Goal: Information Seeking & Learning: Compare options

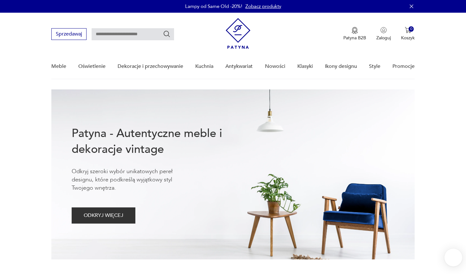
click at [109, 36] on input "text" at bounding box center [133, 34] width 83 height 12
type input "**********"
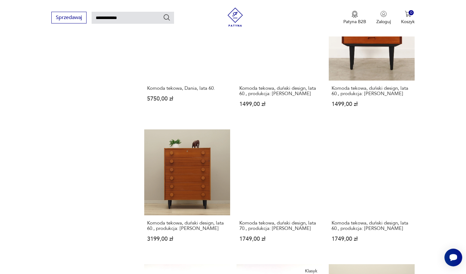
scroll to position [432, 0]
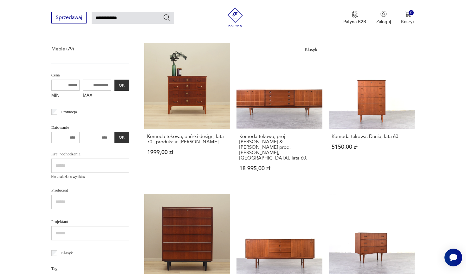
scroll to position [23, 0]
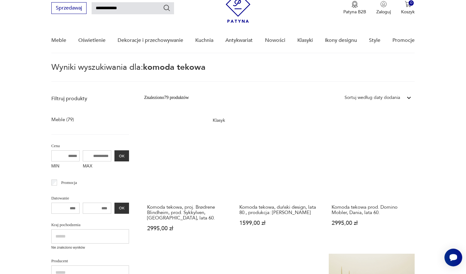
scroll to position [23, 0]
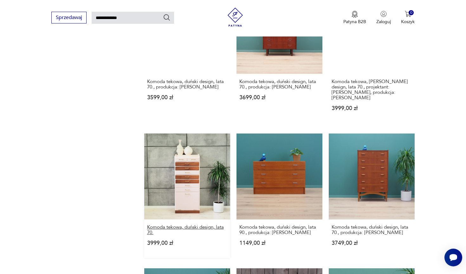
scroll to position [426, 0]
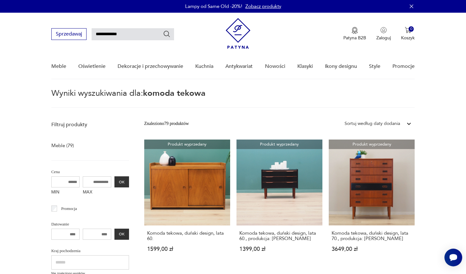
click at [117, 30] on input "**********" at bounding box center [133, 34] width 83 height 12
type input "*********"
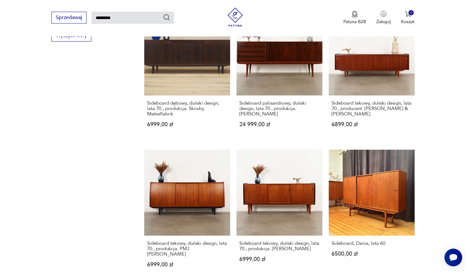
scroll to position [413, 0]
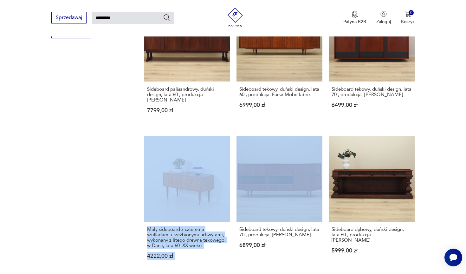
scroll to position [423, 0]
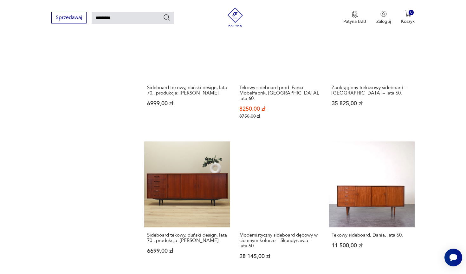
scroll to position [423, 0]
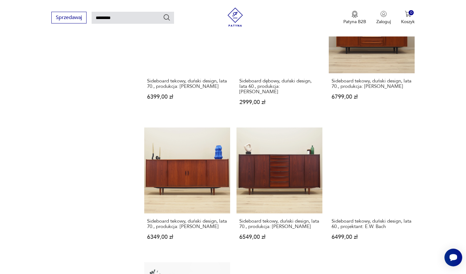
scroll to position [441, 0]
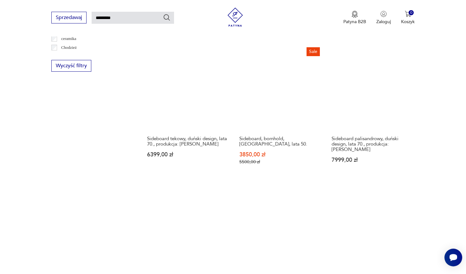
scroll to position [400, 0]
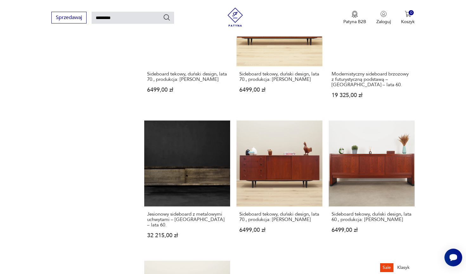
scroll to position [441, 0]
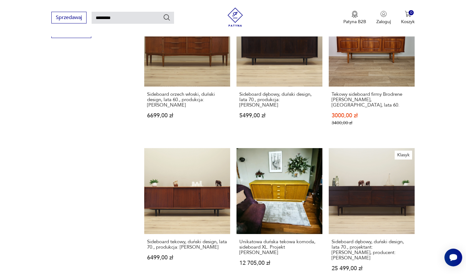
scroll to position [427, 0]
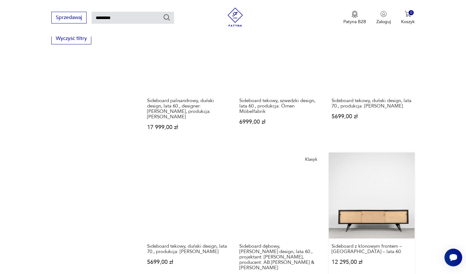
scroll to position [439, 0]
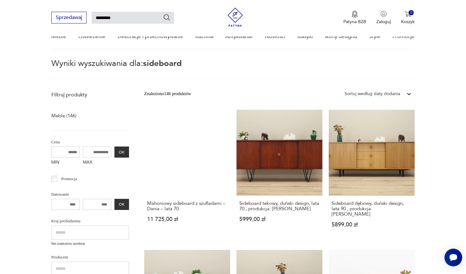
scroll to position [23, 0]
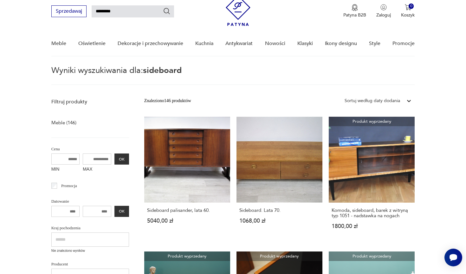
click at [106, 12] on input "*********" at bounding box center [133, 11] width 83 height 12
type input "********"
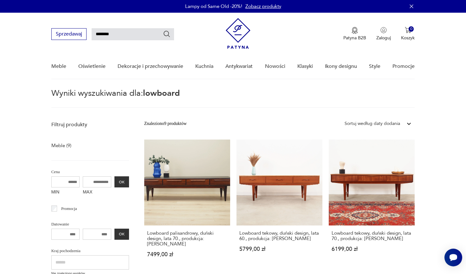
click at [103, 31] on input "********" at bounding box center [133, 34] width 83 height 12
type input "******"
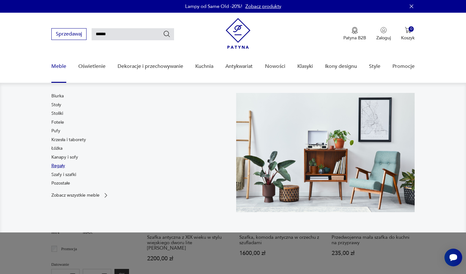
click at [60, 164] on link "Regały" at bounding box center [58, 166] width 14 height 6
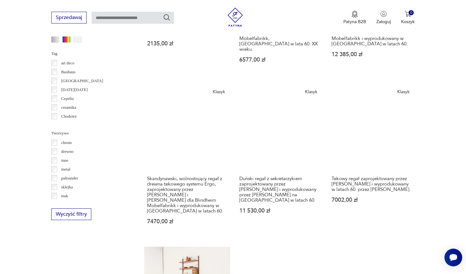
scroll to position [682, 0]
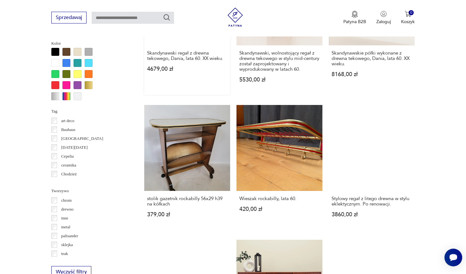
scroll to position [613, 0]
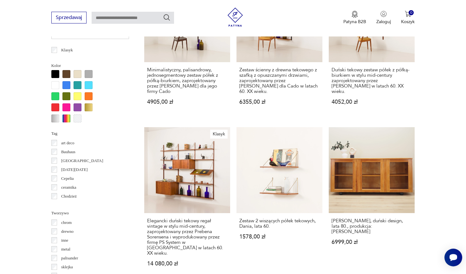
scroll to position [592, 0]
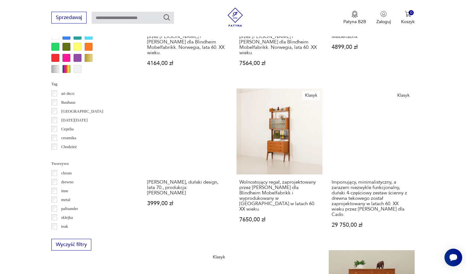
scroll to position [643, 0]
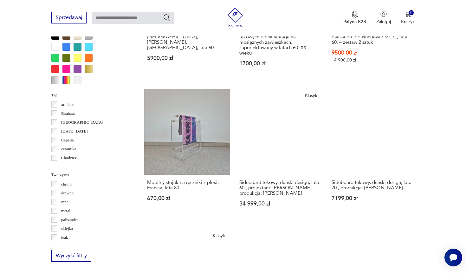
scroll to position [648, 0]
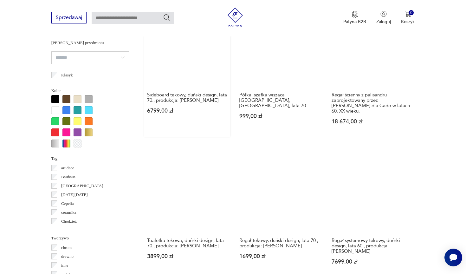
scroll to position [591, 0]
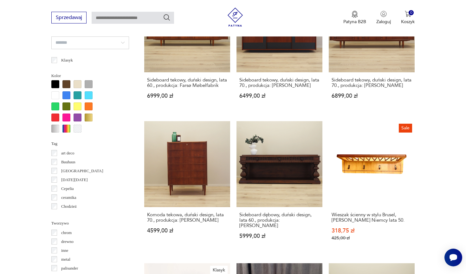
scroll to position [584, 0]
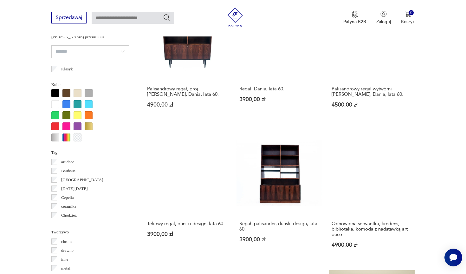
scroll to position [581, 0]
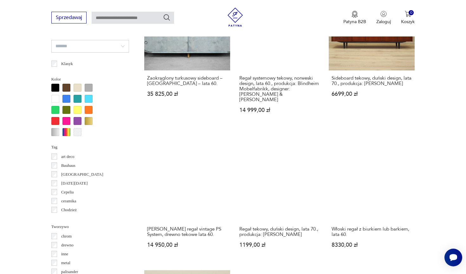
scroll to position [579, 0]
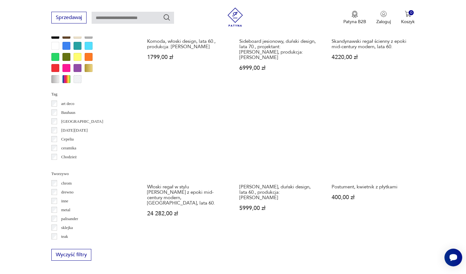
scroll to position [643, 0]
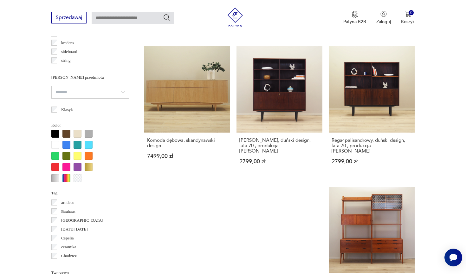
scroll to position [561, 0]
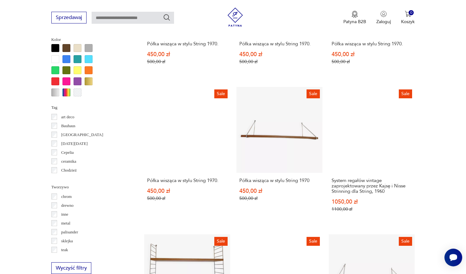
scroll to position [619, 0]
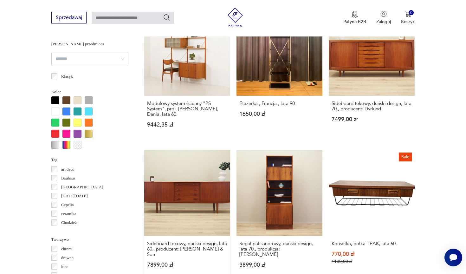
scroll to position [569, 0]
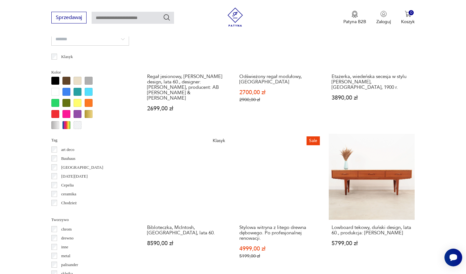
scroll to position [584, 0]
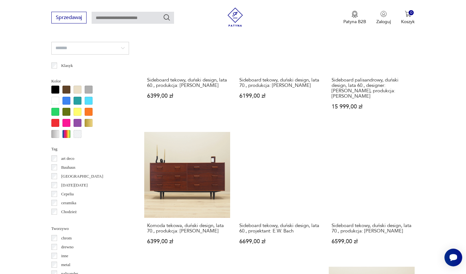
scroll to position [576, 0]
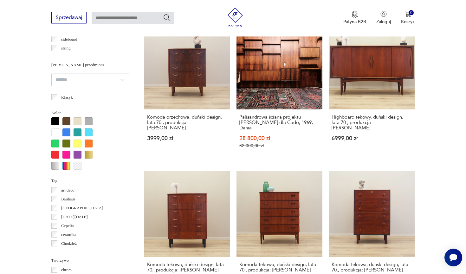
scroll to position [545, 0]
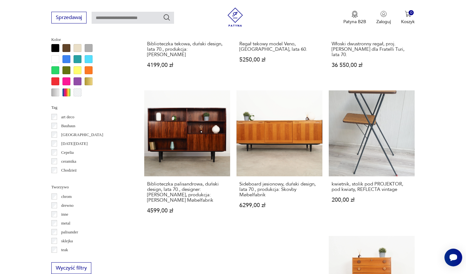
scroll to position [619, 0]
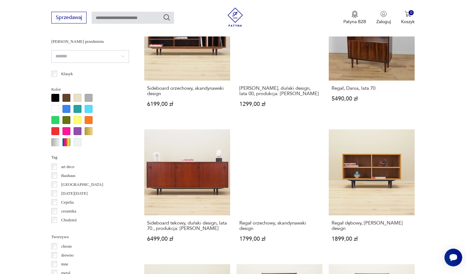
scroll to position [570, 0]
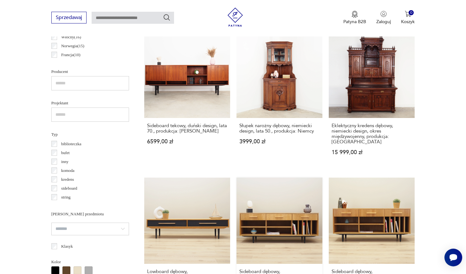
scroll to position [393, 0]
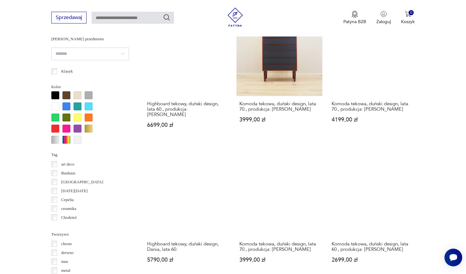
scroll to position [583, 0]
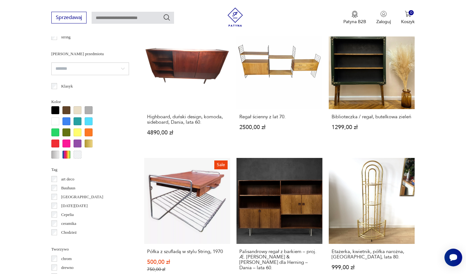
scroll to position [561, 0]
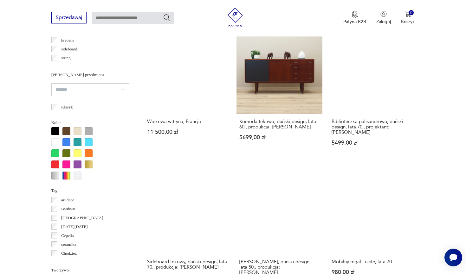
scroll to position [541, 0]
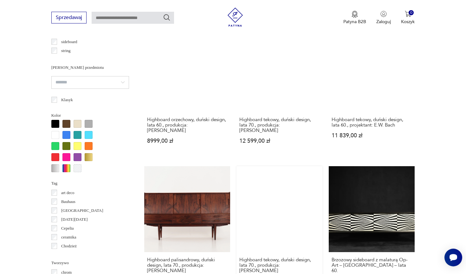
scroll to position [542, 0]
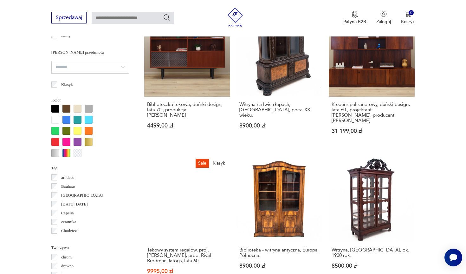
scroll to position [559, 0]
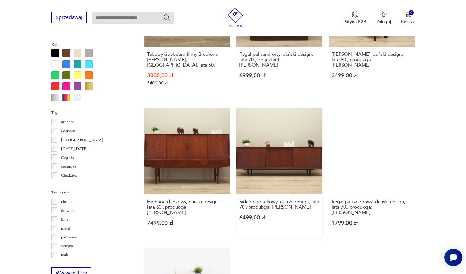
scroll to position [620, 0]
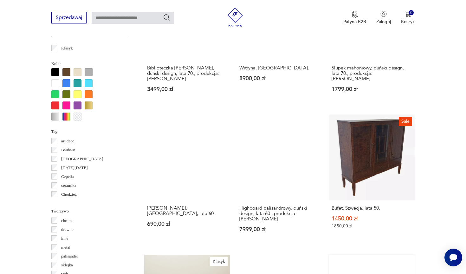
scroll to position [592, 0]
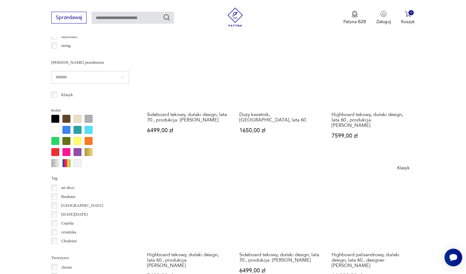
scroll to position [548, 0]
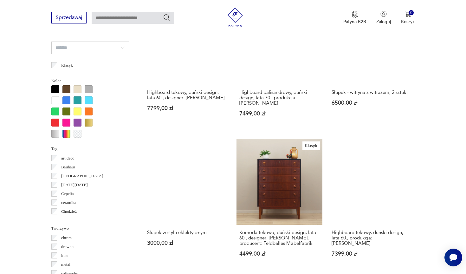
scroll to position [577, 0]
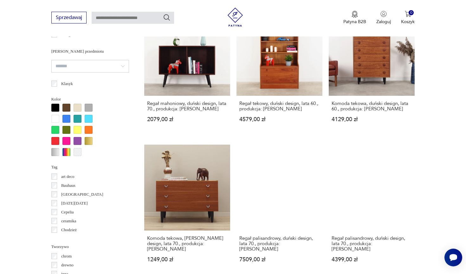
scroll to position [560, 0]
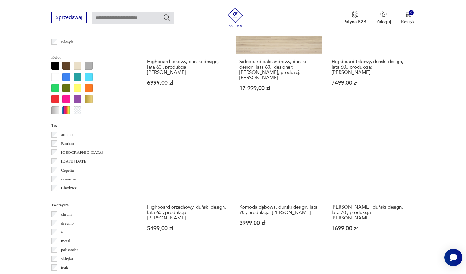
scroll to position [599, 0]
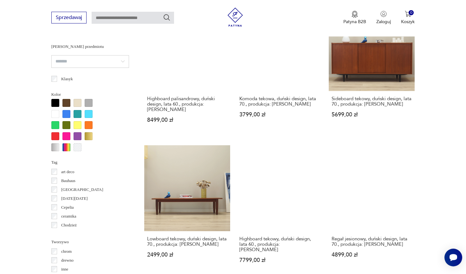
scroll to position [562, 0]
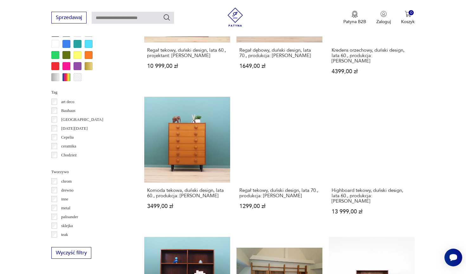
scroll to position [638, 0]
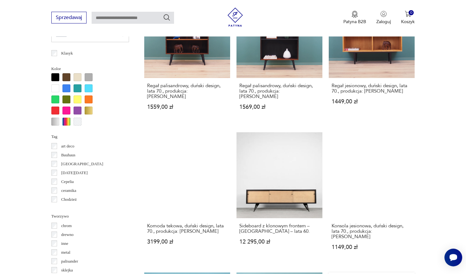
scroll to position [590, 0]
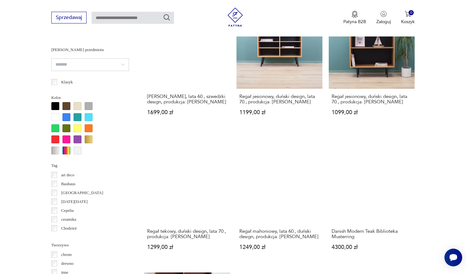
scroll to position [583, 0]
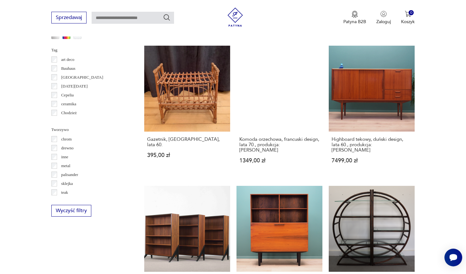
scroll to position [674, 0]
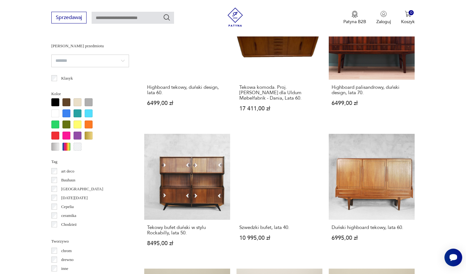
scroll to position [571, 0]
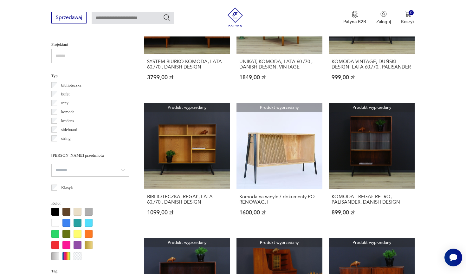
scroll to position [488, 0]
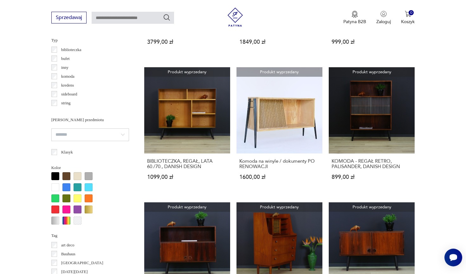
click at [136, 24] on div "Sprzedawaj Patyna B2B Zaloguj 0 Koszyk Twój koszyk ( 0 ) Brak produktów w koszy…" at bounding box center [233, 18] width 466 height 36
click at [129, 18] on input "text" at bounding box center [133, 18] width 83 height 12
type input "*********"
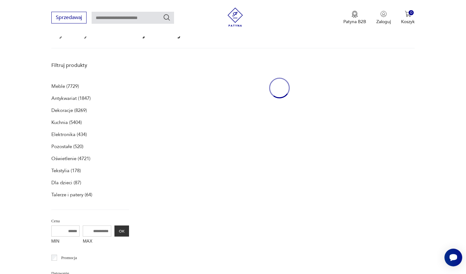
type input "*********"
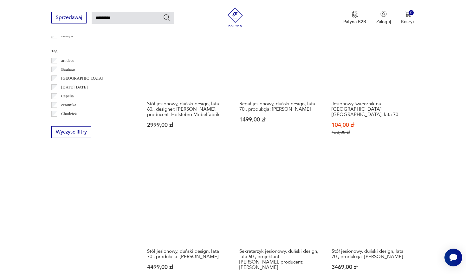
scroll to position [427, 0]
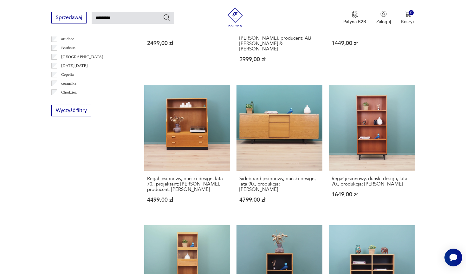
scroll to position [442, 0]
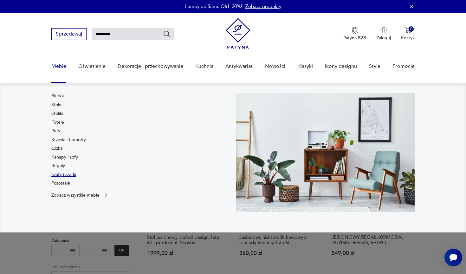
click at [64, 176] on link "Szafy i szafki" at bounding box center [63, 175] width 25 height 6
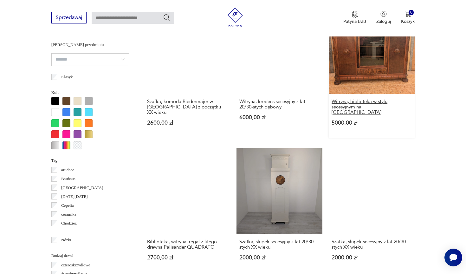
scroll to position [555, 0]
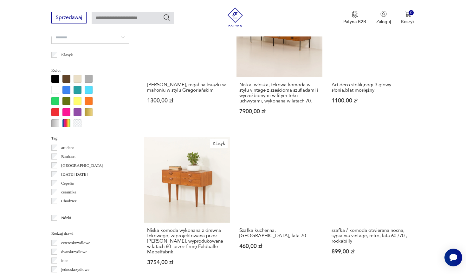
scroll to position [586, 0]
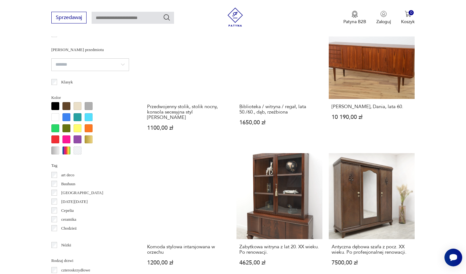
scroll to position [552, 0]
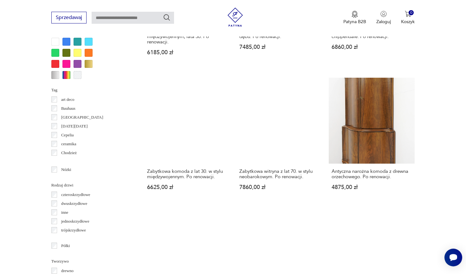
scroll to position [633, 0]
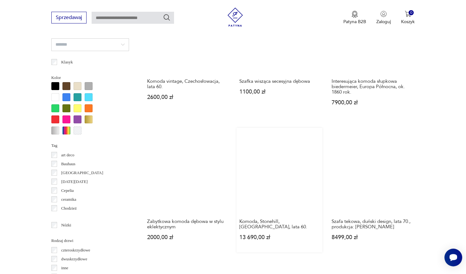
scroll to position [573, 0]
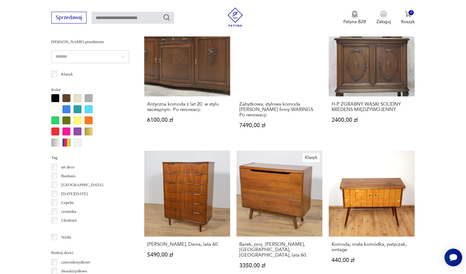
scroll to position [557, 0]
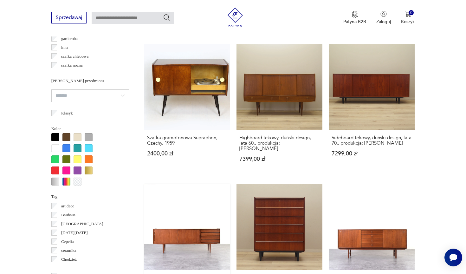
scroll to position [589, 0]
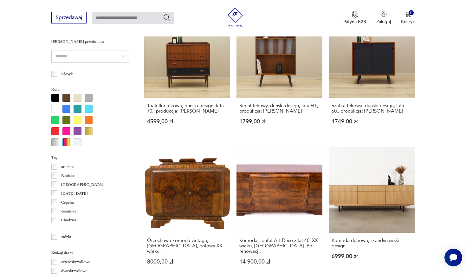
scroll to position [599, 0]
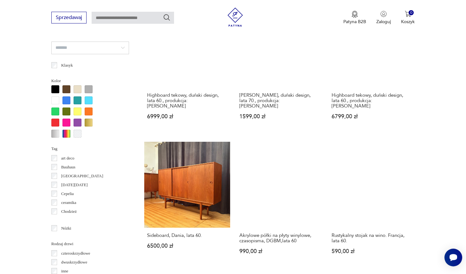
scroll to position [567, 0]
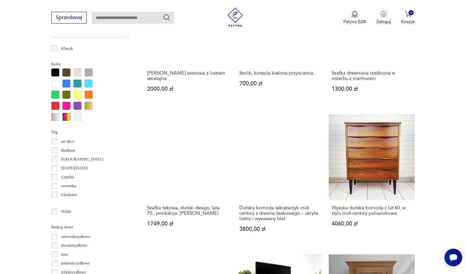
scroll to position [584, 0]
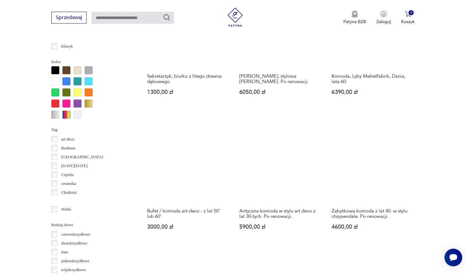
scroll to position [597, 0]
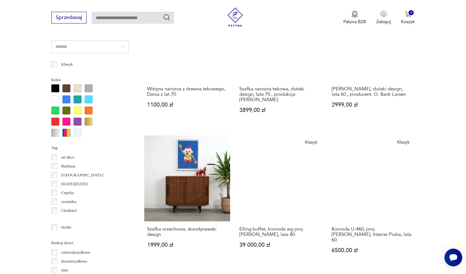
scroll to position [568, 0]
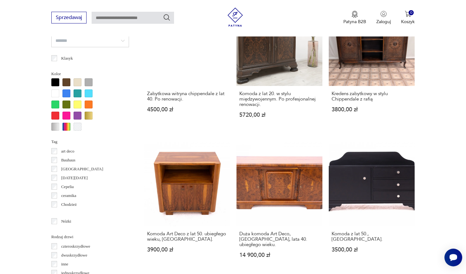
scroll to position [597, 0]
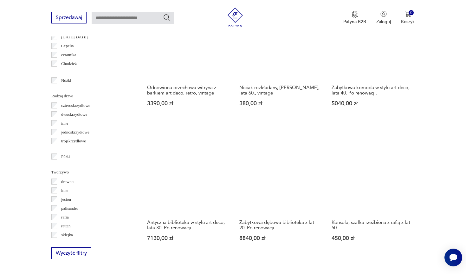
scroll to position [713, 0]
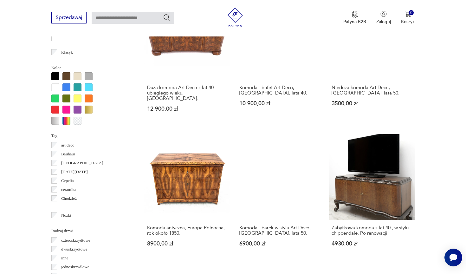
scroll to position [598, 0]
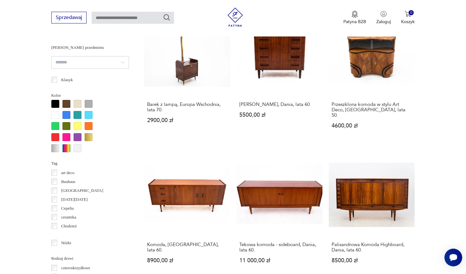
scroll to position [556, 0]
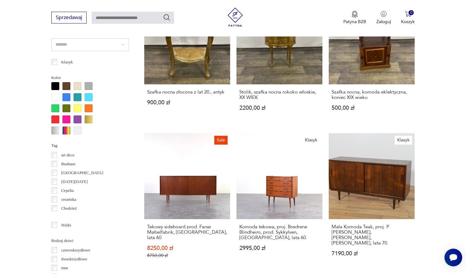
scroll to position [572, 0]
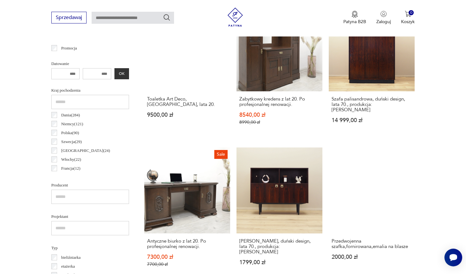
scroll to position [283, 0]
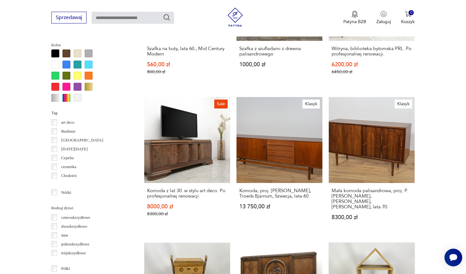
scroll to position [602, 0]
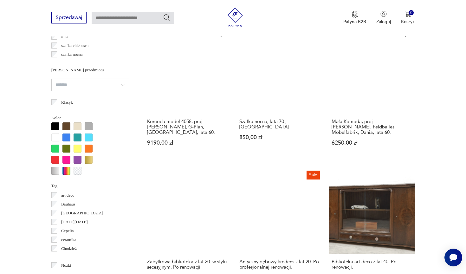
scroll to position [539, 0]
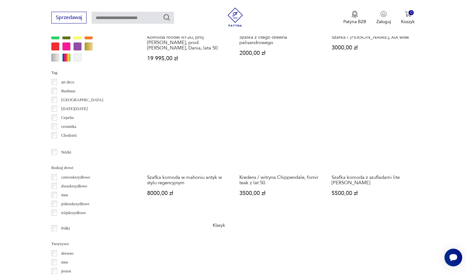
scroll to position [649, 0]
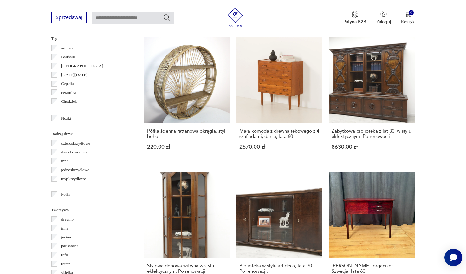
scroll to position [685, 0]
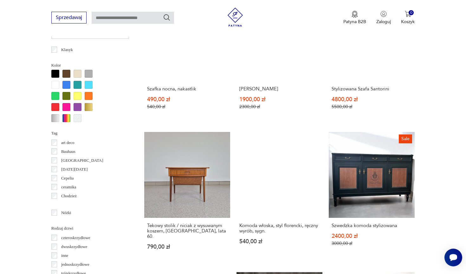
scroll to position [582, 0]
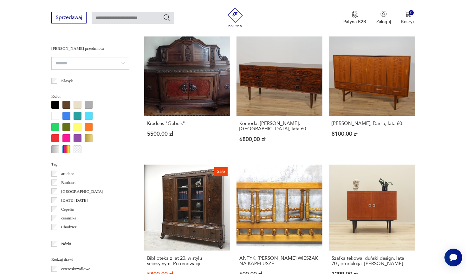
scroll to position [550, 0]
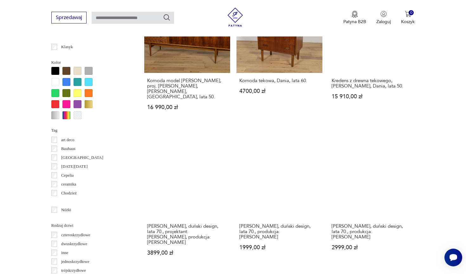
scroll to position [589, 0]
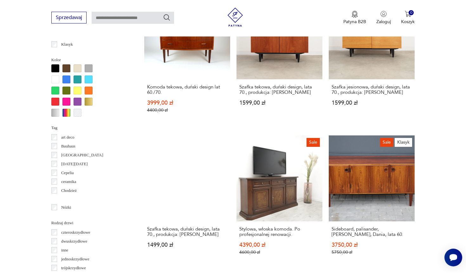
scroll to position [590, 0]
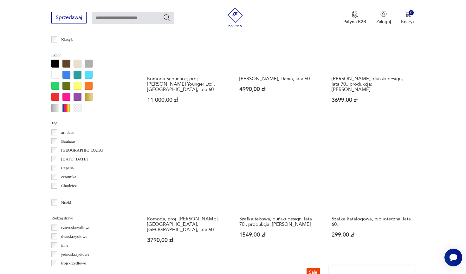
scroll to position [595, 0]
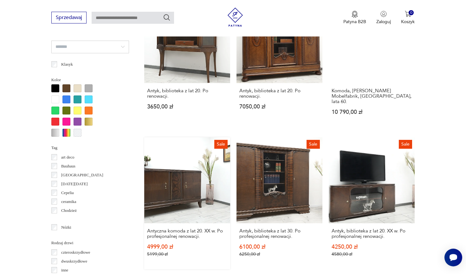
scroll to position [593, 0]
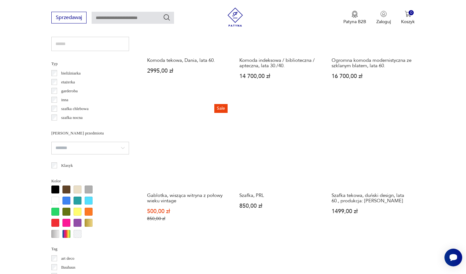
scroll to position [568, 0]
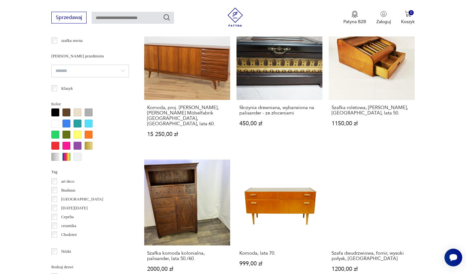
scroll to position [555, 0]
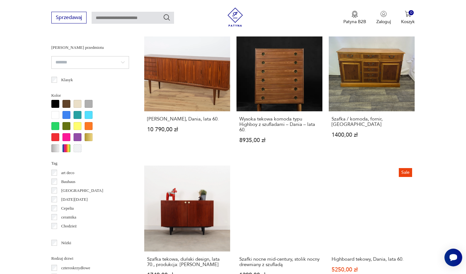
scroll to position [555, 0]
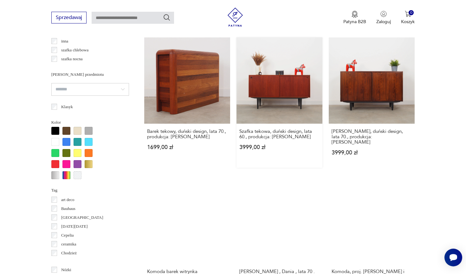
scroll to position [529, 0]
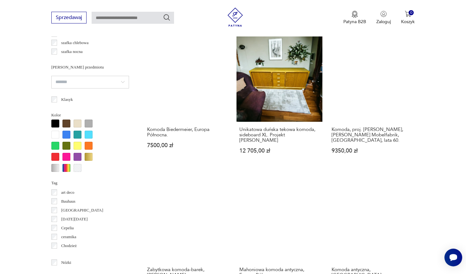
scroll to position [599, 0]
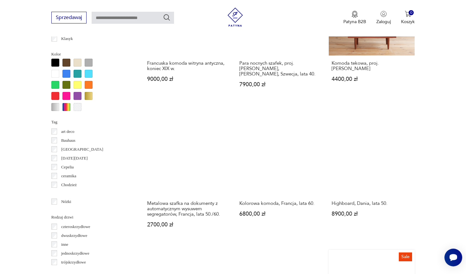
scroll to position [610, 0]
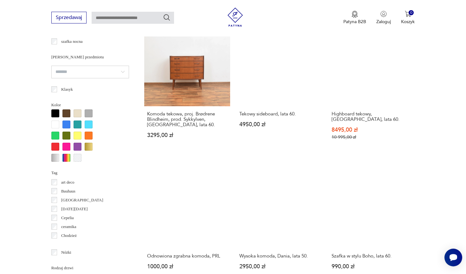
scroll to position [542, 0]
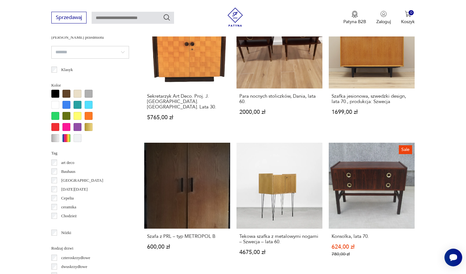
scroll to position [568, 0]
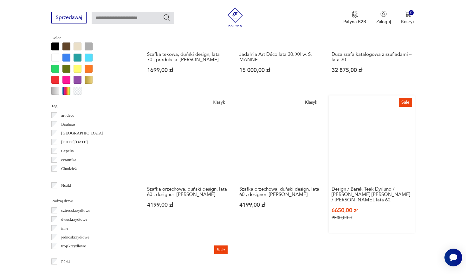
scroll to position [620, 0]
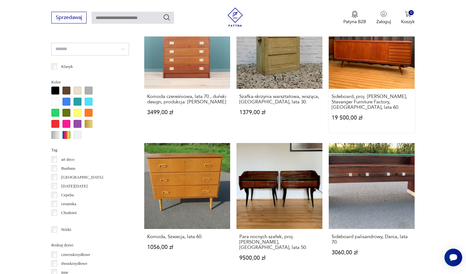
scroll to position [569, 0]
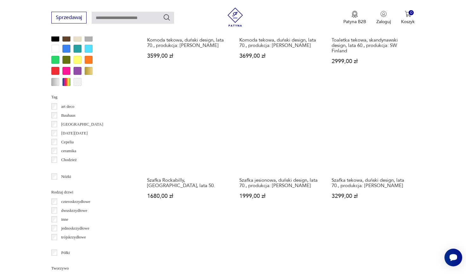
scroll to position [630, 0]
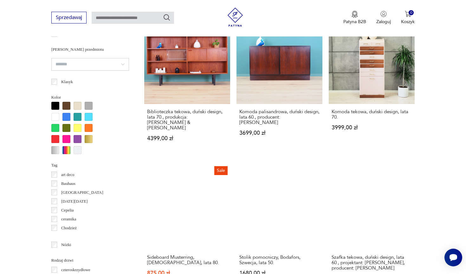
scroll to position [553, 0]
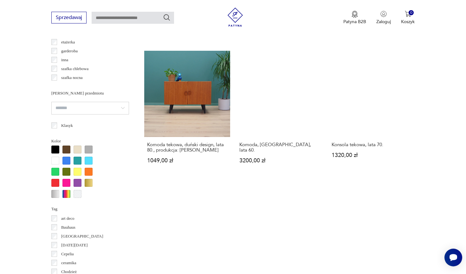
scroll to position [546, 0]
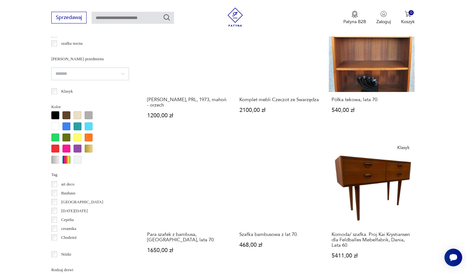
scroll to position [555, 0]
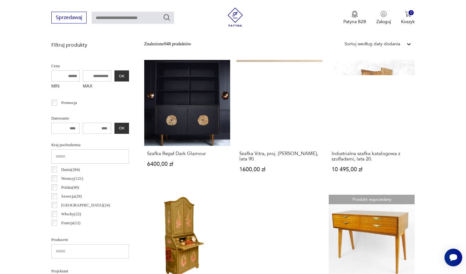
scroll to position [250, 0]
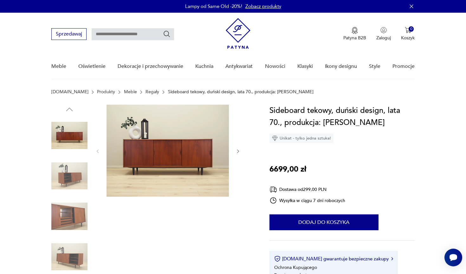
scroll to position [203, 0]
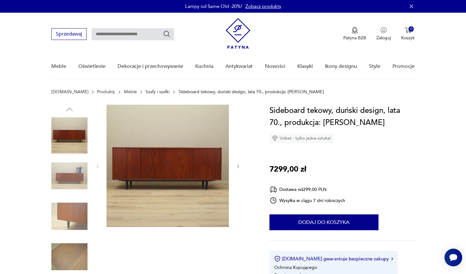
scroll to position [201, 0]
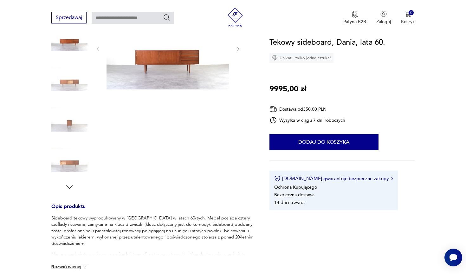
scroll to position [82, 0]
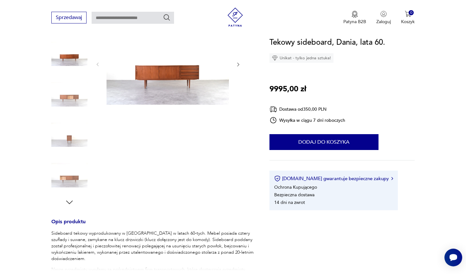
click at [172, 98] on img at bounding box center [168, 64] width 122 height 82
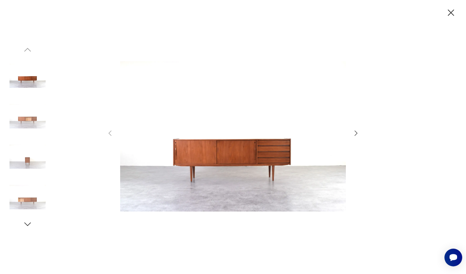
click at [357, 131] on icon "button" at bounding box center [357, 133] width 8 height 8
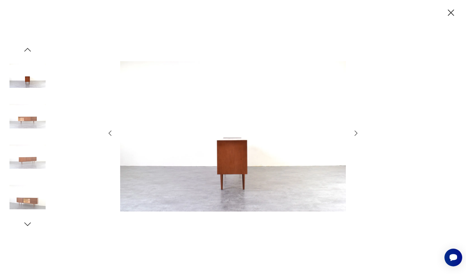
click at [357, 132] on icon "button" at bounding box center [357, 133] width 8 height 8
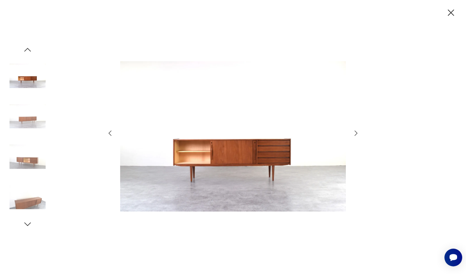
click at [357, 132] on icon "button" at bounding box center [357, 133] width 8 height 8
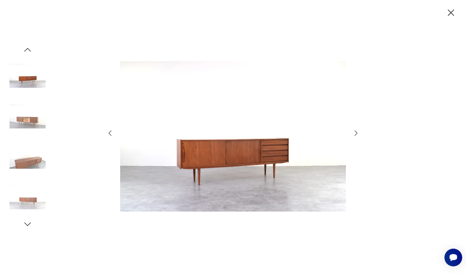
click at [357, 132] on icon "button" at bounding box center [357, 133] width 8 height 8
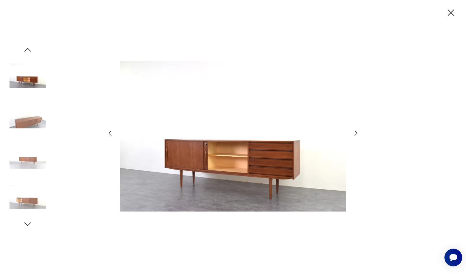
click at [453, 13] on icon "button" at bounding box center [451, 12] width 11 height 11
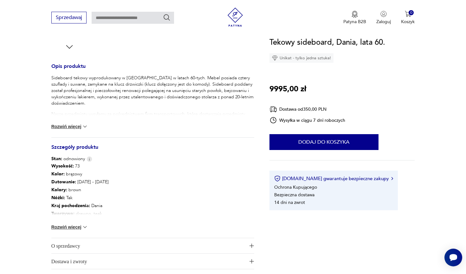
scroll to position [244, 0]
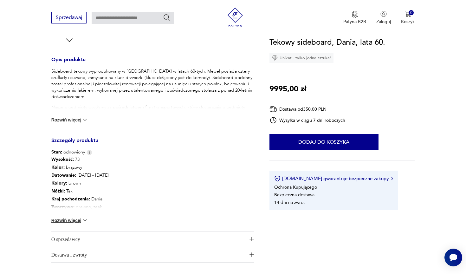
click at [79, 217] on div "Wysokość : 73 Kolor: brązowy Datowanie : 1960 - 1969 Kolory : brown Nóżki : Tak…" at bounding box center [152, 193] width 203 height 76
click at [81, 224] on div "Wysokość : 73 Kolor: brązowy Datowanie : 1960 - 1969 Kolory : brown Nóżki : Tak…" at bounding box center [152, 193] width 203 height 76
click at [80, 220] on button "Rozwiń więcej" at bounding box center [69, 220] width 37 height 6
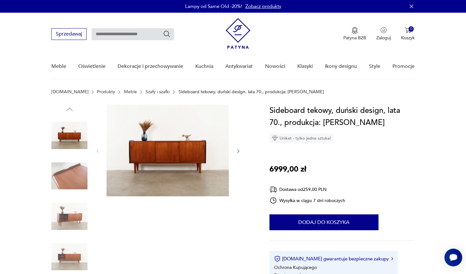
click at [176, 167] on img at bounding box center [168, 151] width 122 height 92
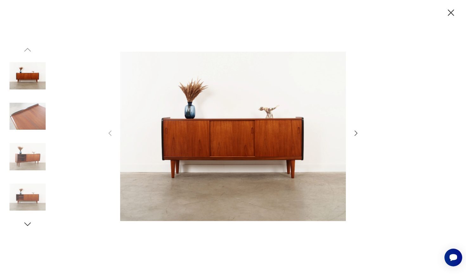
click at [358, 132] on icon "button" at bounding box center [357, 133] width 8 height 8
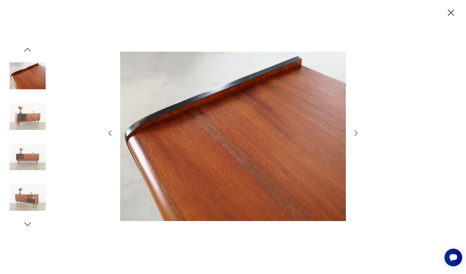
click at [358, 132] on icon "button" at bounding box center [357, 133] width 8 height 8
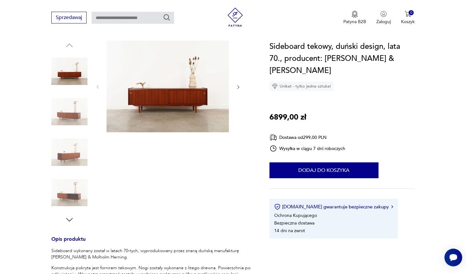
scroll to position [58, 0]
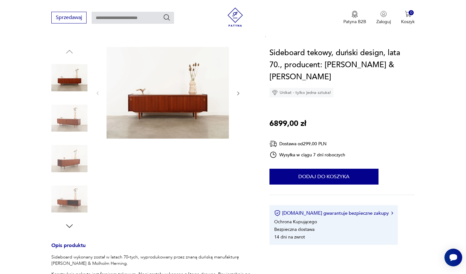
click at [184, 98] on img at bounding box center [168, 93] width 122 height 92
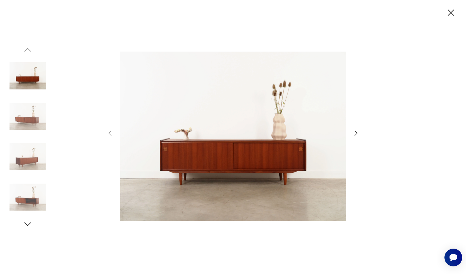
click at [357, 130] on icon "button" at bounding box center [357, 133] width 8 height 8
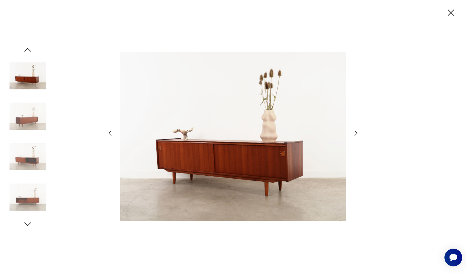
click at [357, 130] on icon "button" at bounding box center [357, 133] width 8 height 8
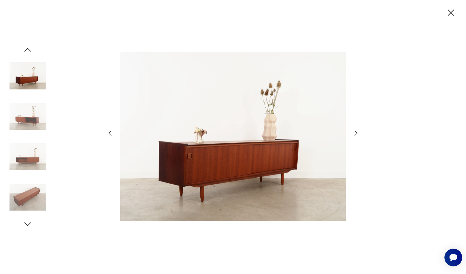
click at [357, 130] on icon "button" at bounding box center [357, 133] width 8 height 8
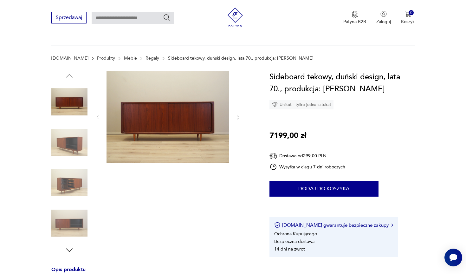
scroll to position [6, 0]
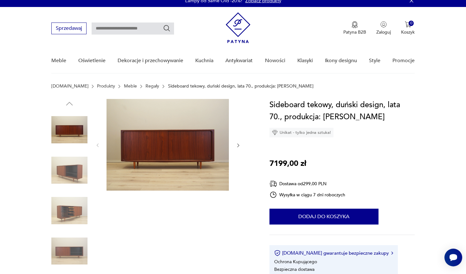
click at [177, 152] on img at bounding box center [168, 145] width 122 height 92
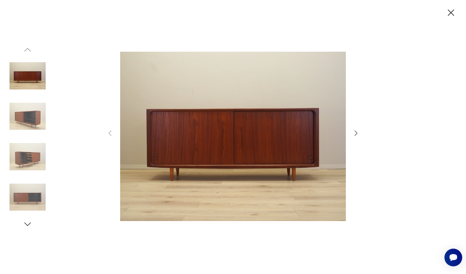
click at [359, 132] on icon "button" at bounding box center [357, 133] width 8 height 8
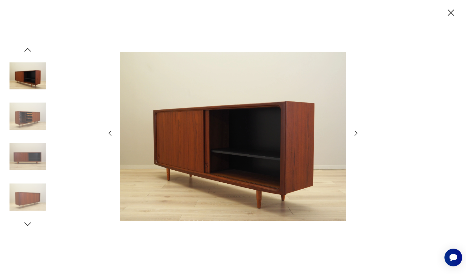
click at [359, 132] on icon "button" at bounding box center [357, 133] width 8 height 8
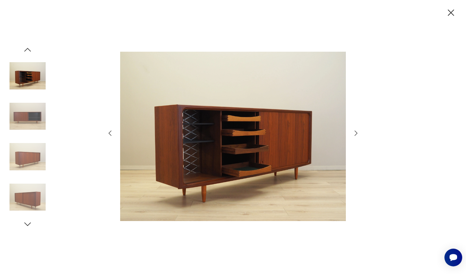
click at [359, 132] on icon "button" at bounding box center [357, 133] width 8 height 8
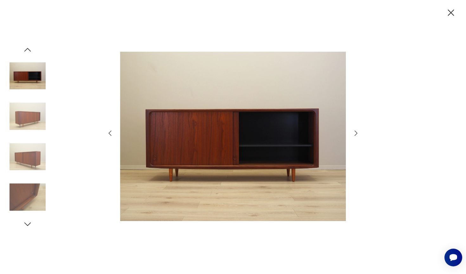
click at [359, 132] on icon "button" at bounding box center [357, 133] width 8 height 8
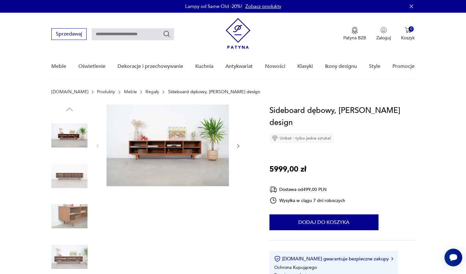
scroll to position [-1, 0]
click at [154, 135] on img at bounding box center [168, 146] width 122 height 82
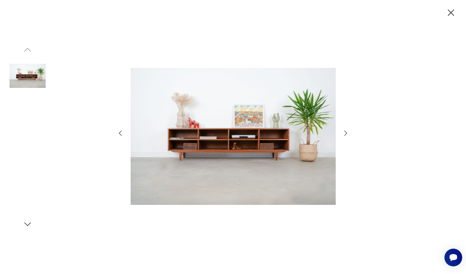
scroll to position [0, 0]
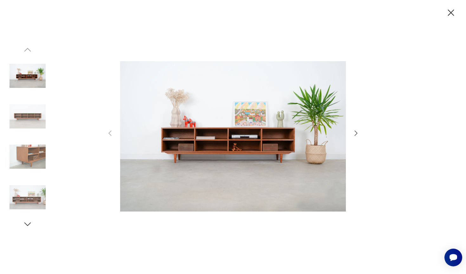
click at [356, 133] on icon "button" at bounding box center [357, 133] width 8 height 8
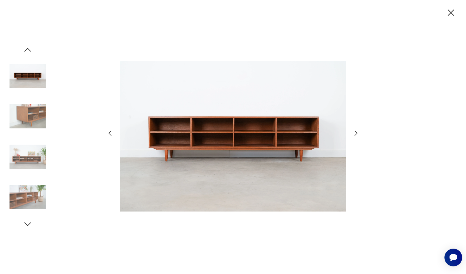
click at [356, 133] on icon "button" at bounding box center [357, 133] width 8 height 8
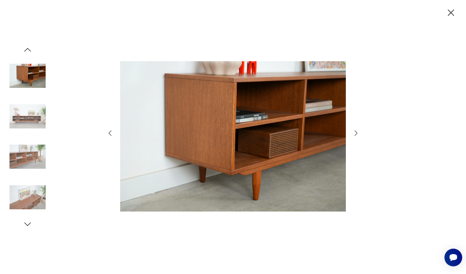
click at [356, 133] on icon "button" at bounding box center [357, 133] width 8 height 8
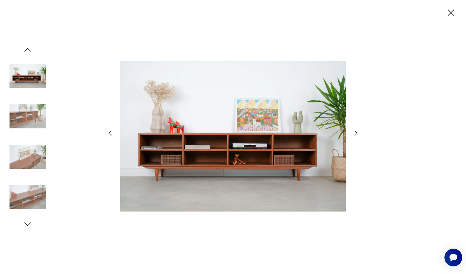
click at [356, 132] on icon "button" at bounding box center [356, 133] width 3 height 5
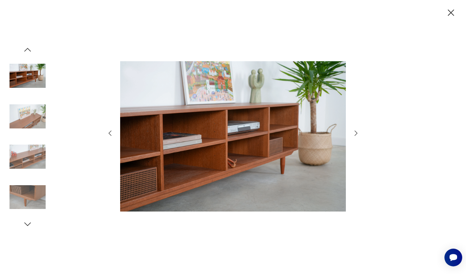
click at [356, 132] on icon "button" at bounding box center [356, 133] width 3 height 5
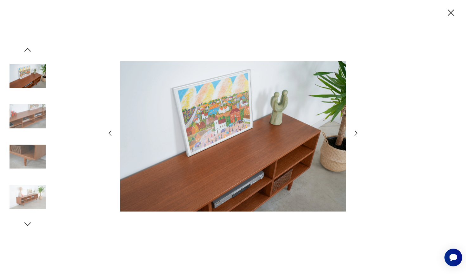
click at [356, 132] on icon "button" at bounding box center [356, 133] width 3 height 5
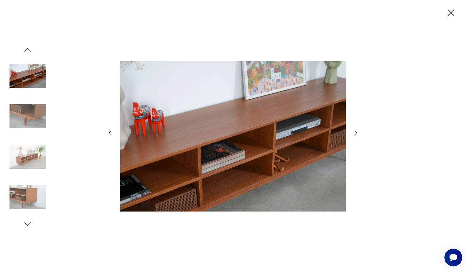
click at [356, 132] on icon "button" at bounding box center [356, 133] width 3 height 5
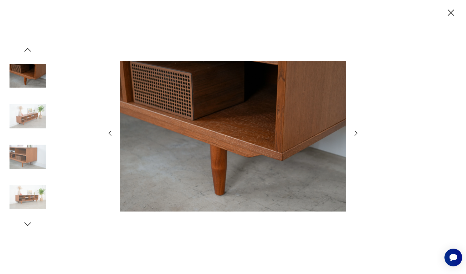
click at [356, 132] on icon "button" at bounding box center [356, 133] width 3 height 5
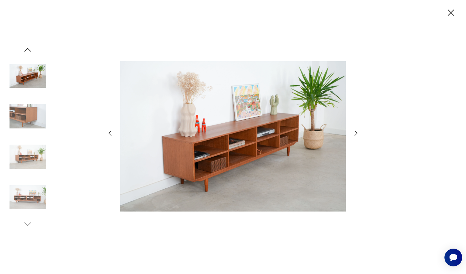
click at [453, 9] on icon "button" at bounding box center [451, 12] width 11 height 11
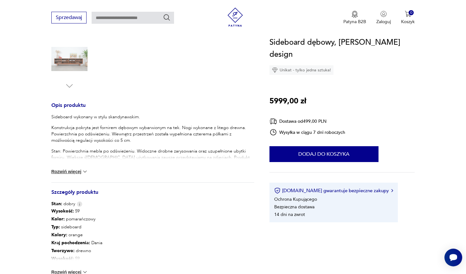
scroll to position [235, 0]
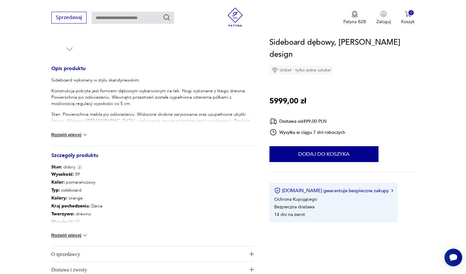
click at [66, 235] on button "Rozwiń więcej" at bounding box center [69, 235] width 37 height 6
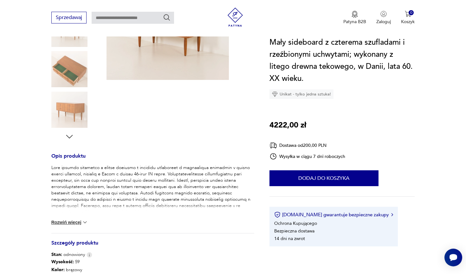
scroll to position [209, 0]
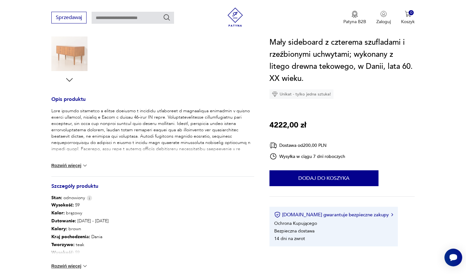
click at [74, 263] on button "Rozwiń więcej" at bounding box center [69, 266] width 37 height 6
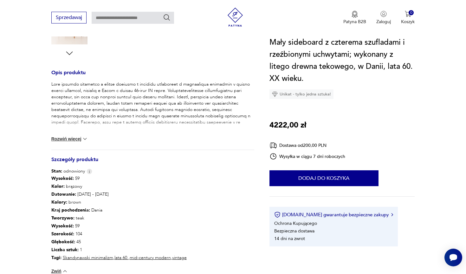
scroll to position [60, 0]
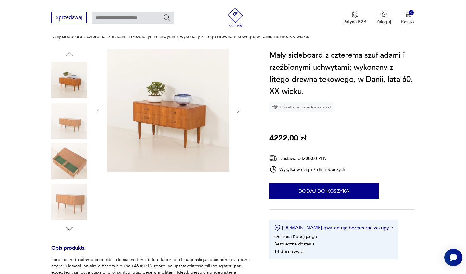
click at [143, 118] on img at bounding box center [168, 111] width 122 height 122
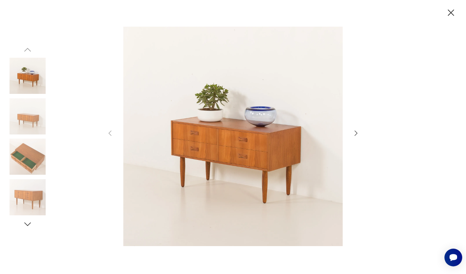
click at [359, 134] on icon "button" at bounding box center [357, 133] width 8 height 8
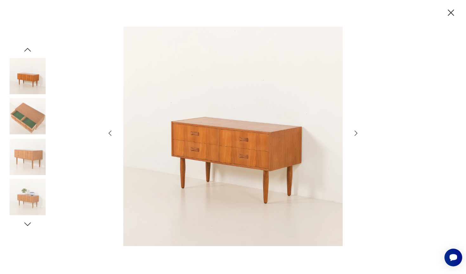
click at [359, 134] on icon "button" at bounding box center [357, 133] width 8 height 8
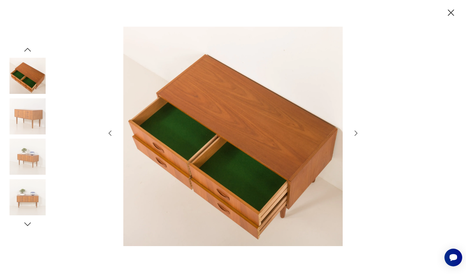
click at [359, 134] on icon "button" at bounding box center [357, 133] width 8 height 8
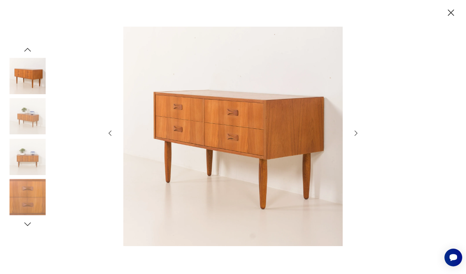
click at [359, 134] on icon "button" at bounding box center [357, 133] width 8 height 8
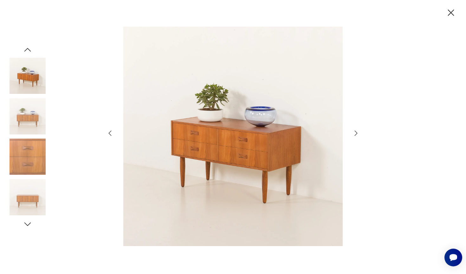
click at [359, 134] on icon "button" at bounding box center [357, 133] width 8 height 8
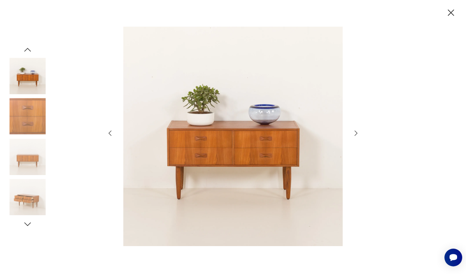
click at [359, 134] on icon "button" at bounding box center [357, 133] width 8 height 8
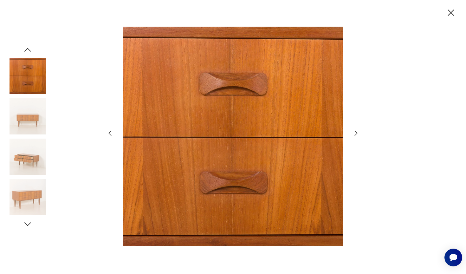
click at [358, 132] on icon "button" at bounding box center [357, 133] width 8 height 8
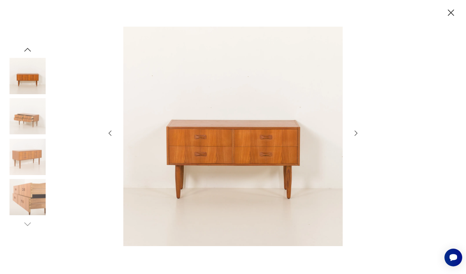
click at [357, 132] on icon "button" at bounding box center [356, 133] width 3 height 5
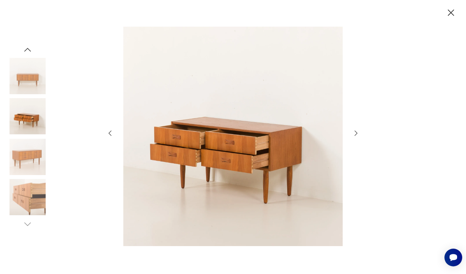
click at [357, 132] on icon "button" at bounding box center [356, 133] width 3 height 5
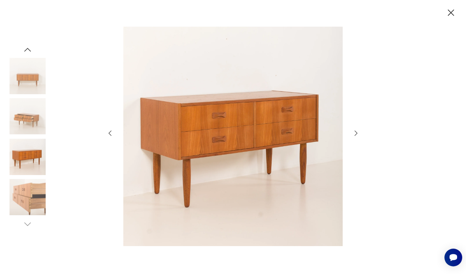
click at [455, 14] on icon "button" at bounding box center [451, 12] width 11 height 11
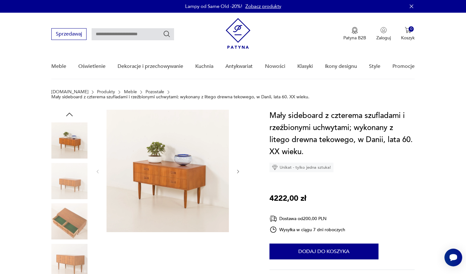
scroll to position [0, 0]
click at [167, 202] on img at bounding box center [168, 171] width 122 height 122
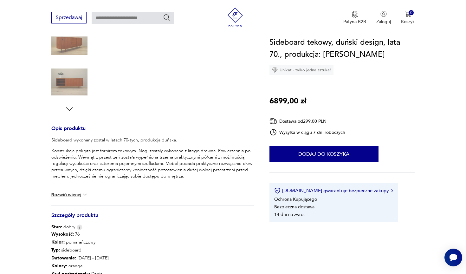
scroll to position [178, 0]
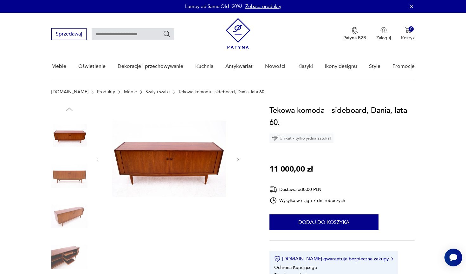
click at [196, 158] on img at bounding box center [168, 159] width 122 height 109
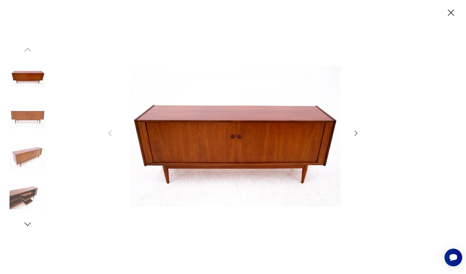
click at [356, 130] on icon "button" at bounding box center [357, 133] width 8 height 8
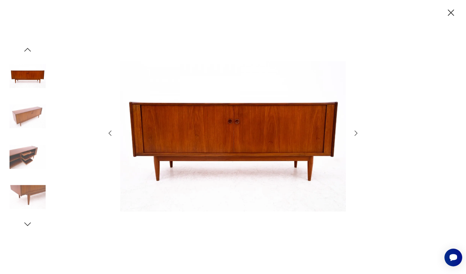
click at [356, 130] on icon "button" at bounding box center [357, 133] width 8 height 8
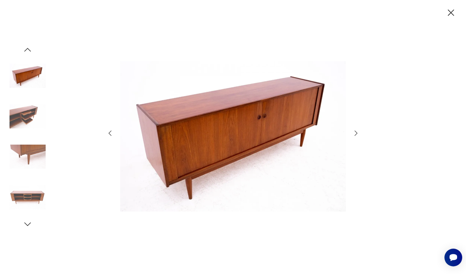
click at [356, 130] on icon "button" at bounding box center [357, 133] width 8 height 8
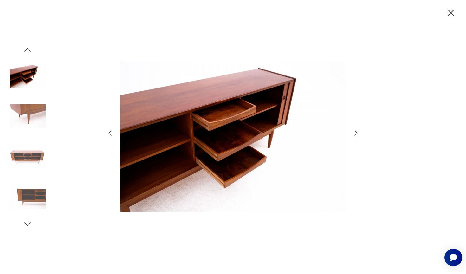
click at [356, 130] on icon "button" at bounding box center [357, 133] width 8 height 8
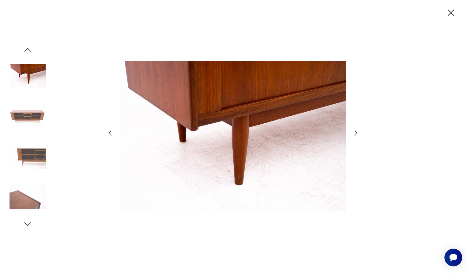
click at [110, 128] on div at bounding box center [233, 137] width 254 height 221
click at [108, 133] on icon "button" at bounding box center [110, 133] width 8 height 8
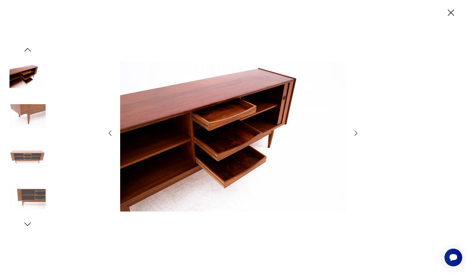
click at [354, 133] on icon "button" at bounding box center [357, 133] width 8 height 8
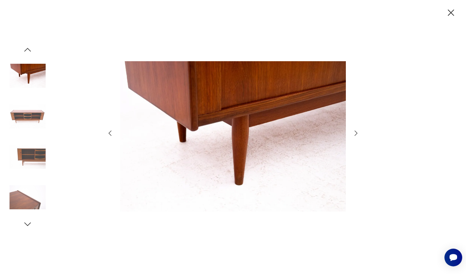
click at [357, 132] on icon "button" at bounding box center [356, 133] width 3 height 5
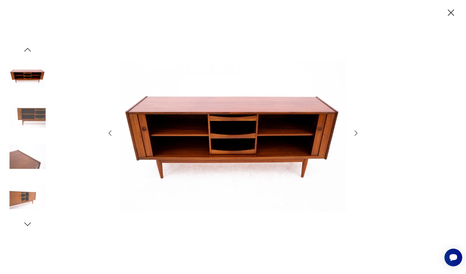
click at [357, 132] on icon "button" at bounding box center [356, 133] width 3 height 5
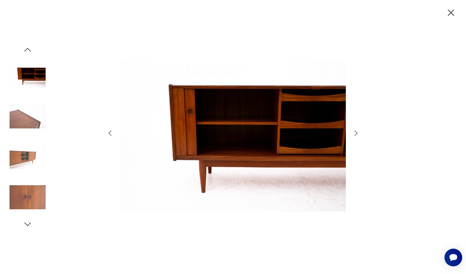
click at [357, 132] on icon "button" at bounding box center [356, 133] width 3 height 5
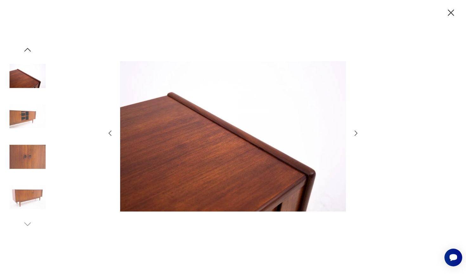
click at [357, 132] on icon "button" at bounding box center [356, 133] width 3 height 5
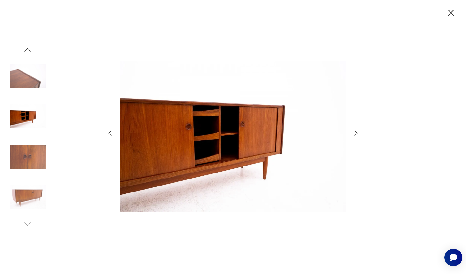
click at [363, 134] on div at bounding box center [233, 137] width 466 height 274
click at [357, 133] on icon "button" at bounding box center [356, 133] width 3 height 5
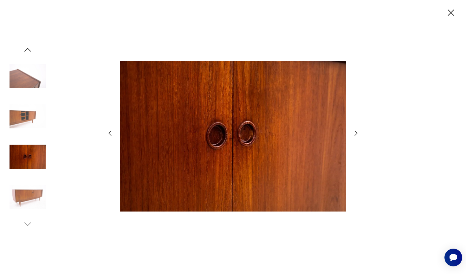
click at [357, 133] on icon "button" at bounding box center [356, 133] width 3 height 5
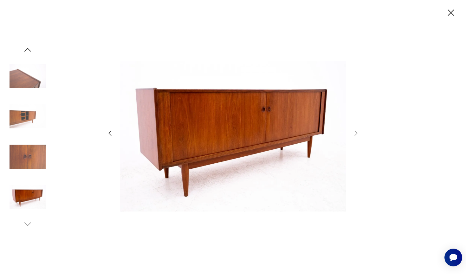
click at [18, 119] on img at bounding box center [28, 116] width 36 height 36
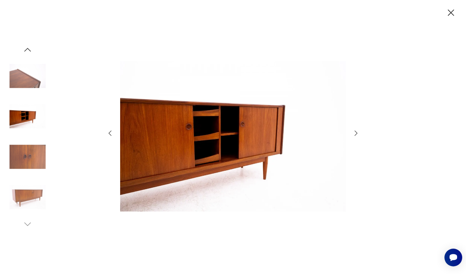
click at [28, 50] on icon "button" at bounding box center [28, 50] width 10 height 10
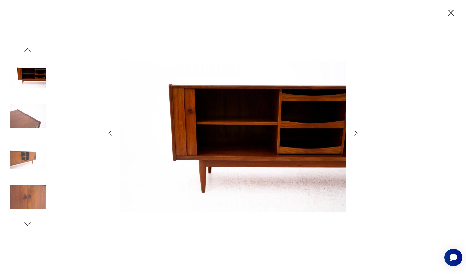
click at [28, 50] on icon "button" at bounding box center [28, 50] width 10 height 10
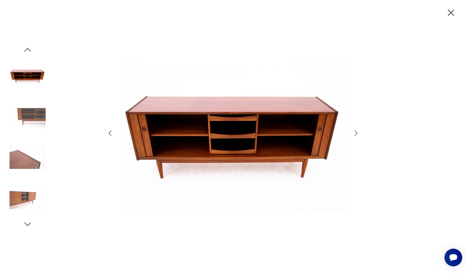
click at [29, 72] on img at bounding box center [28, 76] width 36 height 36
click at [31, 78] on img at bounding box center [28, 76] width 36 height 36
click at [453, 15] on icon "button" at bounding box center [451, 12] width 11 height 11
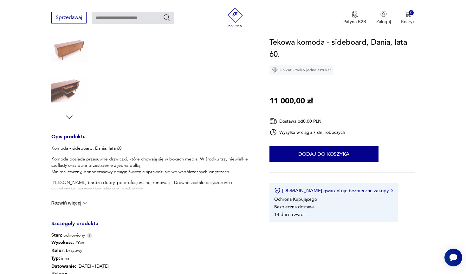
scroll to position [175, 0]
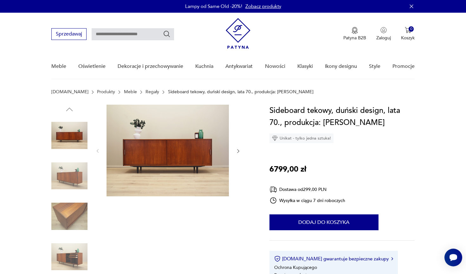
scroll to position [-1, 0]
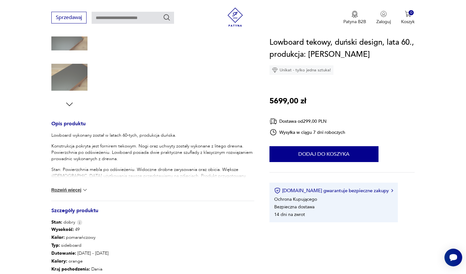
scroll to position [181, 0]
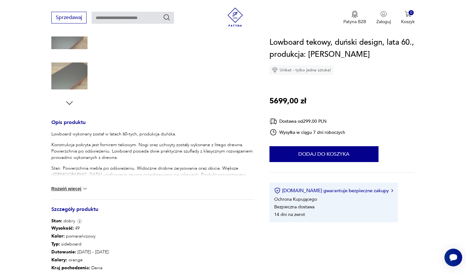
click at [83, 186] on img at bounding box center [85, 189] width 6 height 6
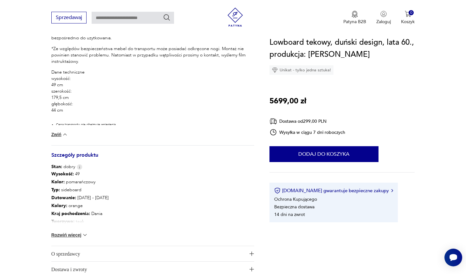
scroll to position [333, 0]
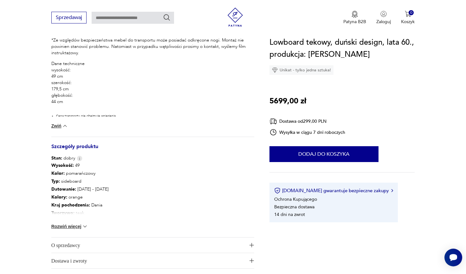
click at [74, 225] on button "Rozwiń więcej" at bounding box center [69, 226] width 37 height 6
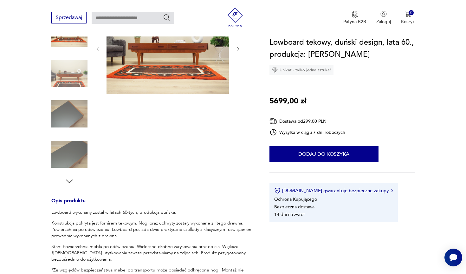
scroll to position [70, 0]
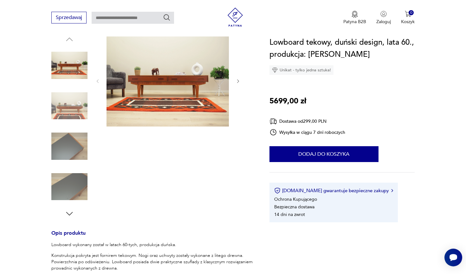
click at [71, 105] on img at bounding box center [69, 106] width 36 height 36
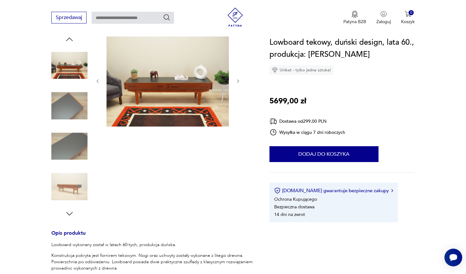
click at [153, 72] on img at bounding box center [168, 81] width 122 height 92
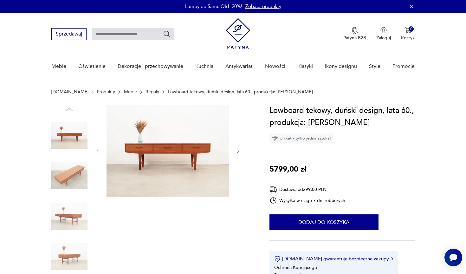
click at [76, 220] on img at bounding box center [69, 216] width 36 height 36
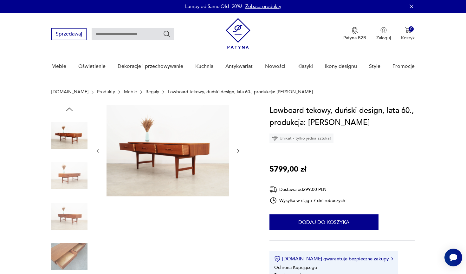
click at [72, 218] on img at bounding box center [69, 216] width 36 height 36
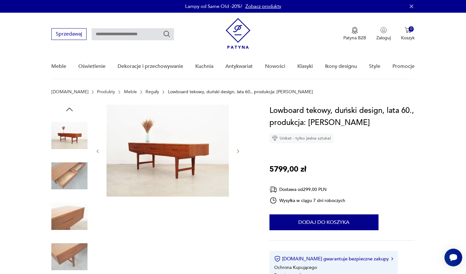
click at [74, 228] on img at bounding box center [69, 216] width 36 height 36
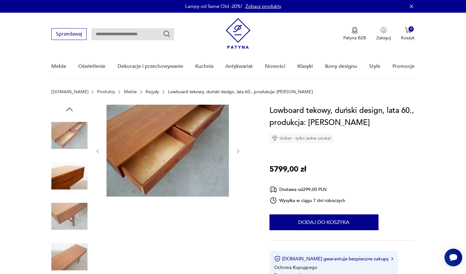
click at [71, 217] on img at bounding box center [69, 216] width 36 height 36
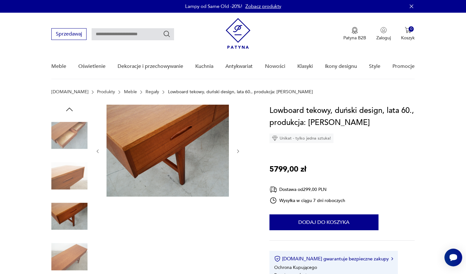
scroll to position [0, 0]
click at [72, 138] on img at bounding box center [69, 135] width 36 height 36
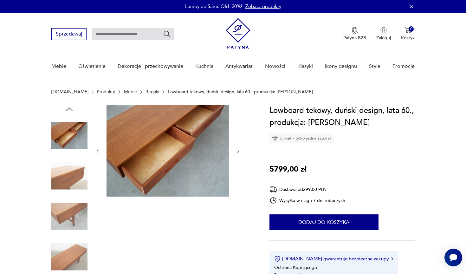
click at [73, 210] on img at bounding box center [69, 216] width 36 height 36
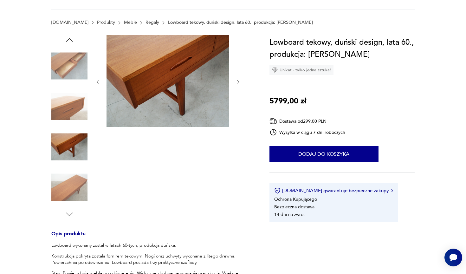
scroll to position [73, 0]
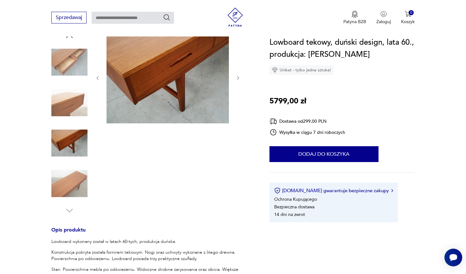
click at [72, 39] on icon "button" at bounding box center [70, 36] width 10 height 10
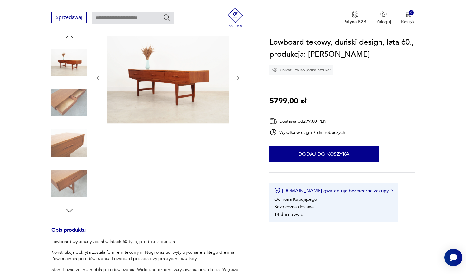
click at [72, 39] on icon "button" at bounding box center [70, 36] width 10 height 10
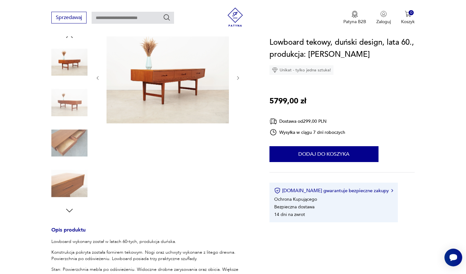
click at [72, 39] on icon "button" at bounding box center [70, 36] width 10 height 10
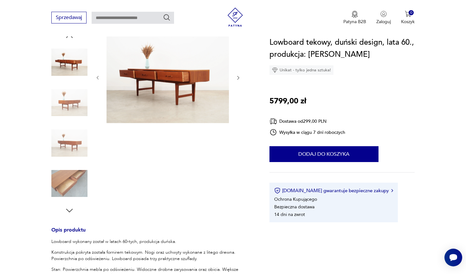
click at [72, 39] on icon "button" at bounding box center [70, 36] width 10 height 10
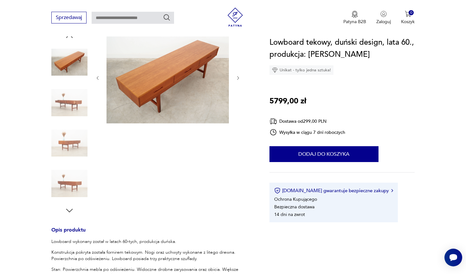
click at [77, 111] on img at bounding box center [69, 103] width 36 height 36
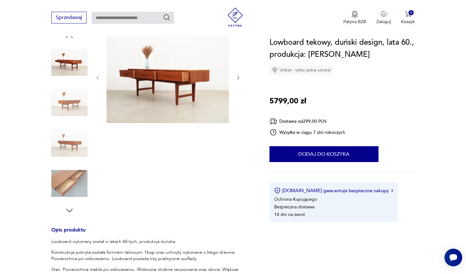
click at [78, 46] on img at bounding box center [69, 62] width 36 height 36
click at [75, 39] on div at bounding box center [69, 123] width 36 height 184
click at [72, 39] on icon "button" at bounding box center [70, 36] width 10 height 10
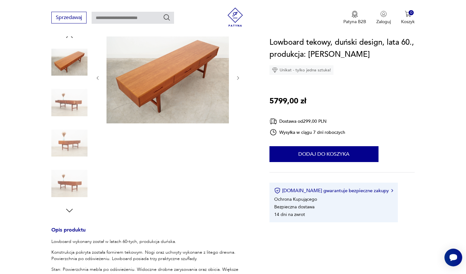
click at [70, 57] on img at bounding box center [69, 62] width 36 height 36
click at [71, 38] on icon "button" at bounding box center [70, 36] width 10 height 10
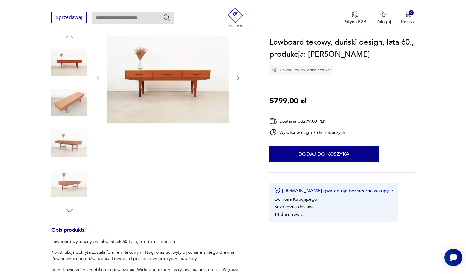
click at [145, 80] on img at bounding box center [168, 77] width 122 height 92
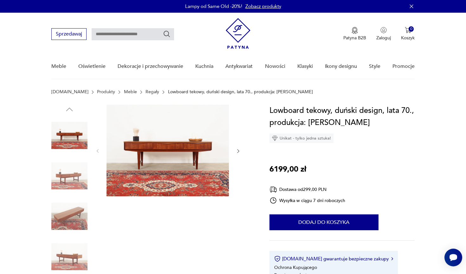
click at [159, 157] on img at bounding box center [168, 151] width 122 height 92
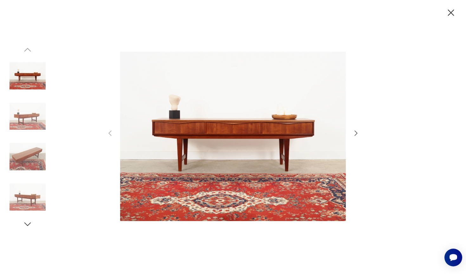
click at [355, 132] on icon "button" at bounding box center [357, 133] width 8 height 8
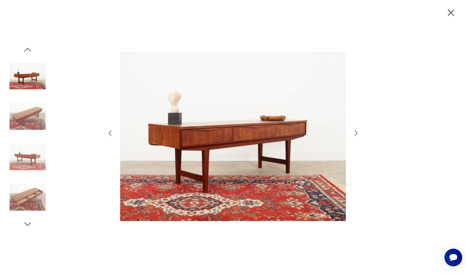
click at [355, 132] on icon "button" at bounding box center [357, 133] width 8 height 8
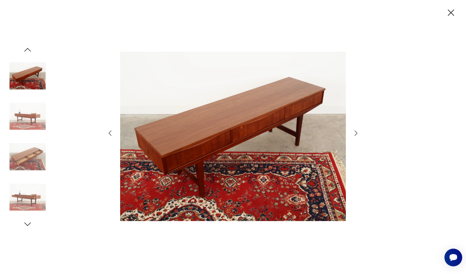
click at [355, 132] on icon "button" at bounding box center [357, 133] width 8 height 8
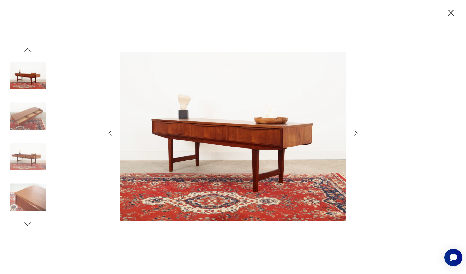
click at [355, 132] on icon "button" at bounding box center [357, 133] width 8 height 8
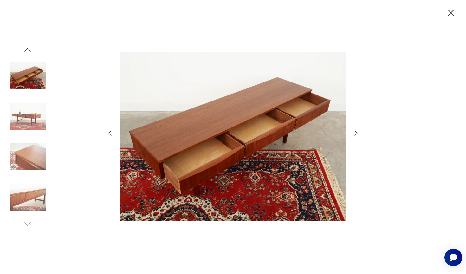
click at [355, 132] on icon "button" at bounding box center [357, 133] width 8 height 8
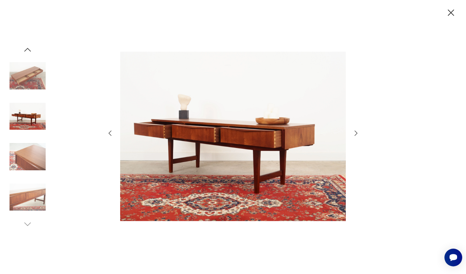
click at [355, 131] on icon "button" at bounding box center [357, 133] width 8 height 8
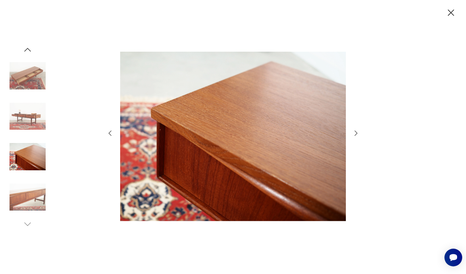
click at [357, 130] on icon "button" at bounding box center [357, 133] width 8 height 8
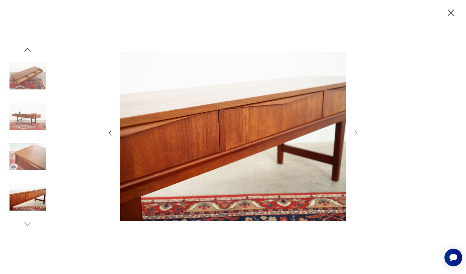
click at [451, 14] on icon "button" at bounding box center [451, 13] width 6 height 6
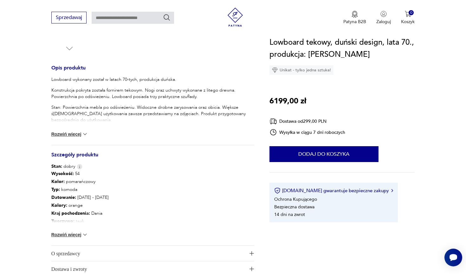
scroll to position [238, 0]
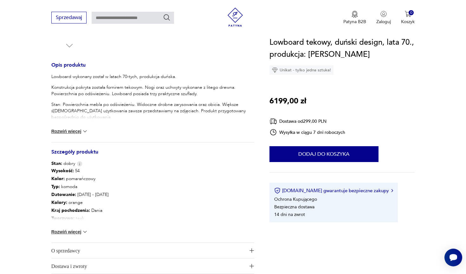
click at [73, 230] on button "Rozwiń więcej" at bounding box center [69, 232] width 37 height 6
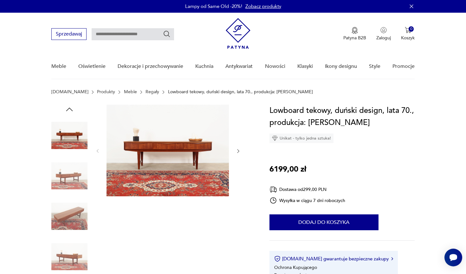
scroll to position [0, 0]
click at [155, 155] on img at bounding box center [168, 151] width 122 height 92
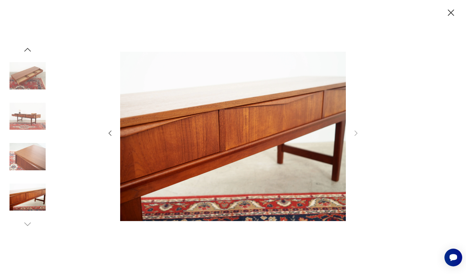
click at [22, 118] on img at bounding box center [28, 116] width 36 height 36
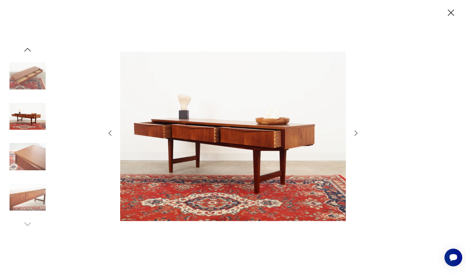
click at [451, 10] on icon "button" at bounding box center [451, 12] width 11 height 11
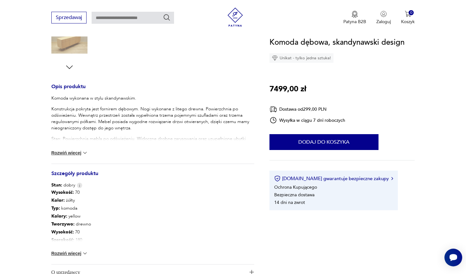
scroll to position [217, 0]
click at [79, 253] on button "Rozwiń więcej" at bounding box center [69, 253] width 37 height 6
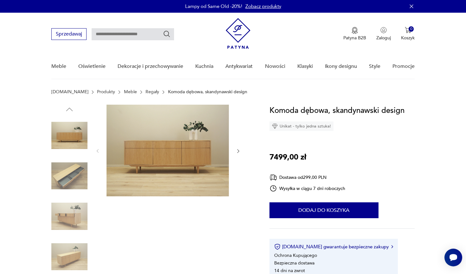
scroll to position [0, 0]
click at [140, 146] on img at bounding box center [168, 151] width 122 height 92
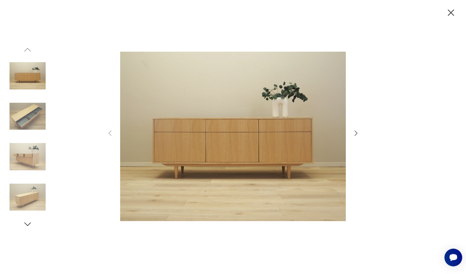
click at [359, 130] on icon "button" at bounding box center [357, 133] width 8 height 8
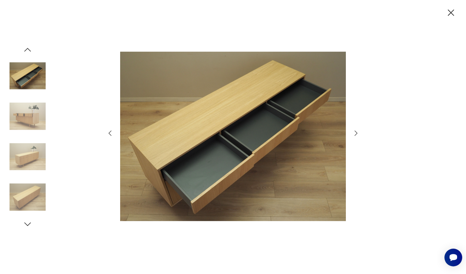
click at [358, 131] on icon "button" at bounding box center [357, 133] width 8 height 8
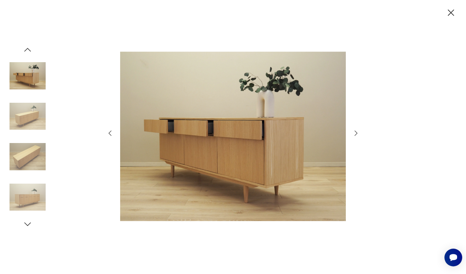
click at [358, 131] on icon "button" at bounding box center [357, 133] width 8 height 8
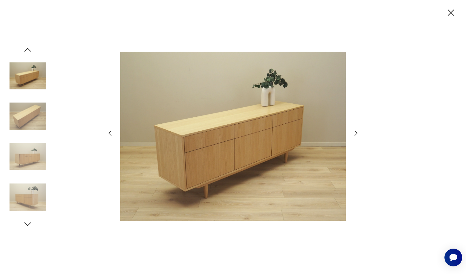
click at [358, 131] on icon "button" at bounding box center [357, 133] width 8 height 8
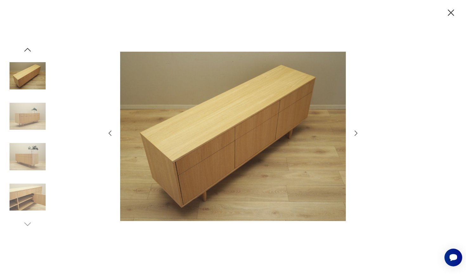
click at [358, 131] on icon "button" at bounding box center [357, 133] width 8 height 8
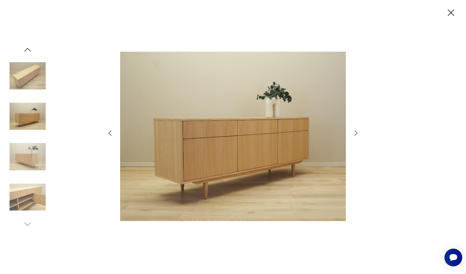
click at [358, 131] on icon "button" at bounding box center [357, 133] width 8 height 8
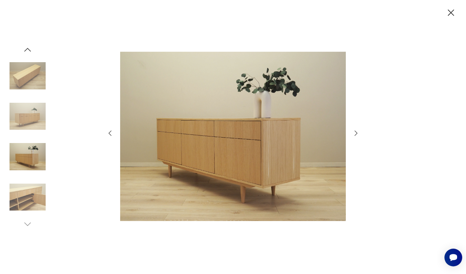
click at [358, 131] on icon "button" at bounding box center [357, 133] width 8 height 8
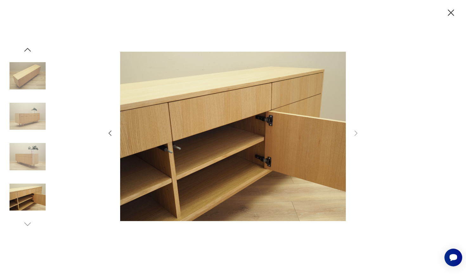
click at [451, 16] on icon "button" at bounding box center [451, 12] width 11 height 11
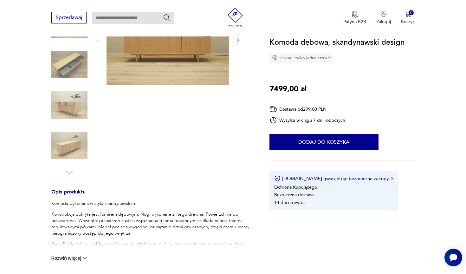
scroll to position [29, 0]
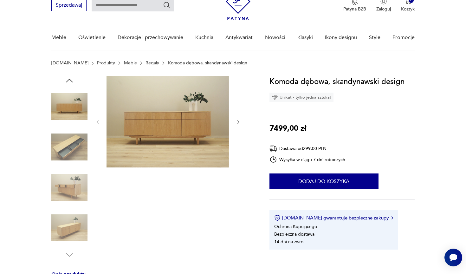
click at [145, 87] on img at bounding box center [168, 122] width 122 height 92
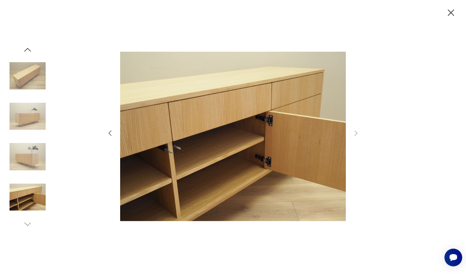
click at [451, 18] on icon "button" at bounding box center [451, 12] width 11 height 11
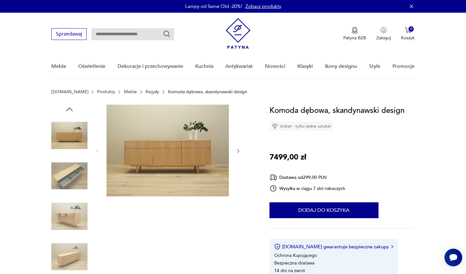
scroll to position [0, 0]
click at [183, 155] on img at bounding box center [168, 151] width 122 height 92
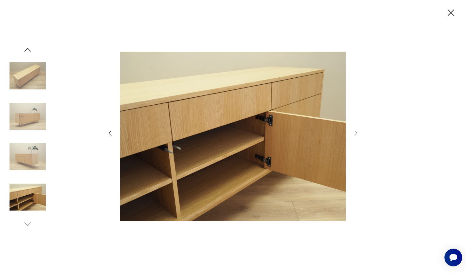
click at [453, 11] on icon "button" at bounding box center [451, 13] width 6 height 6
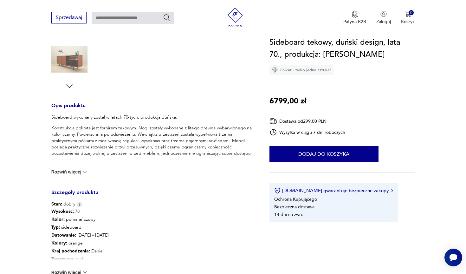
scroll to position [199, 0]
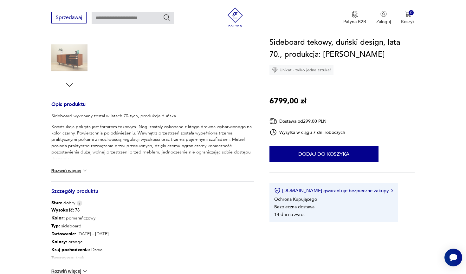
click at [75, 268] on button "Rozwiń więcej" at bounding box center [69, 271] width 37 height 6
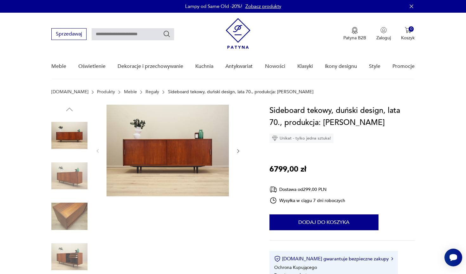
scroll to position [0, 0]
click at [160, 133] on img at bounding box center [168, 151] width 122 height 92
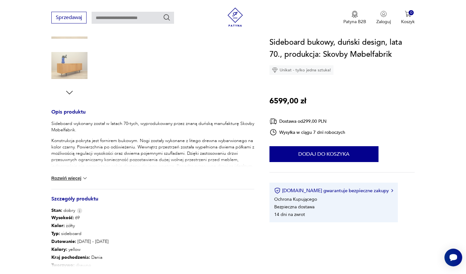
scroll to position [199, 0]
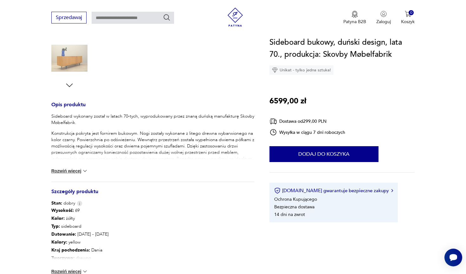
click at [71, 269] on button "Rozwiń więcej" at bounding box center [69, 271] width 37 height 6
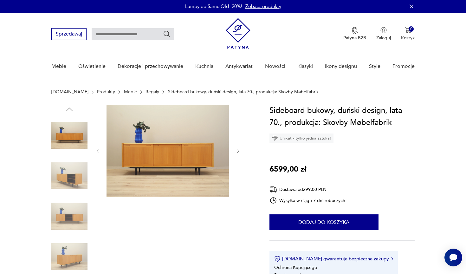
scroll to position [0, 0]
click at [70, 131] on img at bounding box center [69, 135] width 36 height 36
click at [166, 153] on img at bounding box center [168, 151] width 122 height 92
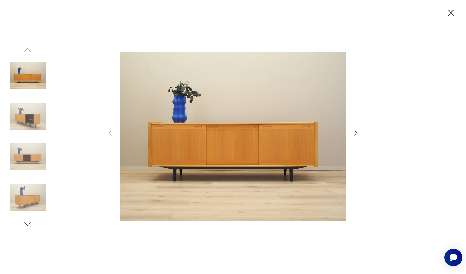
click at [360, 136] on div at bounding box center [233, 137] width 466 height 274
click at [357, 134] on icon "button" at bounding box center [356, 133] width 3 height 5
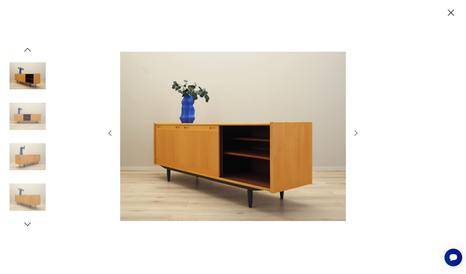
click at [357, 134] on icon "button" at bounding box center [356, 133] width 3 height 5
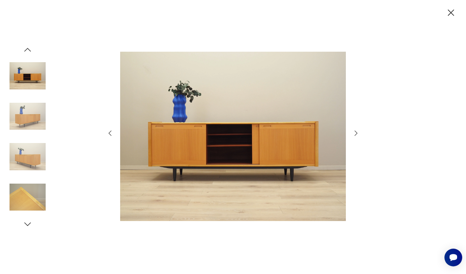
click at [357, 134] on icon "button" at bounding box center [356, 133] width 3 height 5
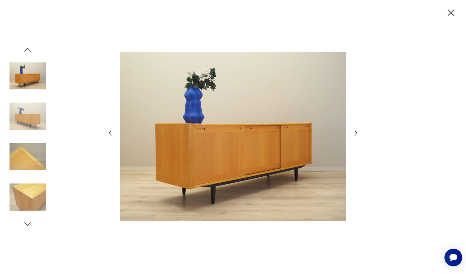
click at [357, 134] on icon "button" at bounding box center [356, 133] width 3 height 5
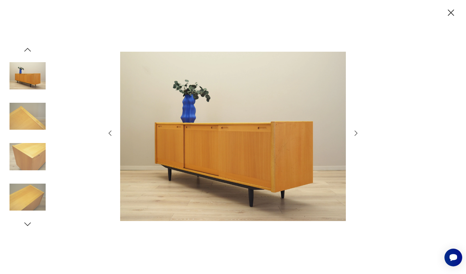
click at [357, 134] on icon "button" at bounding box center [356, 133] width 3 height 5
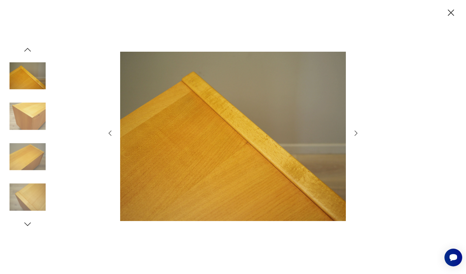
click at [357, 134] on icon "button" at bounding box center [356, 133] width 3 height 5
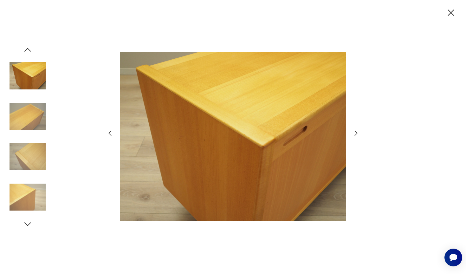
click at [450, 12] on icon "button" at bounding box center [451, 13] width 6 height 6
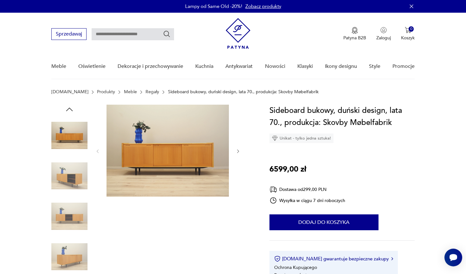
click at [177, 143] on img at bounding box center [168, 151] width 122 height 92
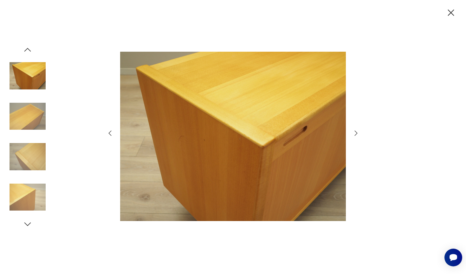
click at [361, 130] on div at bounding box center [233, 137] width 466 height 274
click at [355, 131] on icon "button" at bounding box center [356, 133] width 3 height 5
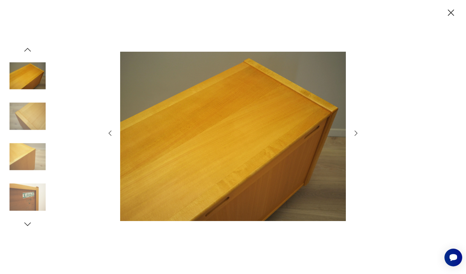
click at [355, 131] on icon "button" at bounding box center [356, 133] width 3 height 5
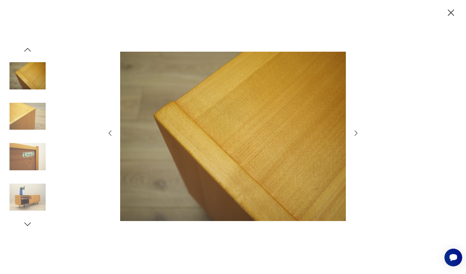
click at [355, 131] on icon "button" at bounding box center [356, 133] width 3 height 5
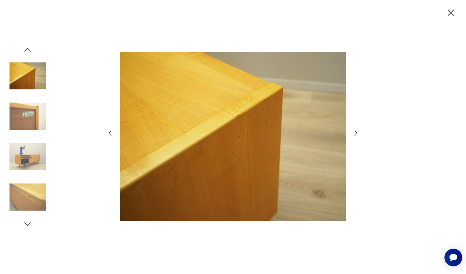
click at [355, 131] on icon "button" at bounding box center [356, 133] width 3 height 5
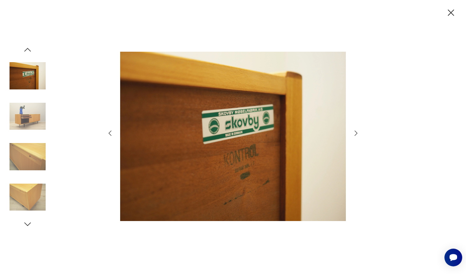
click at [355, 131] on icon "button" at bounding box center [356, 133] width 3 height 5
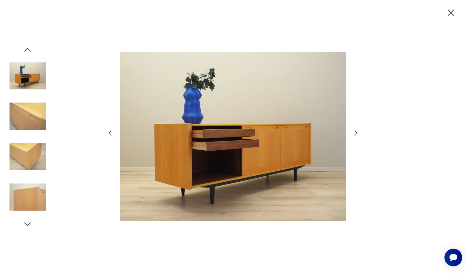
click at [451, 14] on icon "button" at bounding box center [451, 12] width 11 height 11
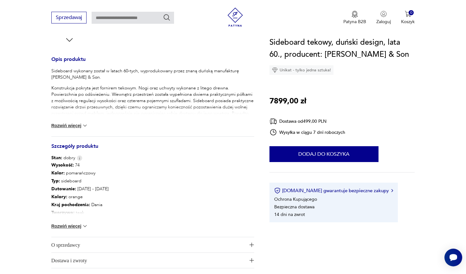
scroll to position [248, 0]
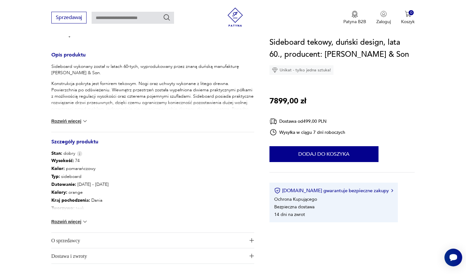
click at [76, 222] on button "Rozwiń więcej" at bounding box center [69, 222] width 37 height 6
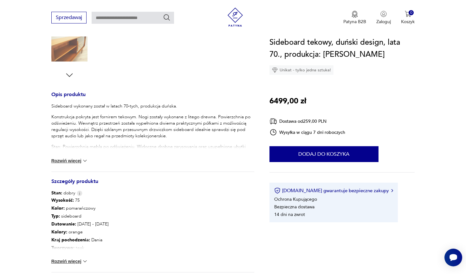
scroll to position [215, 0]
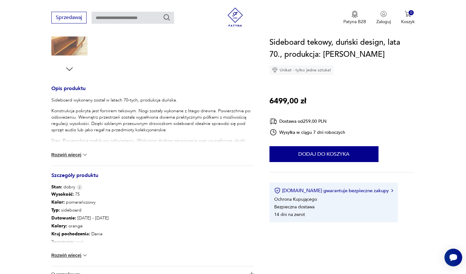
click at [79, 256] on button "Rozwiń więcej" at bounding box center [69, 255] width 37 height 6
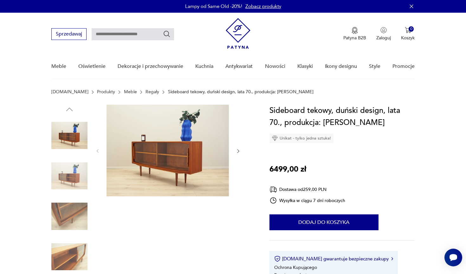
scroll to position [0, 0]
click at [150, 155] on img at bounding box center [168, 151] width 122 height 92
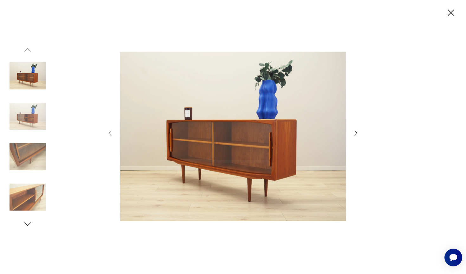
click at [355, 132] on icon "button" at bounding box center [357, 133] width 8 height 8
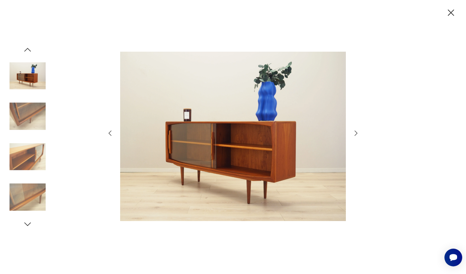
click at [355, 132] on icon "button" at bounding box center [357, 133] width 8 height 8
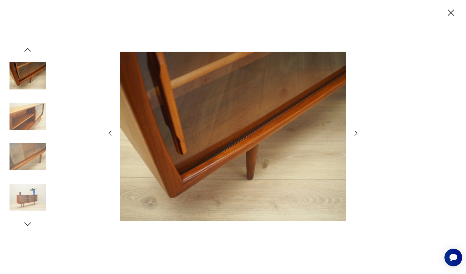
click at [355, 132] on icon "button" at bounding box center [357, 133] width 8 height 8
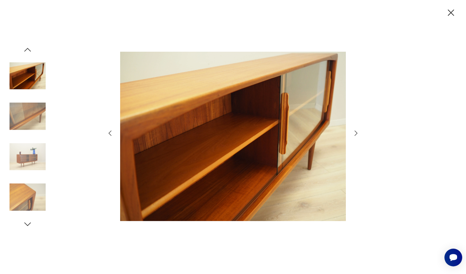
click at [355, 132] on icon "button" at bounding box center [357, 133] width 8 height 8
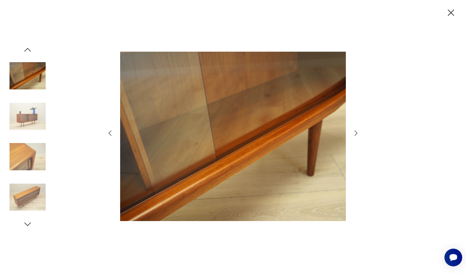
click at [355, 132] on icon "button" at bounding box center [357, 133] width 8 height 8
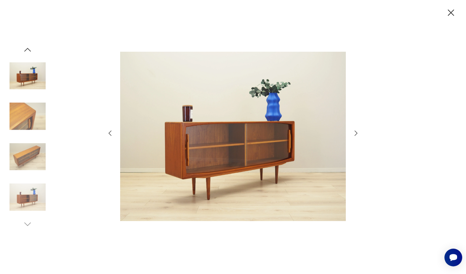
click at [355, 132] on icon "button" at bounding box center [357, 133] width 8 height 8
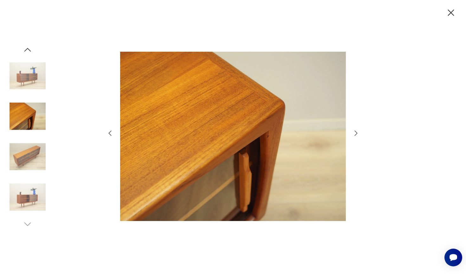
click at [355, 132] on icon "button" at bounding box center [357, 133] width 8 height 8
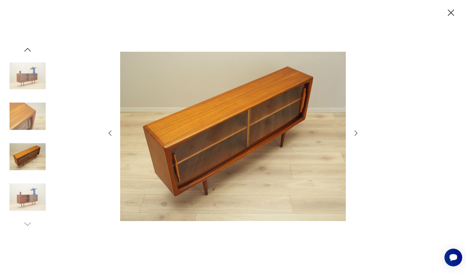
click at [355, 132] on icon "button" at bounding box center [357, 133] width 8 height 8
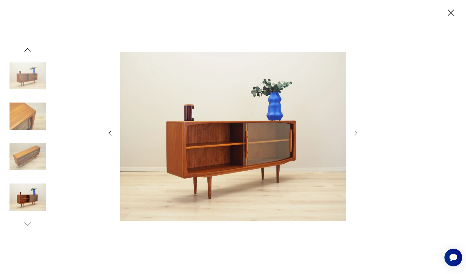
click at [29, 157] on img at bounding box center [28, 157] width 36 height 36
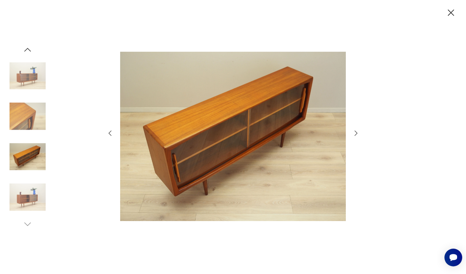
click at [22, 123] on img at bounding box center [28, 116] width 36 height 36
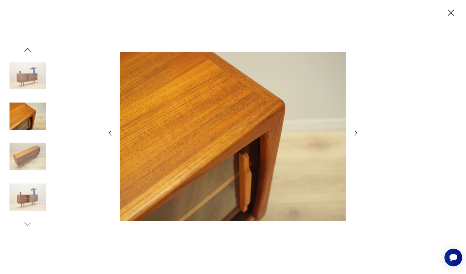
click at [22, 78] on img at bounding box center [28, 76] width 36 height 36
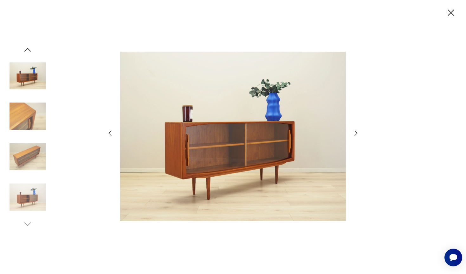
click at [24, 48] on icon "button" at bounding box center [28, 50] width 10 height 10
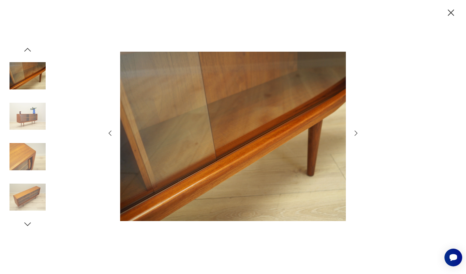
click at [24, 48] on icon "button" at bounding box center [28, 50] width 10 height 10
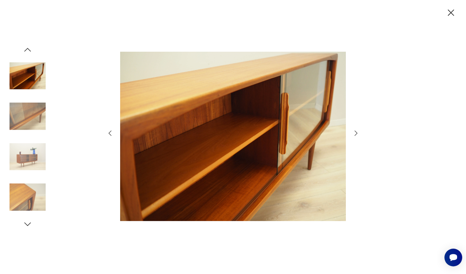
click at [24, 48] on icon "button" at bounding box center [28, 50] width 10 height 10
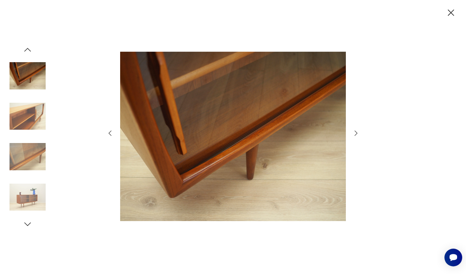
click at [24, 48] on icon "button" at bounding box center [28, 50] width 10 height 10
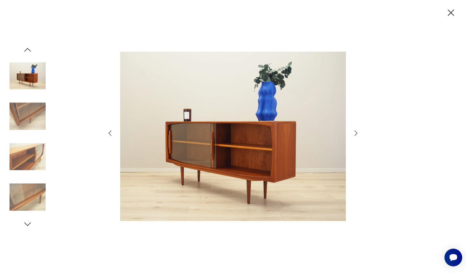
click at [24, 48] on icon "button" at bounding box center [28, 50] width 10 height 10
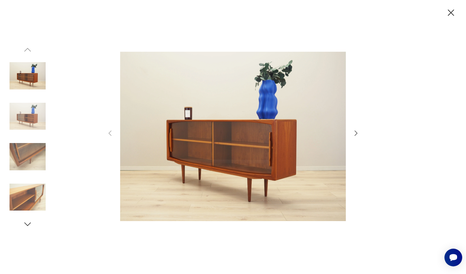
click at [29, 71] on img at bounding box center [28, 76] width 36 height 36
click at [32, 109] on img at bounding box center [28, 116] width 36 height 36
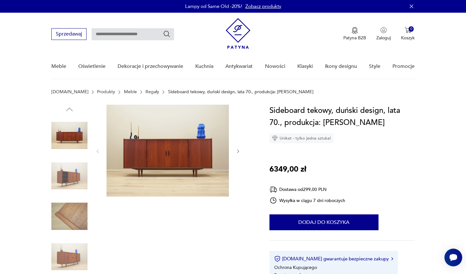
scroll to position [203, 0]
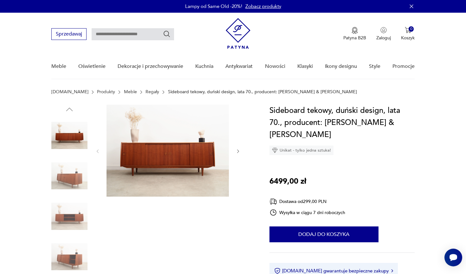
click at [165, 162] on img at bounding box center [168, 151] width 122 height 92
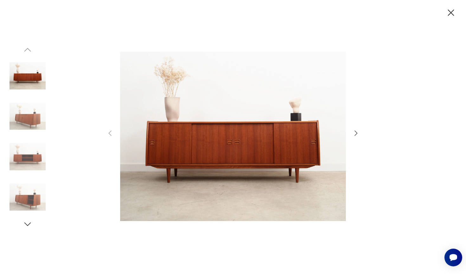
click at [450, 11] on icon "button" at bounding box center [451, 13] width 6 height 6
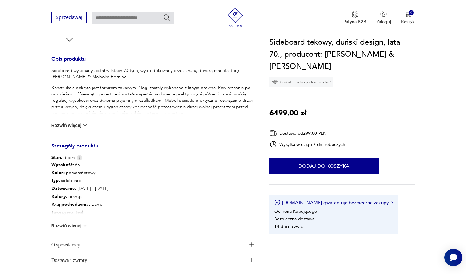
scroll to position [260, 0]
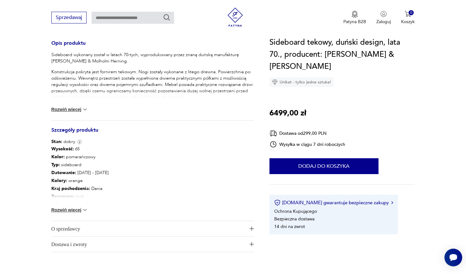
click at [79, 208] on button "Rozwiń więcej" at bounding box center [69, 210] width 37 height 6
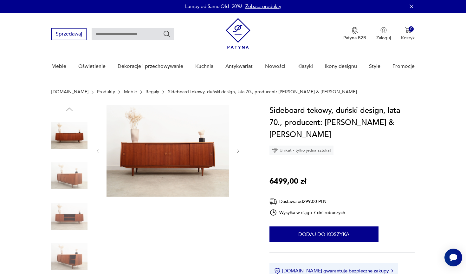
scroll to position [0, 0]
click at [76, 176] on img at bounding box center [69, 176] width 36 height 36
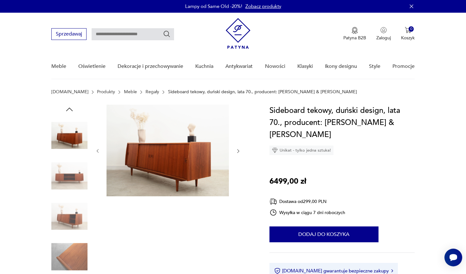
click at [76, 176] on img at bounding box center [69, 176] width 36 height 36
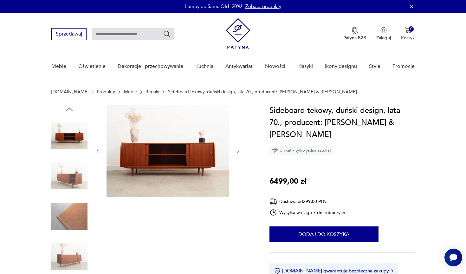
click at [76, 176] on img at bounding box center [69, 176] width 36 height 36
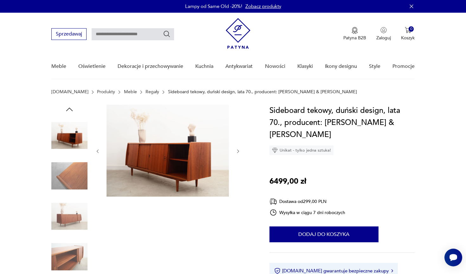
click at [76, 176] on img at bounding box center [69, 176] width 36 height 36
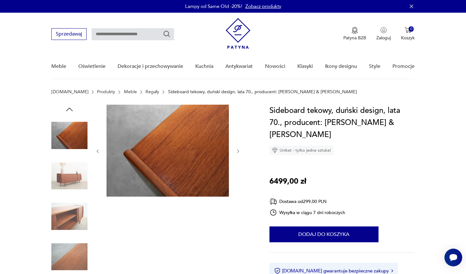
click at [76, 176] on img at bounding box center [69, 176] width 36 height 36
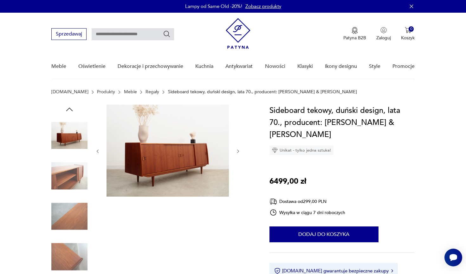
click at [76, 176] on img at bounding box center [69, 176] width 36 height 36
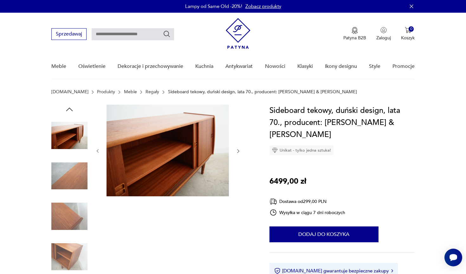
click at [76, 176] on img at bounding box center [69, 176] width 36 height 36
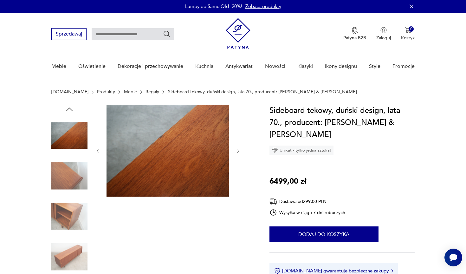
click at [76, 176] on img at bounding box center [69, 176] width 36 height 36
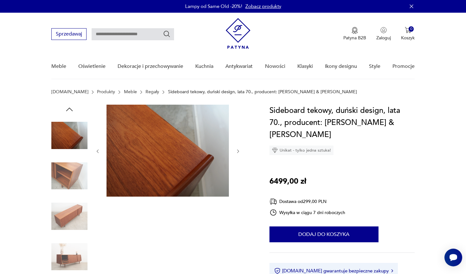
click at [76, 176] on img at bounding box center [69, 176] width 36 height 36
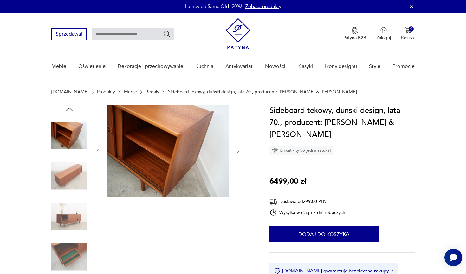
click at [76, 176] on img at bounding box center [69, 176] width 36 height 36
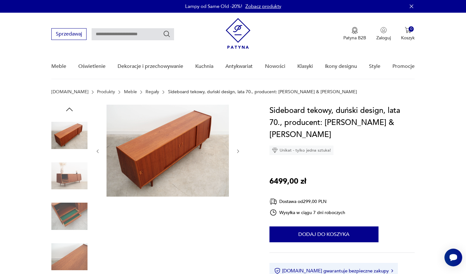
click at [76, 176] on img at bounding box center [69, 176] width 36 height 36
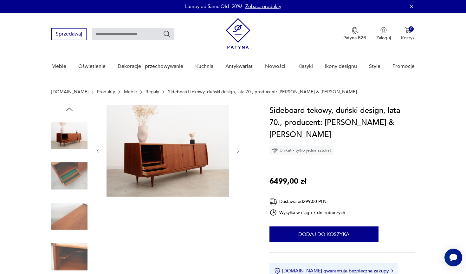
click at [76, 176] on img at bounding box center [69, 176] width 36 height 36
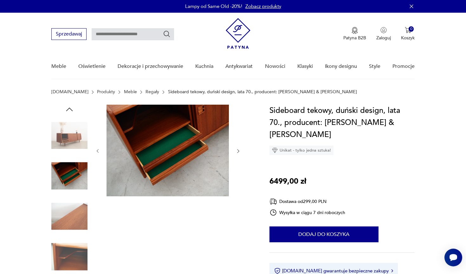
click at [76, 176] on img at bounding box center [69, 176] width 36 height 36
click at [72, 108] on icon "button" at bounding box center [70, 110] width 10 height 10
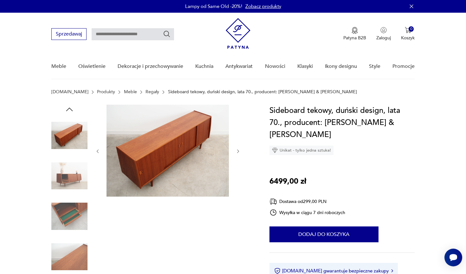
click at [72, 108] on icon "button" at bounding box center [70, 110] width 10 height 10
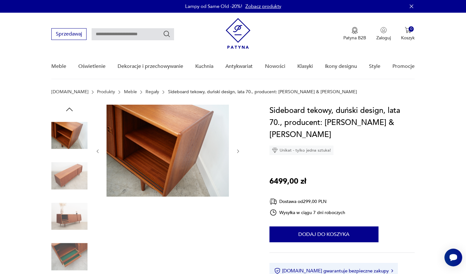
click at [72, 108] on icon "button" at bounding box center [70, 110] width 10 height 10
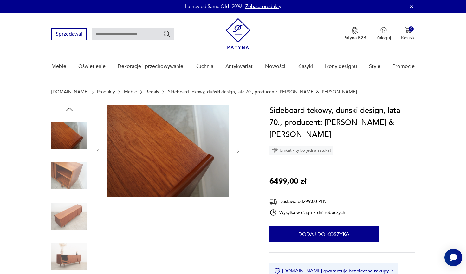
click at [72, 108] on icon "button" at bounding box center [70, 110] width 10 height 10
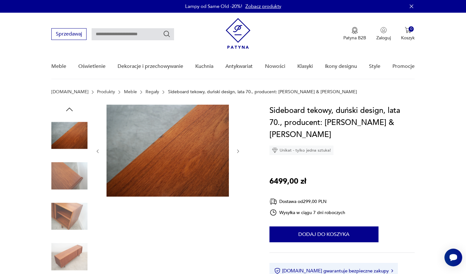
click at [72, 108] on icon "button" at bounding box center [70, 110] width 10 height 10
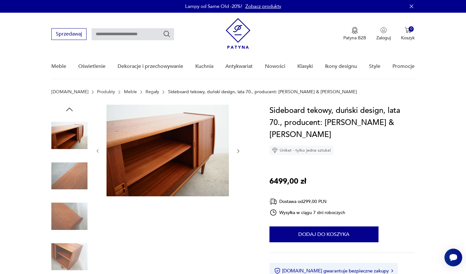
click at [72, 108] on icon "button" at bounding box center [70, 110] width 10 height 10
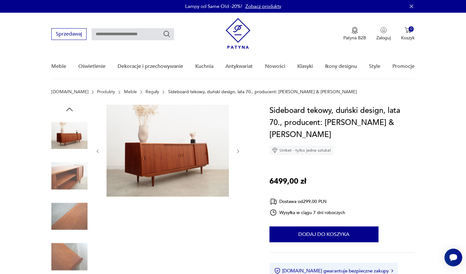
click at [72, 108] on icon "button" at bounding box center [70, 110] width 10 height 10
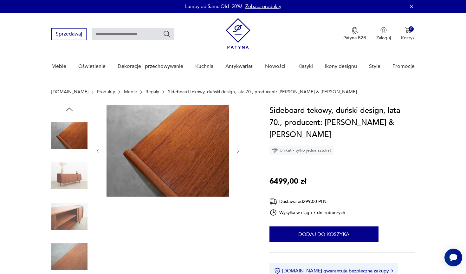
click at [72, 108] on icon "button" at bounding box center [70, 110] width 10 height 10
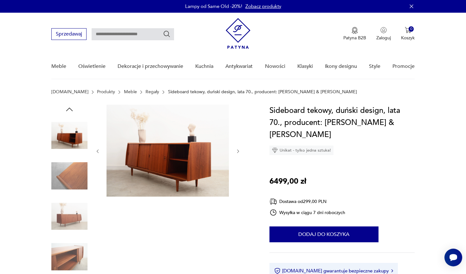
click at [72, 108] on icon "button" at bounding box center [70, 110] width 10 height 10
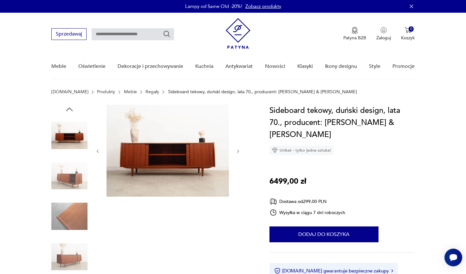
click at [72, 108] on icon "button" at bounding box center [70, 110] width 10 height 10
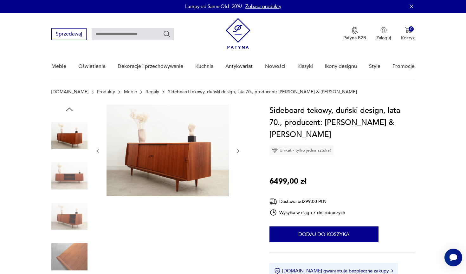
click at [72, 108] on icon "button" at bounding box center [70, 110] width 10 height 10
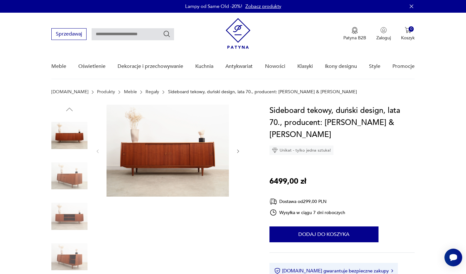
click at [78, 173] on img at bounding box center [69, 176] width 36 height 36
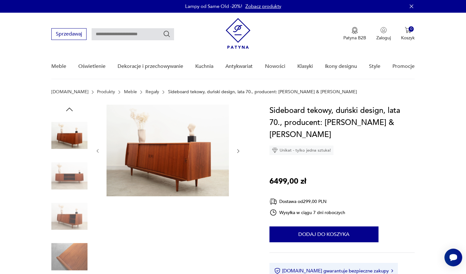
click at [145, 162] on img at bounding box center [168, 151] width 122 height 92
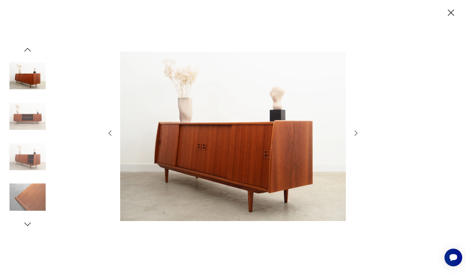
click at [448, 13] on icon "button" at bounding box center [451, 12] width 11 height 11
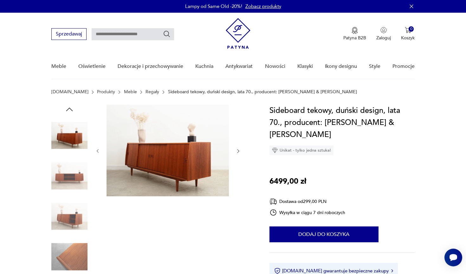
scroll to position [0, 0]
click at [196, 151] on img at bounding box center [168, 151] width 122 height 92
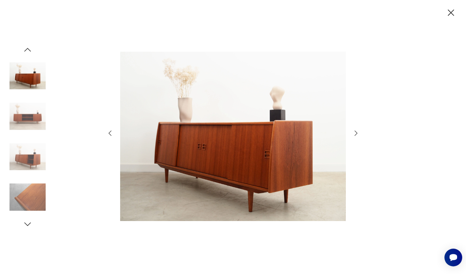
scroll to position [0, 0]
click at [447, 17] on icon "button" at bounding box center [451, 12] width 11 height 11
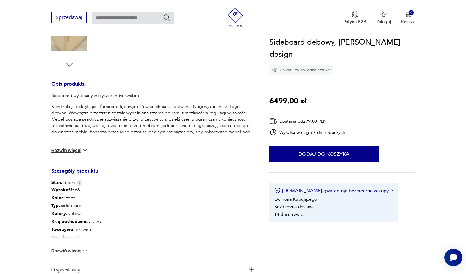
scroll to position [222, 0]
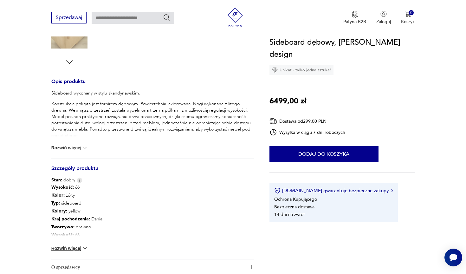
click at [78, 249] on button "Rozwiń więcej" at bounding box center [69, 248] width 37 height 6
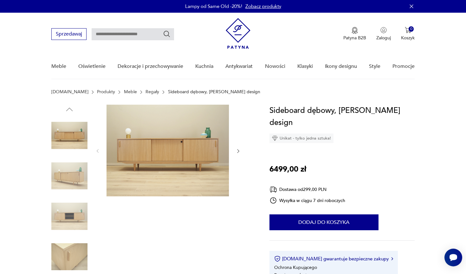
scroll to position [0, 0]
click at [71, 204] on img at bounding box center [69, 216] width 36 height 36
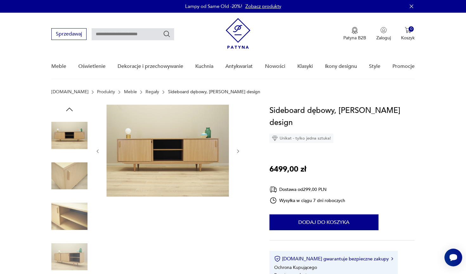
click at [65, 167] on img at bounding box center [69, 176] width 36 height 36
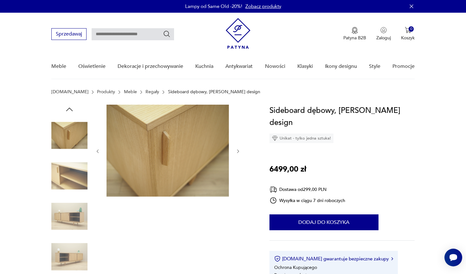
click at [64, 137] on img at bounding box center [69, 135] width 36 height 36
click at [63, 128] on img at bounding box center [69, 135] width 36 height 36
click at [65, 156] on div at bounding box center [69, 196] width 36 height 159
click at [66, 169] on img at bounding box center [69, 176] width 36 height 36
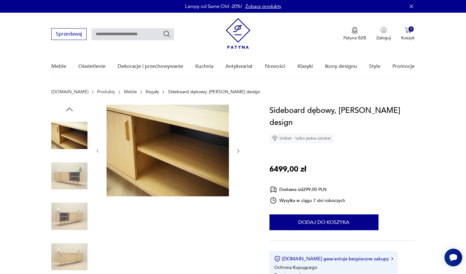
click at [67, 182] on img at bounding box center [69, 176] width 36 height 36
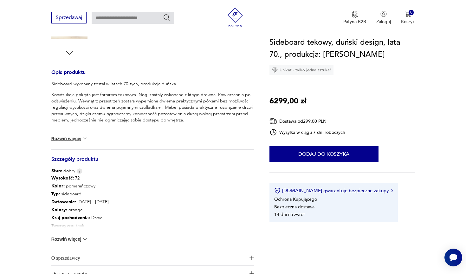
scroll to position [237, 0]
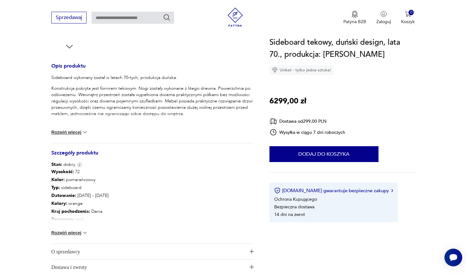
click at [77, 233] on button "Rozwiń więcej" at bounding box center [69, 233] width 37 height 6
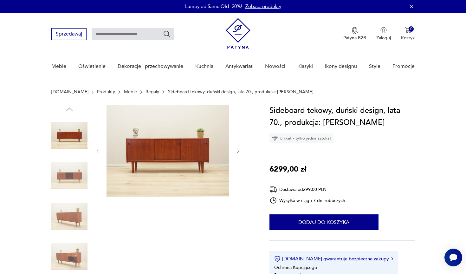
scroll to position [0, 0]
click at [151, 144] on img at bounding box center [168, 151] width 122 height 92
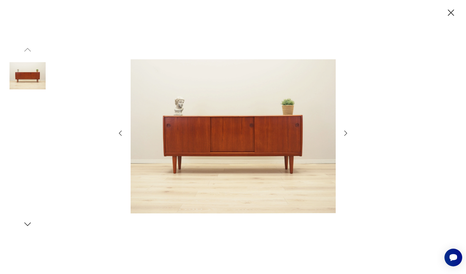
scroll to position [0, 0]
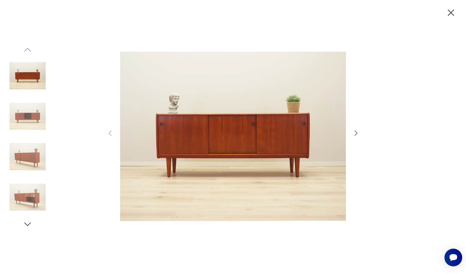
click at [356, 133] on icon "button" at bounding box center [357, 133] width 8 height 8
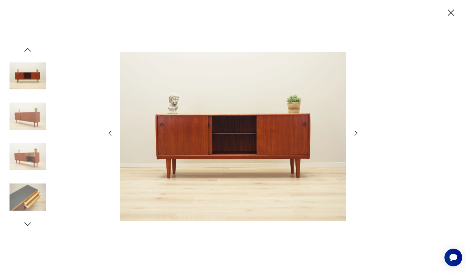
click at [356, 133] on icon "button" at bounding box center [357, 133] width 8 height 8
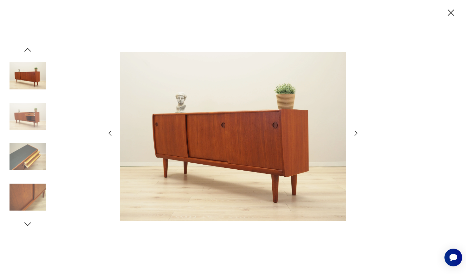
click at [356, 133] on icon "button" at bounding box center [357, 133] width 8 height 8
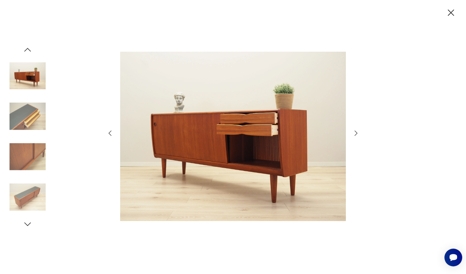
click at [356, 133] on icon "button" at bounding box center [357, 133] width 8 height 8
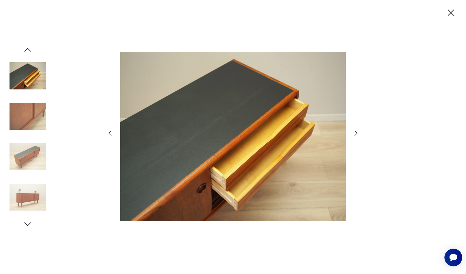
click at [356, 133] on icon "button" at bounding box center [357, 133] width 8 height 8
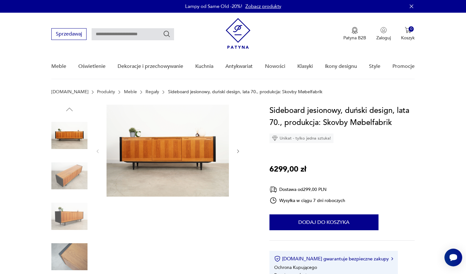
scroll to position [-1, 0]
click at [170, 151] on img at bounding box center [168, 151] width 122 height 92
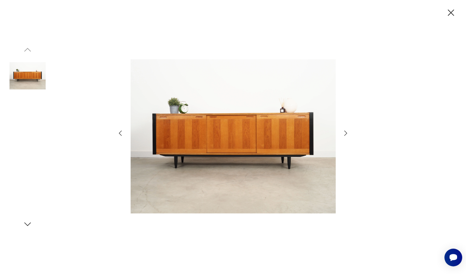
scroll to position [0, 0]
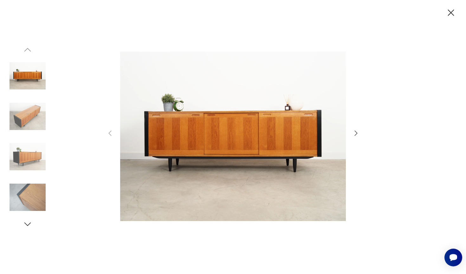
click at [355, 134] on icon "button" at bounding box center [357, 133] width 8 height 8
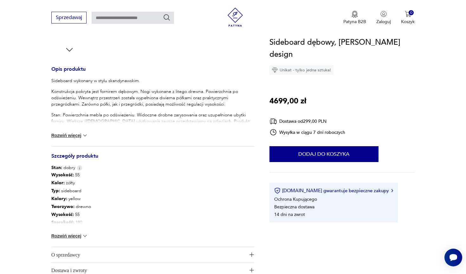
scroll to position [243, 0]
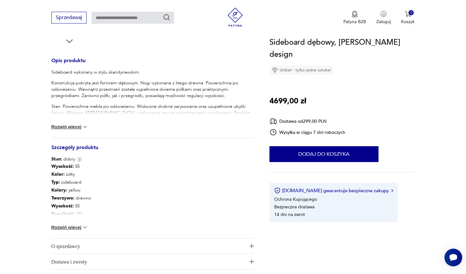
click at [79, 227] on button "Rozwiń więcej" at bounding box center [69, 227] width 37 height 6
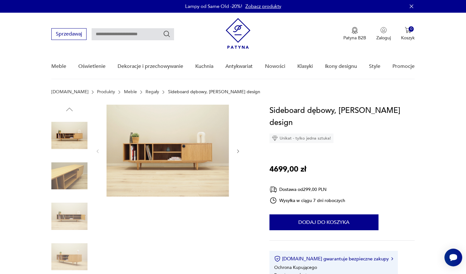
scroll to position [0, 0]
click at [160, 151] on img at bounding box center [168, 151] width 122 height 92
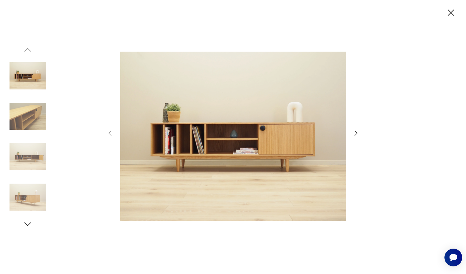
click at [357, 132] on icon "button" at bounding box center [356, 133] width 3 height 5
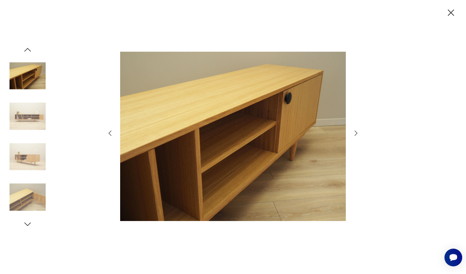
click at [357, 132] on icon "button" at bounding box center [356, 133] width 3 height 5
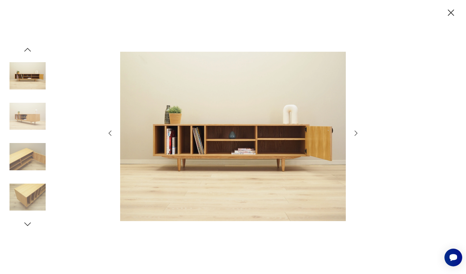
click at [357, 132] on icon "button" at bounding box center [356, 133] width 3 height 5
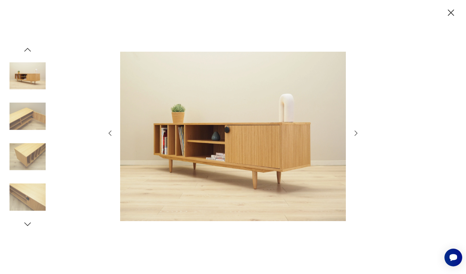
click at [357, 132] on icon "button" at bounding box center [356, 133] width 3 height 5
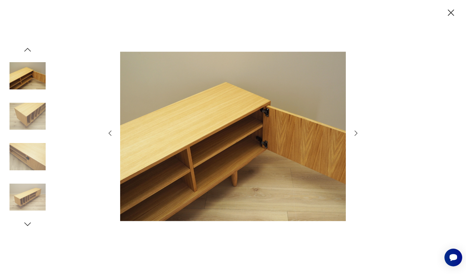
click at [357, 132] on icon "button" at bounding box center [356, 133] width 3 height 5
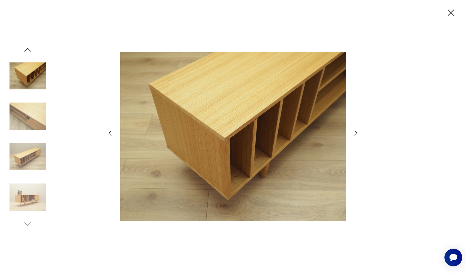
click at [357, 132] on icon "button" at bounding box center [356, 133] width 3 height 5
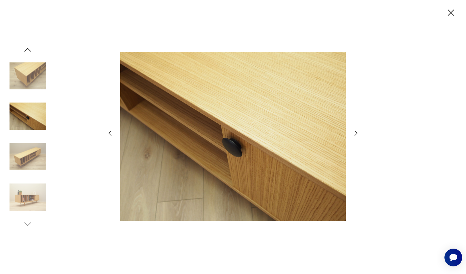
click at [357, 132] on icon "button" at bounding box center [356, 133] width 3 height 5
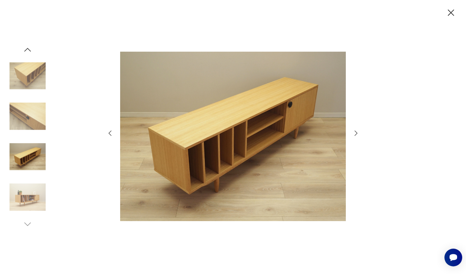
click at [357, 132] on icon "button" at bounding box center [356, 133] width 3 height 5
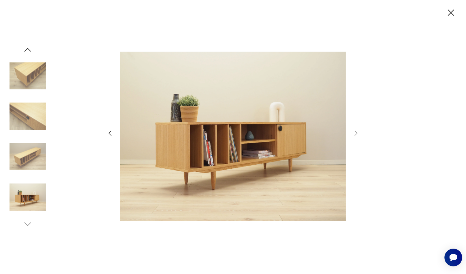
click at [449, 13] on icon "button" at bounding box center [451, 12] width 11 height 11
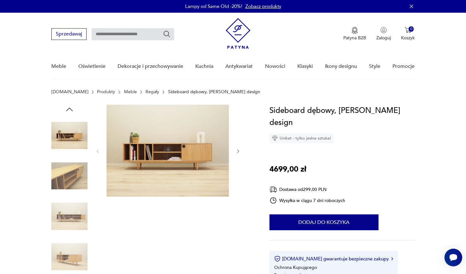
click at [184, 151] on img at bounding box center [168, 151] width 122 height 92
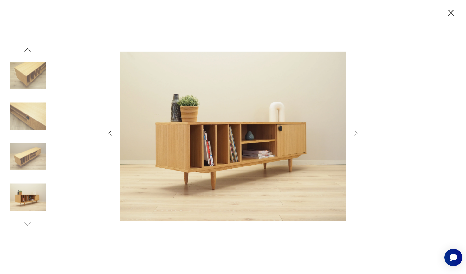
click at [27, 203] on img at bounding box center [28, 197] width 36 height 36
click at [27, 155] on img at bounding box center [28, 157] width 36 height 36
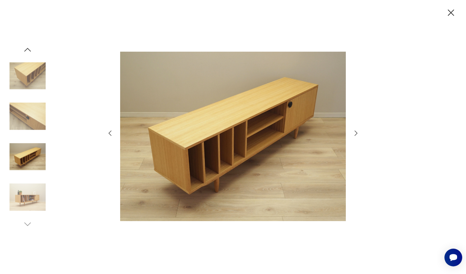
click at [31, 116] on img at bounding box center [28, 116] width 36 height 36
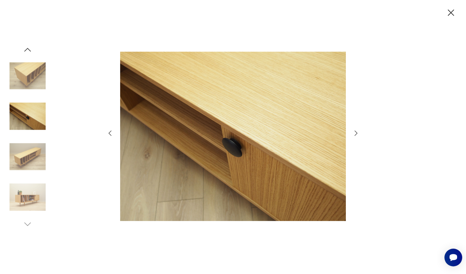
click at [37, 72] on img at bounding box center [28, 76] width 36 height 36
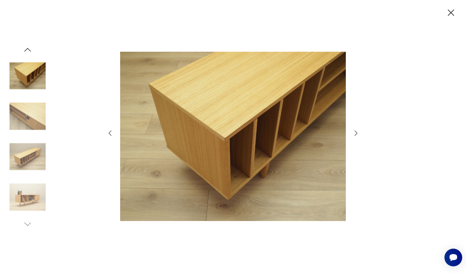
click at [43, 121] on img at bounding box center [28, 116] width 36 height 36
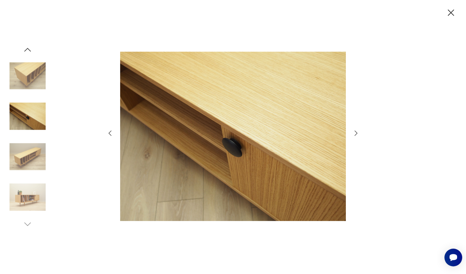
click at [35, 148] on img at bounding box center [28, 157] width 36 height 36
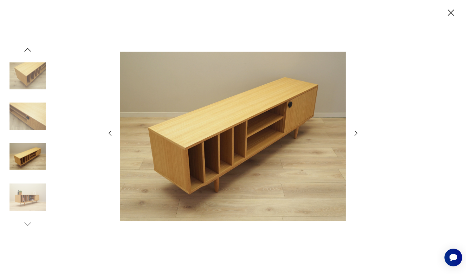
click at [37, 184] on img at bounding box center [28, 197] width 36 height 36
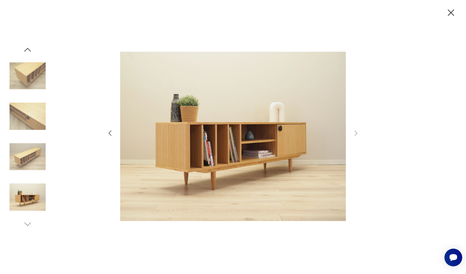
click at [453, 13] on icon "button" at bounding box center [451, 13] width 6 height 6
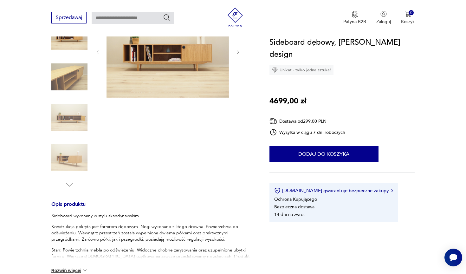
scroll to position [69, 0]
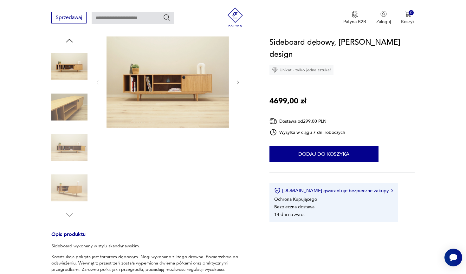
click at [172, 107] on img at bounding box center [168, 82] width 122 height 92
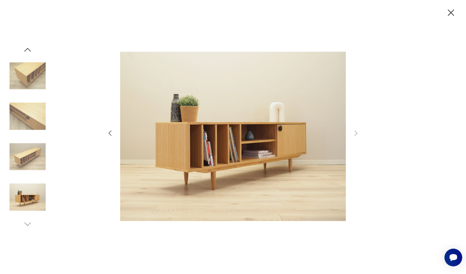
click at [448, 14] on icon "button" at bounding box center [451, 12] width 11 height 11
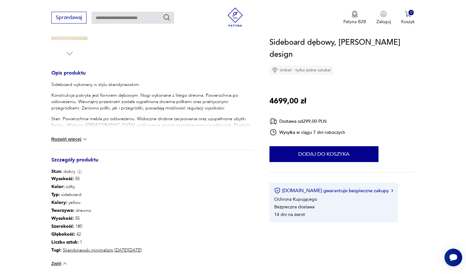
scroll to position [231, 0]
click at [74, 138] on button "Rozwiń więcej" at bounding box center [69, 139] width 37 height 6
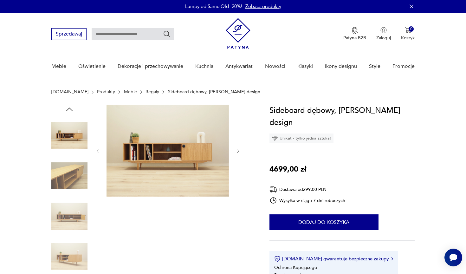
scroll to position [0, 0]
click at [144, 142] on img at bounding box center [168, 151] width 122 height 92
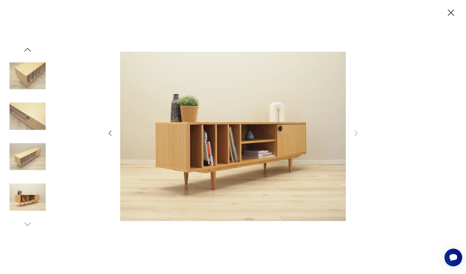
click at [26, 166] on img at bounding box center [28, 157] width 36 height 36
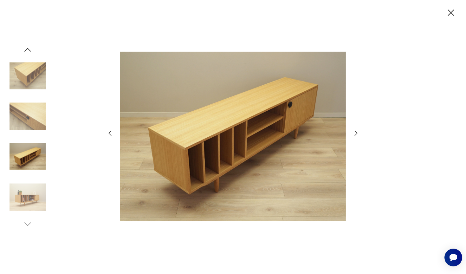
click at [28, 192] on img at bounding box center [28, 197] width 36 height 36
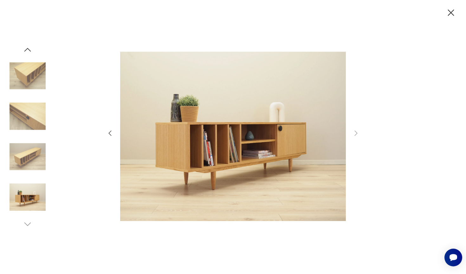
click at [27, 161] on img at bounding box center [28, 157] width 36 height 36
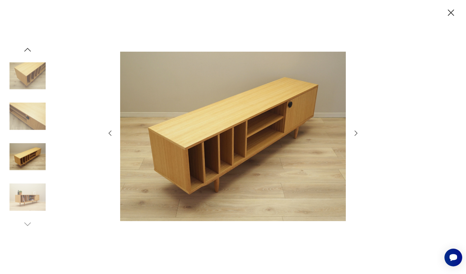
click at [26, 114] on img at bounding box center [28, 116] width 36 height 36
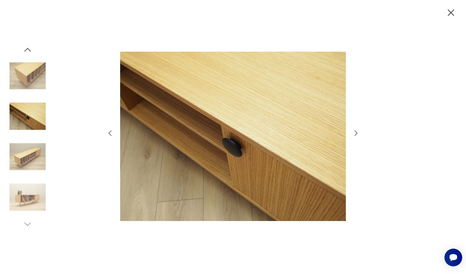
click at [30, 77] on img at bounding box center [28, 76] width 36 height 36
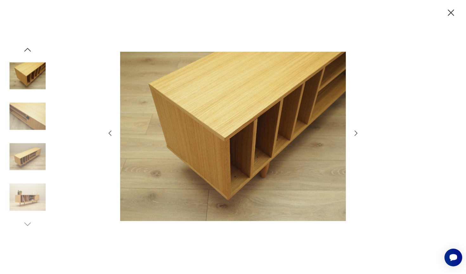
click at [30, 56] on div at bounding box center [28, 137] width 36 height 184
click at [31, 165] on img at bounding box center [28, 157] width 36 height 36
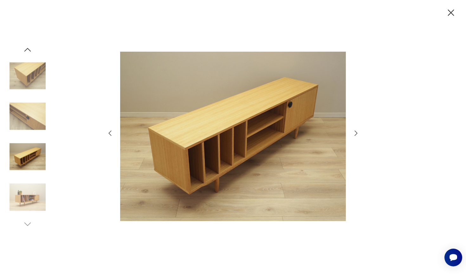
click at [31, 189] on img at bounding box center [28, 197] width 36 height 36
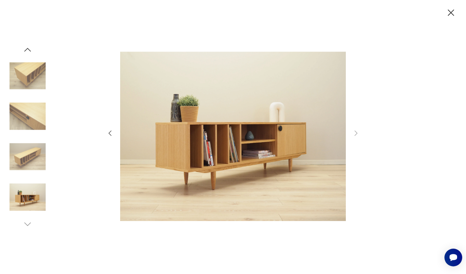
click at [203, 152] on img at bounding box center [233, 136] width 226 height 219
click at [450, 17] on icon "button" at bounding box center [451, 12] width 11 height 11
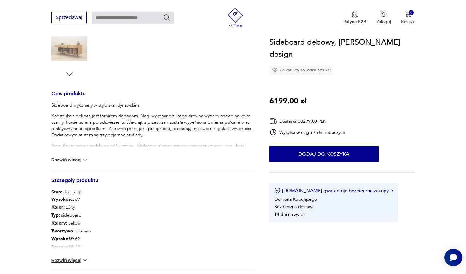
scroll to position [212, 0]
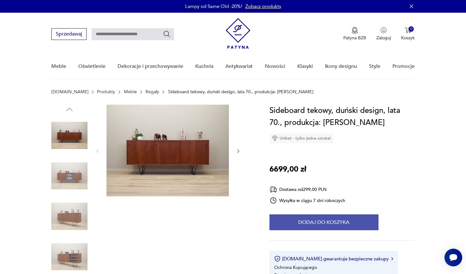
scroll to position [169, 0]
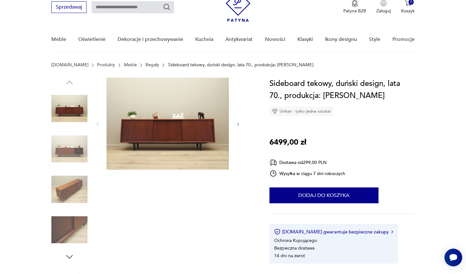
scroll to position [27, 0]
click at [78, 114] on img at bounding box center [69, 108] width 36 height 36
click at [69, 149] on img at bounding box center [69, 149] width 36 height 36
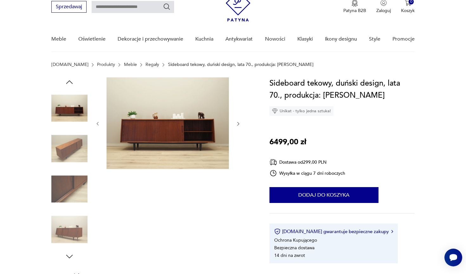
click at [69, 153] on img at bounding box center [69, 149] width 36 height 36
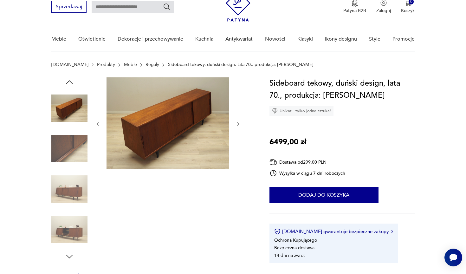
click at [72, 178] on img at bounding box center [69, 189] width 36 height 36
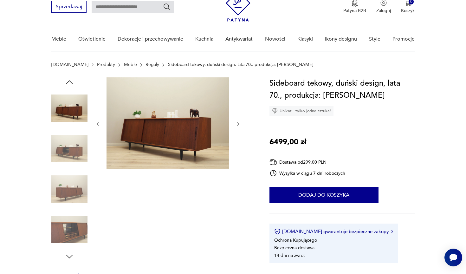
click at [157, 140] on img at bounding box center [168, 123] width 122 height 92
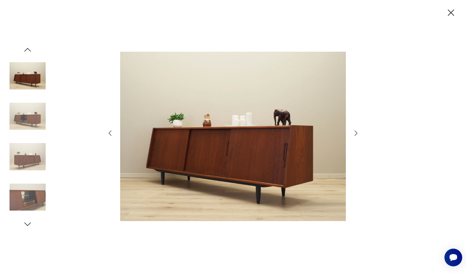
click at [448, 12] on icon "button" at bounding box center [451, 12] width 11 height 11
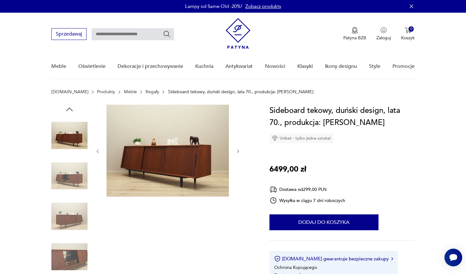
scroll to position [0, 0]
click at [151, 167] on img at bounding box center [168, 151] width 122 height 92
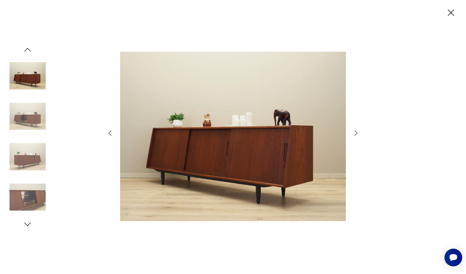
scroll to position [0, 0]
click at [356, 134] on icon "button" at bounding box center [356, 133] width 3 height 5
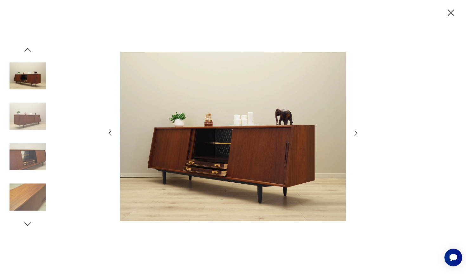
click at [356, 134] on icon "button" at bounding box center [356, 133] width 3 height 5
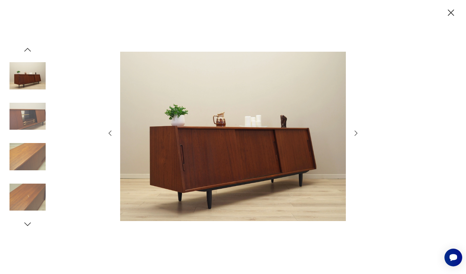
click at [356, 134] on icon "button" at bounding box center [356, 133] width 3 height 5
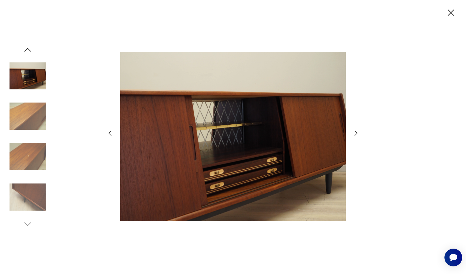
click at [356, 134] on icon "button" at bounding box center [356, 133] width 3 height 5
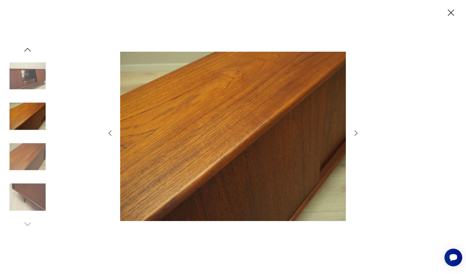
click at [356, 134] on icon "button" at bounding box center [356, 133] width 3 height 5
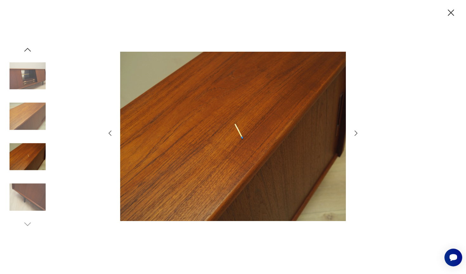
click at [356, 134] on icon "button" at bounding box center [356, 133] width 3 height 5
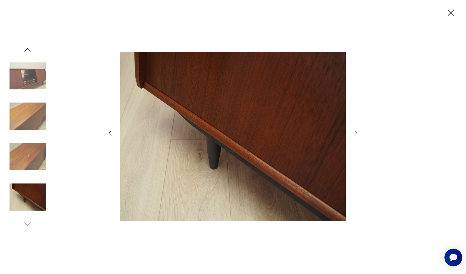
click at [449, 15] on icon "button" at bounding box center [451, 13] width 6 height 6
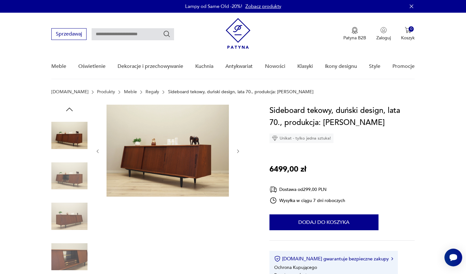
click at [173, 169] on img at bounding box center [168, 151] width 122 height 92
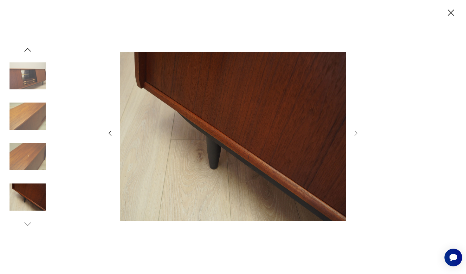
click at [451, 16] on icon "button" at bounding box center [451, 12] width 11 height 11
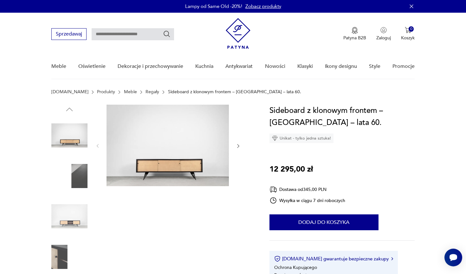
click at [184, 163] on img at bounding box center [168, 146] width 122 height 82
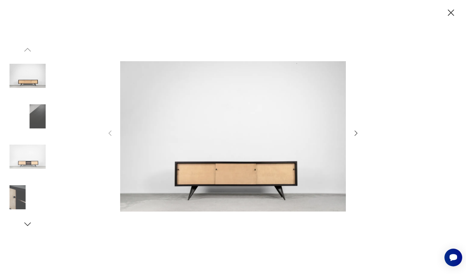
click at [357, 130] on icon "button" at bounding box center [357, 133] width 8 height 8
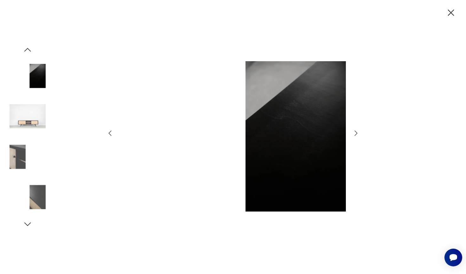
click at [357, 130] on icon "button" at bounding box center [357, 133] width 8 height 8
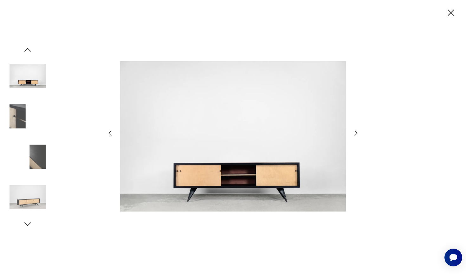
click at [357, 130] on icon "button" at bounding box center [357, 133] width 8 height 8
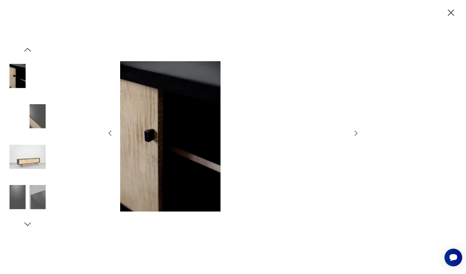
click at [357, 130] on icon "button" at bounding box center [357, 133] width 8 height 8
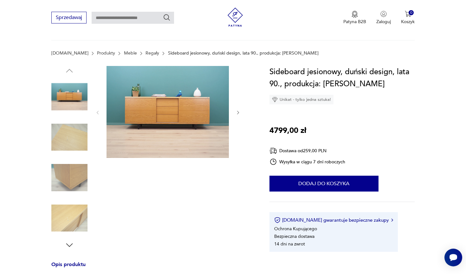
scroll to position [3, 0]
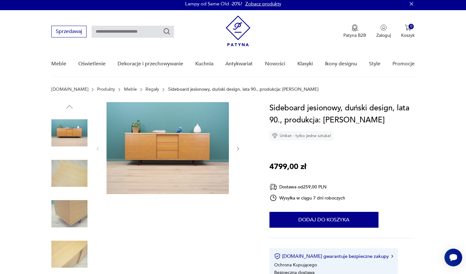
click at [71, 141] on img at bounding box center [69, 133] width 36 height 36
click at [165, 145] on img at bounding box center [168, 148] width 122 height 92
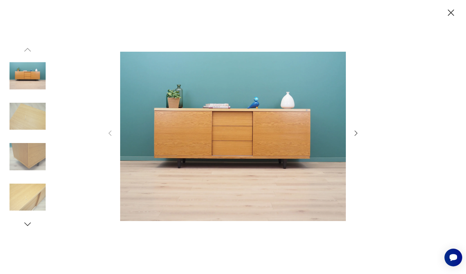
click at [359, 136] on icon "button" at bounding box center [357, 133] width 8 height 8
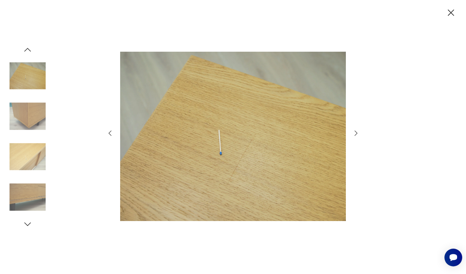
click at [359, 136] on icon "button" at bounding box center [357, 133] width 8 height 8
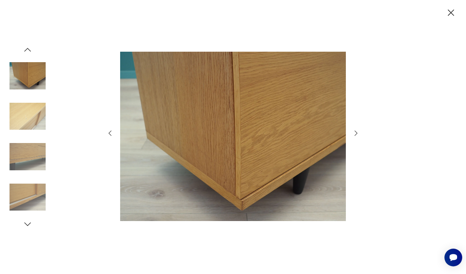
click at [359, 136] on icon "button" at bounding box center [357, 133] width 8 height 8
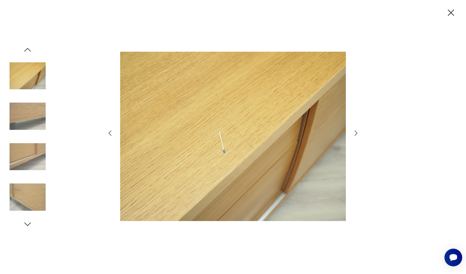
click at [359, 136] on icon "button" at bounding box center [357, 133] width 8 height 8
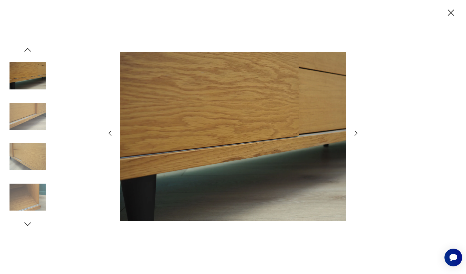
click at [359, 136] on icon "button" at bounding box center [357, 133] width 8 height 8
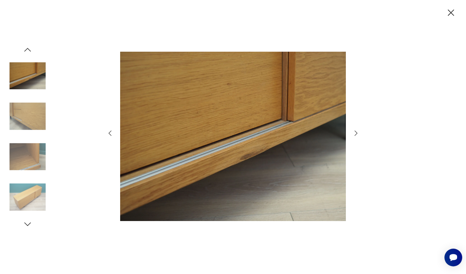
click at [359, 136] on icon "button" at bounding box center [357, 133] width 8 height 8
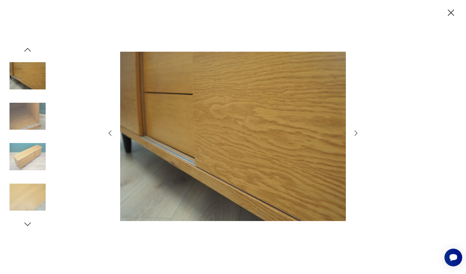
click at [359, 136] on icon "button" at bounding box center [357, 133] width 8 height 8
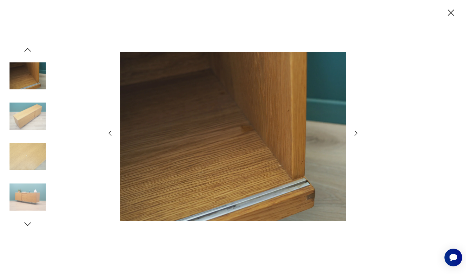
click at [359, 136] on icon "button" at bounding box center [357, 133] width 8 height 8
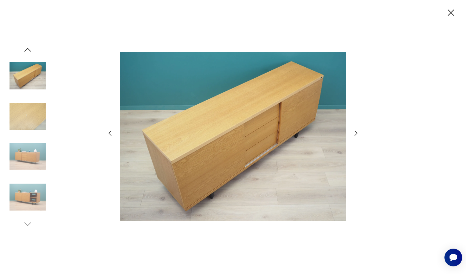
click at [359, 136] on icon "button" at bounding box center [357, 133] width 8 height 8
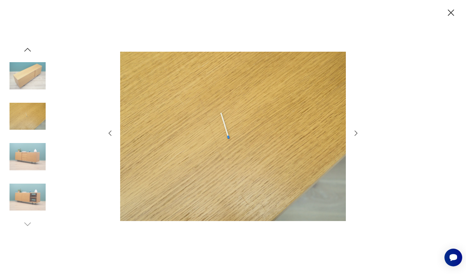
click at [359, 136] on icon "button" at bounding box center [357, 133] width 8 height 8
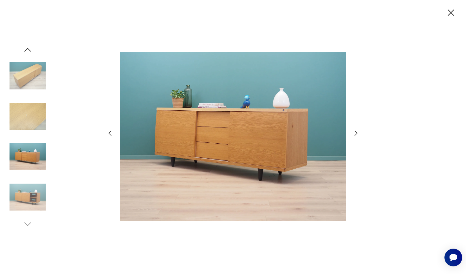
click at [359, 136] on icon "button" at bounding box center [357, 133] width 8 height 8
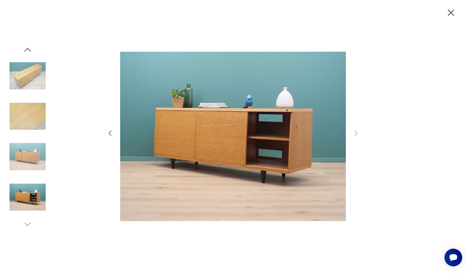
click at [277, 154] on img at bounding box center [233, 136] width 226 height 219
click at [112, 132] on icon "button" at bounding box center [110, 133] width 8 height 8
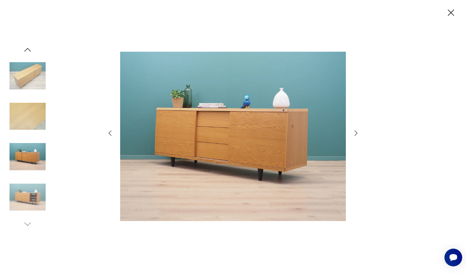
click at [112, 132] on icon "button" at bounding box center [110, 133] width 8 height 8
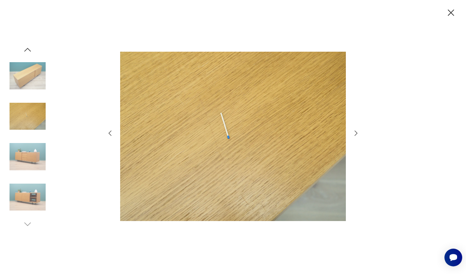
click at [112, 132] on icon "button" at bounding box center [110, 133] width 8 height 8
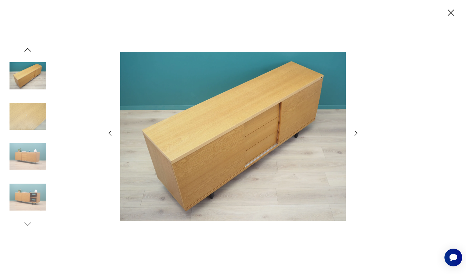
click at [112, 132] on icon "button" at bounding box center [110, 133] width 8 height 8
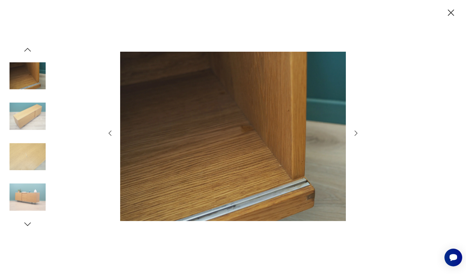
click at [112, 132] on icon "button" at bounding box center [110, 133] width 8 height 8
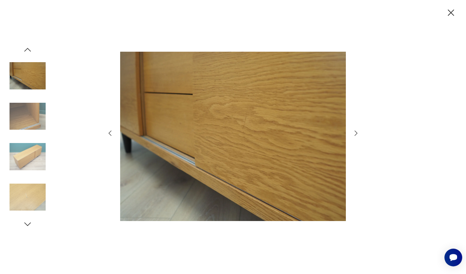
click at [112, 132] on icon "button" at bounding box center [110, 133] width 8 height 8
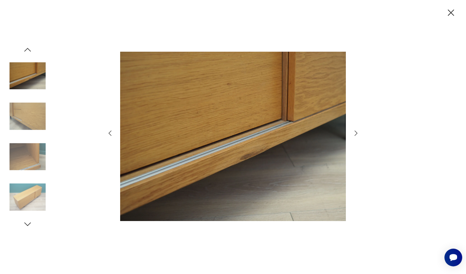
click at [112, 132] on icon "button" at bounding box center [110, 133] width 8 height 8
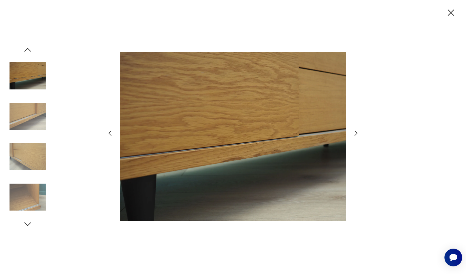
click at [112, 132] on icon "button" at bounding box center [110, 133] width 8 height 8
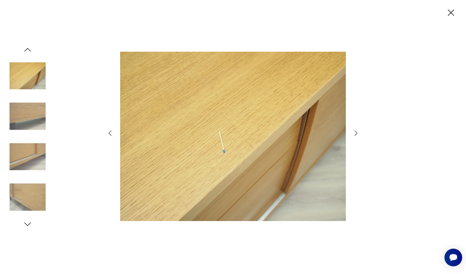
click at [112, 132] on icon "button" at bounding box center [110, 133] width 8 height 8
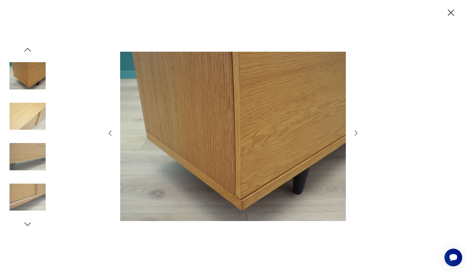
click at [112, 132] on icon "button" at bounding box center [110, 133] width 8 height 8
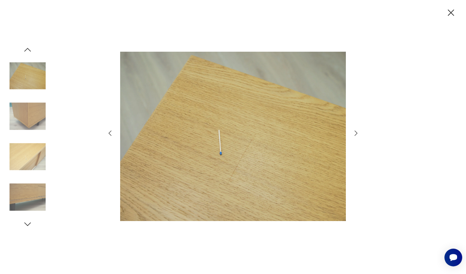
click at [112, 132] on icon "button" at bounding box center [110, 133] width 8 height 8
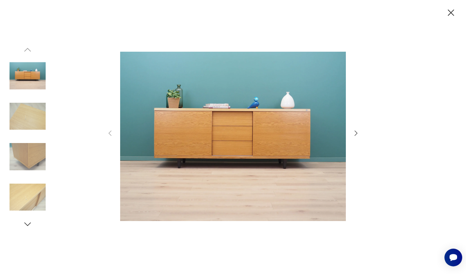
click at [452, 10] on icon "button" at bounding box center [451, 12] width 11 height 11
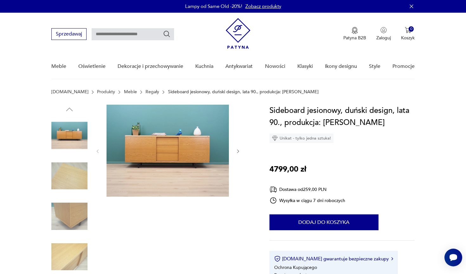
scroll to position [0, 0]
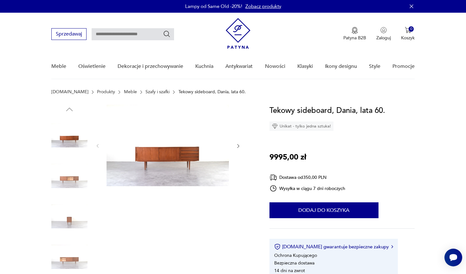
scroll to position [-1, 0]
click at [175, 156] on img at bounding box center [168, 146] width 122 height 82
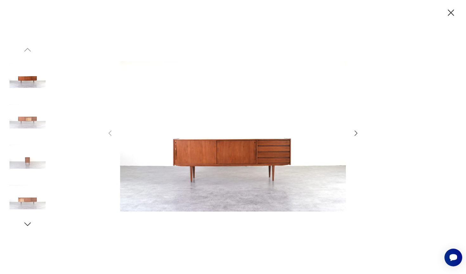
click at [367, 131] on div at bounding box center [233, 137] width 466 height 274
click at [356, 131] on icon "button" at bounding box center [357, 133] width 8 height 8
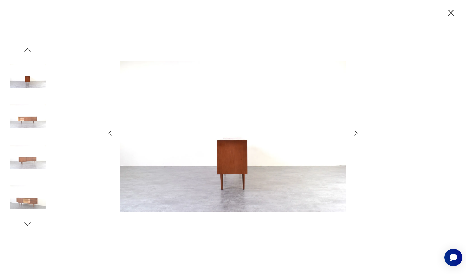
click at [356, 131] on icon "button" at bounding box center [357, 133] width 8 height 8
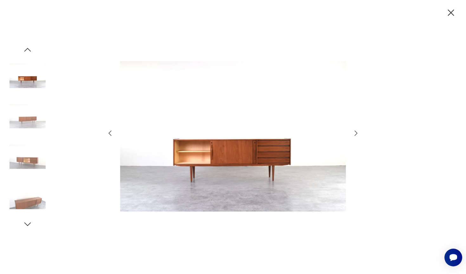
click at [356, 131] on icon "button" at bounding box center [357, 133] width 8 height 8
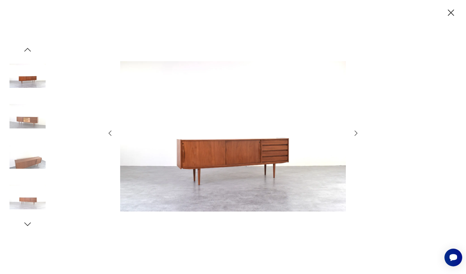
click at [356, 131] on icon "button" at bounding box center [357, 133] width 8 height 8
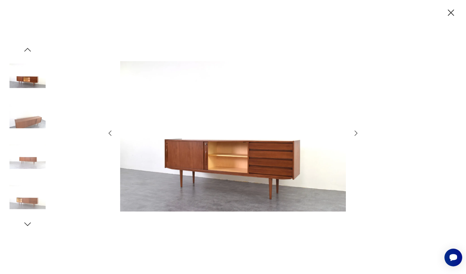
click at [356, 131] on icon "button" at bounding box center [357, 133] width 8 height 8
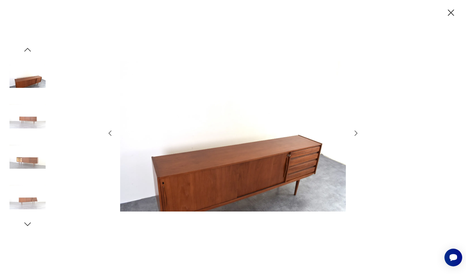
click at [356, 131] on icon "button" at bounding box center [357, 133] width 8 height 8
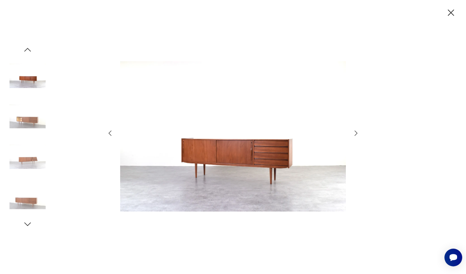
click at [356, 131] on icon "button" at bounding box center [357, 133] width 8 height 8
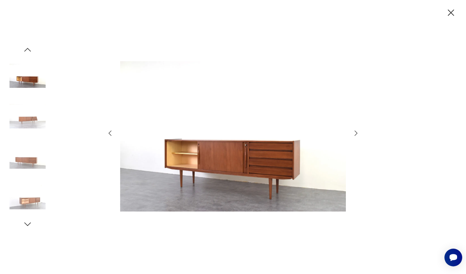
click at [356, 131] on icon "button" at bounding box center [357, 133] width 8 height 8
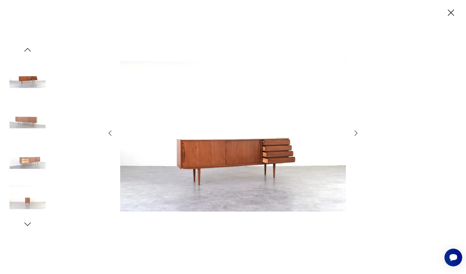
click at [451, 13] on icon "button" at bounding box center [451, 13] width 6 height 6
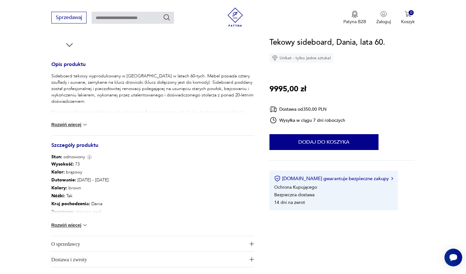
scroll to position [249, 0]
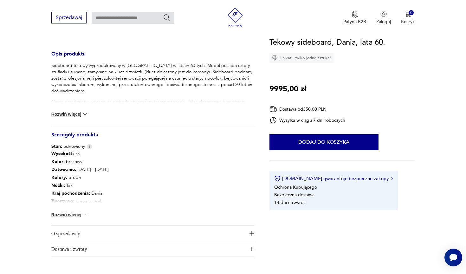
click at [74, 217] on button "Rozwiń więcej" at bounding box center [69, 215] width 37 height 6
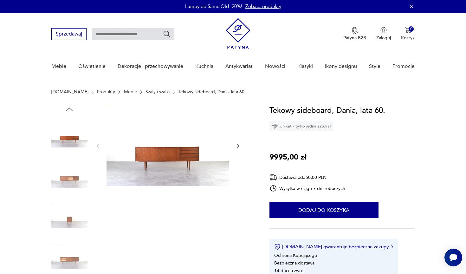
click at [173, 139] on img at bounding box center [168, 146] width 122 height 82
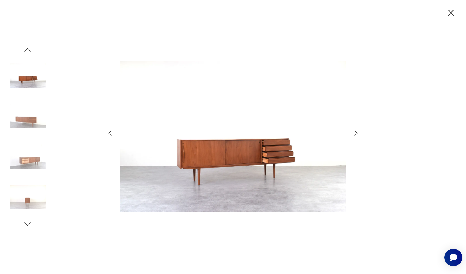
scroll to position [0, 0]
click at [357, 133] on icon "button" at bounding box center [356, 133] width 3 height 5
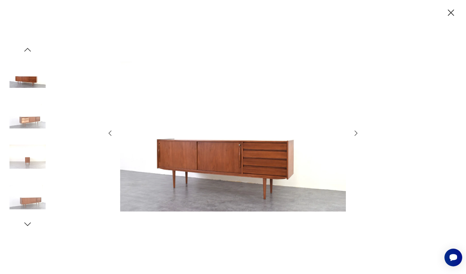
click at [357, 133] on icon "button" at bounding box center [356, 133] width 3 height 5
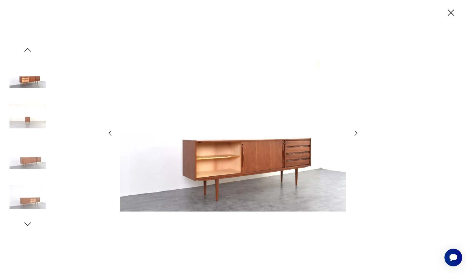
click at [357, 133] on icon "button" at bounding box center [356, 133] width 3 height 5
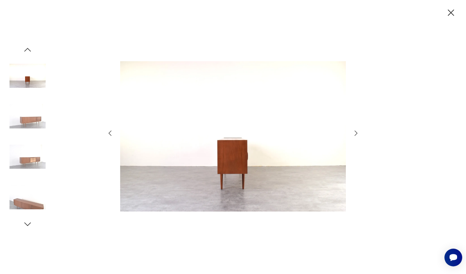
click at [357, 133] on icon "button" at bounding box center [356, 133] width 3 height 5
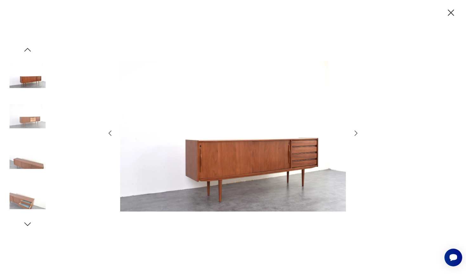
click at [357, 133] on icon "button" at bounding box center [356, 133] width 3 height 5
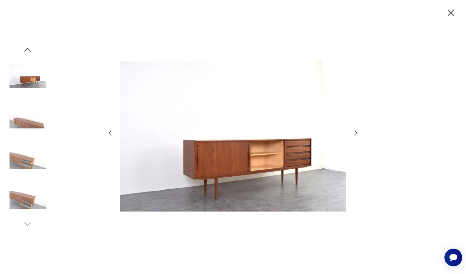
click at [448, 10] on icon "button" at bounding box center [451, 12] width 11 height 11
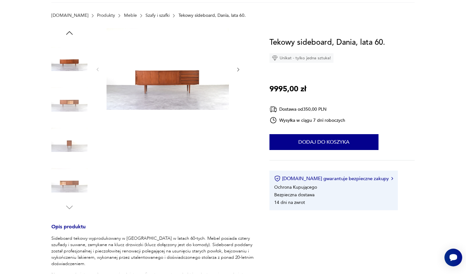
scroll to position [164, 0]
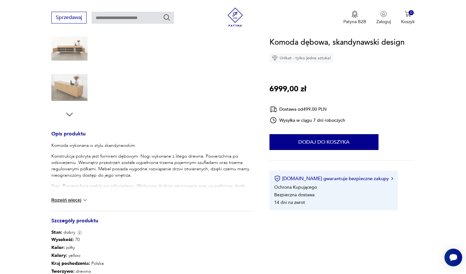
scroll to position [165, 0]
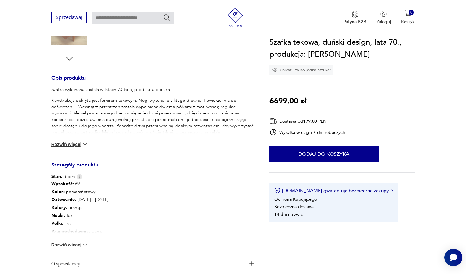
scroll to position [246, 0]
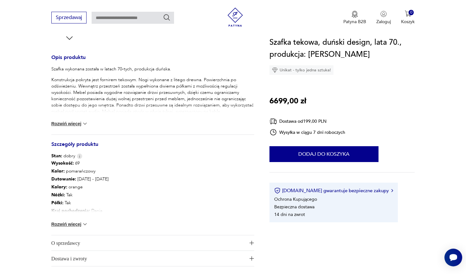
click at [77, 222] on button "Rozwiń więcej" at bounding box center [69, 224] width 37 height 6
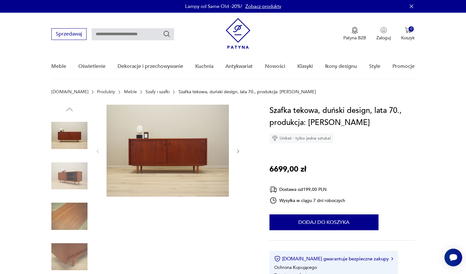
scroll to position [0, 0]
click at [151, 136] on img at bounding box center [168, 151] width 122 height 92
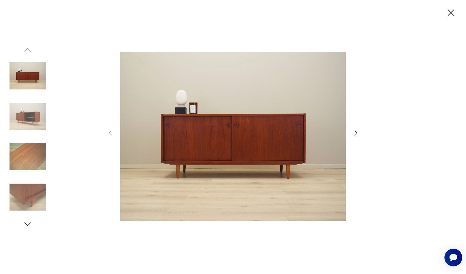
click at [355, 132] on icon "button" at bounding box center [357, 133] width 8 height 8
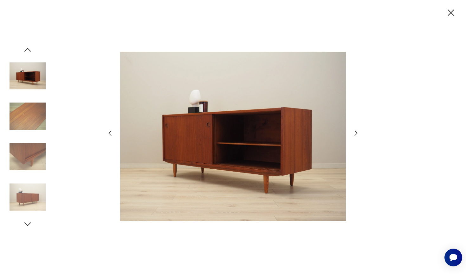
click at [355, 132] on icon "button" at bounding box center [357, 133] width 8 height 8
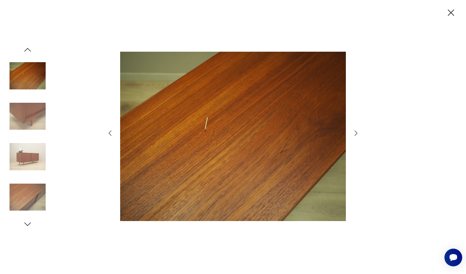
click at [355, 132] on icon "button" at bounding box center [357, 133] width 8 height 8
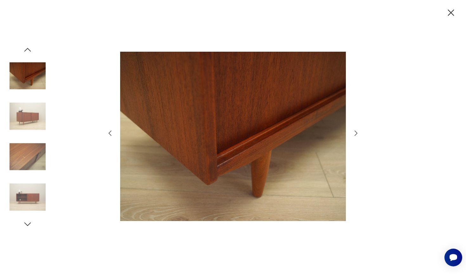
click at [355, 132] on icon "button" at bounding box center [357, 133] width 8 height 8
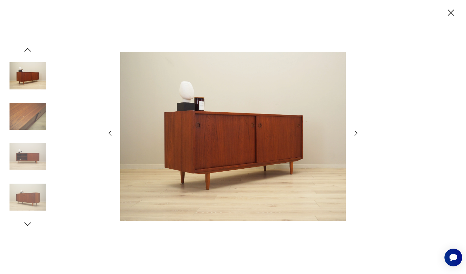
click at [355, 132] on icon "button" at bounding box center [357, 133] width 8 height 8
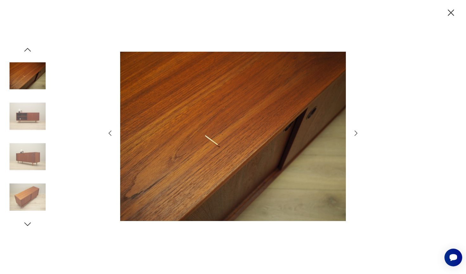
click at [355, 132] on icon "button" at bounding box center [357, 133] width 8 height 8
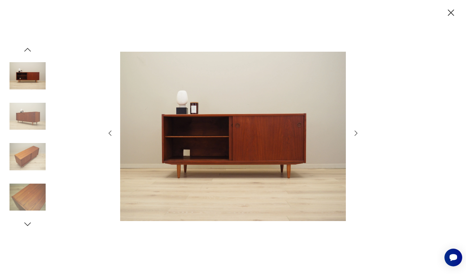
click at [358, 132] on icon "button" at bounding box center [357, 133] width 8 height 8
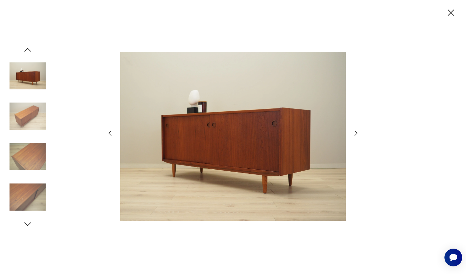
click at [451, 13] on icon "button" at bounding box center [451, 13] width 6 height 6
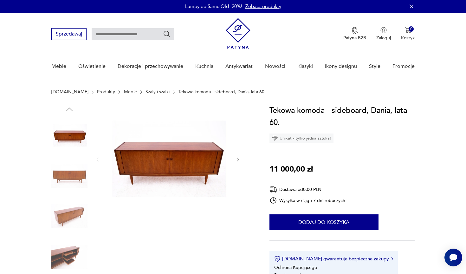
click at [68, 171] on img at bounding box center [69, 176] width 36 height 36
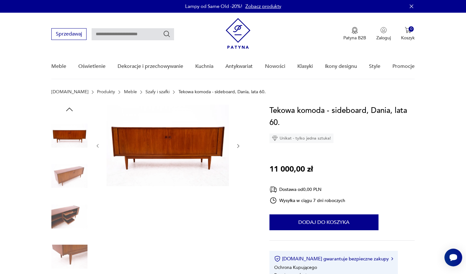
click at [172, 145] on img at bounding box center [168, 146] width 122 height 82
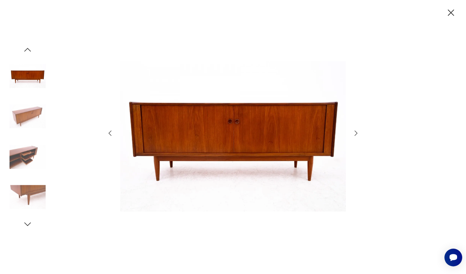
click at [27, 156] on img at bounding box center [28, 157] width 36 height 36
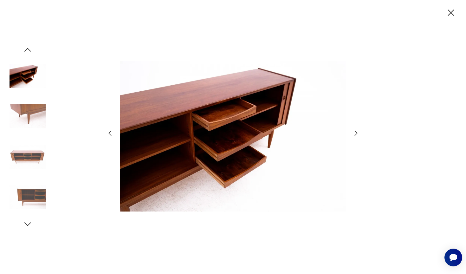
click at [26, 135] on div at bounding box center [28, 116] width 36 height 36
click at [30, 158] on img at bounding box center [28, 157] width 36 height 36
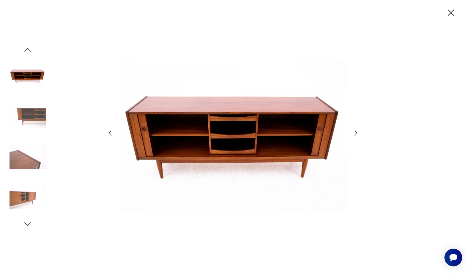
click at [35, 124] on img at bounding box center [28, 116] width 36 height 36
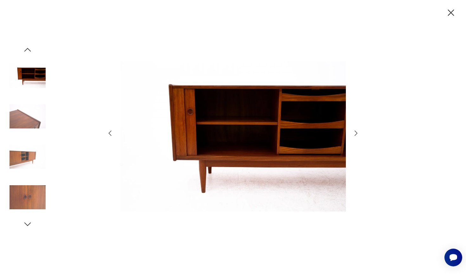
click at [35, 124] on img at bounding box center [28, 116] width 36 height 36
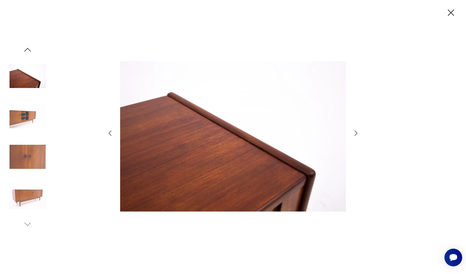
click at [35, 124] on img at bounding box center [28, 116] width 36 height 36
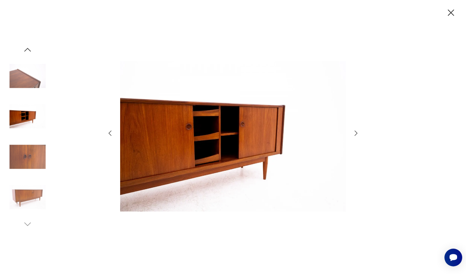
click at [35, 124] on img at bounding box center [28, 116] width 36 height 36
click at [34, 140] on img at bounding box center [28, 157] width 36 height 36
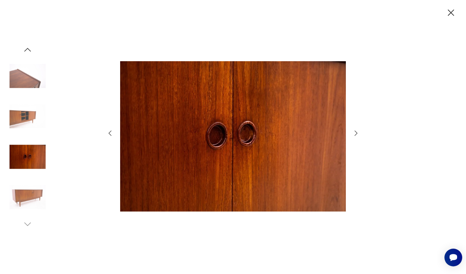
click at [36, 186] on img at bounding box center [28, 197] width 36 height 36
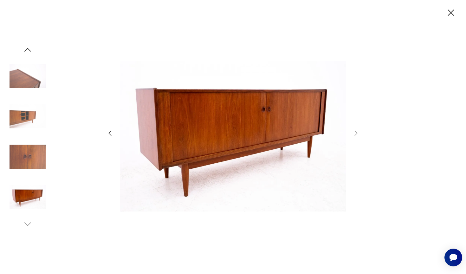
click at [457, 14] on div at bounding box center [233, 137] width 466 height 274
click at [453, 14] on icon "button" at bounding box center [451, 13] width 6 height 6
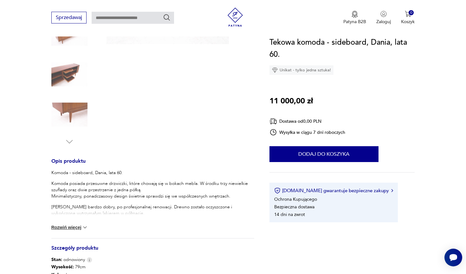
scroll to position [169, 0]
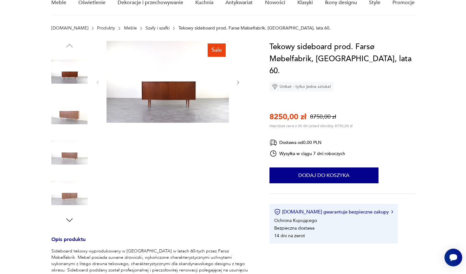
scroll to position [30, 0]
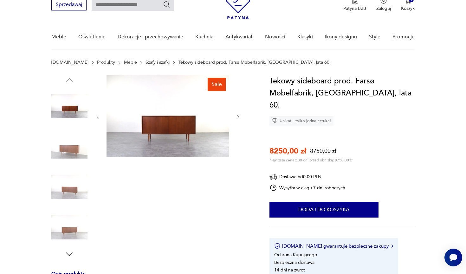
click at [79, 188] on img at bounding box center [69, 187] width 36 height 36
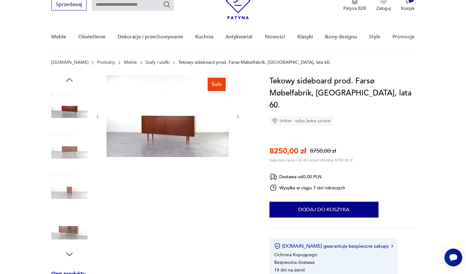
click at [172, 133] on img at bounding box center [168, 116] width 122 height 82
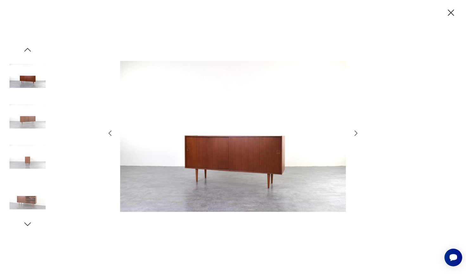
click at [356, 130] on icon "button" at bounding box center [357, 133] width 8 height 8
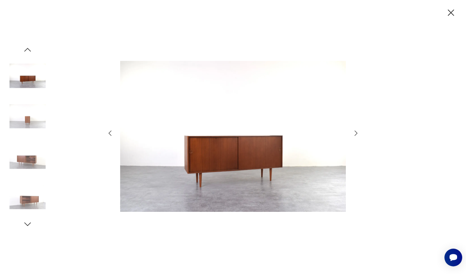
click at [356, 130] on icon "button" at bounding box center [357, 133] width 8 height 8
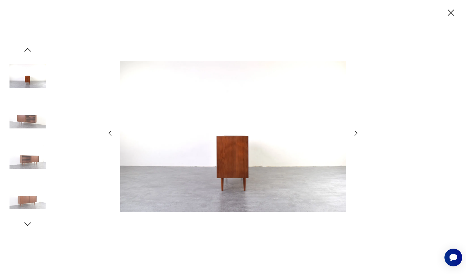
click at [356, 130] on icon "button" at bounding box center [357, 133] width 8 height 8
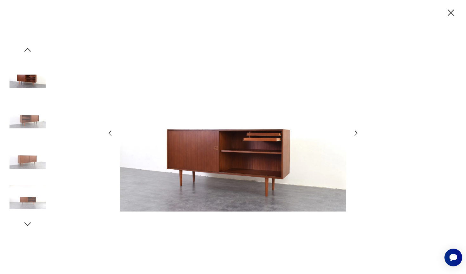
click at [356, 130] on icon "button" at bounding box center [357, 133] width 8 height 8
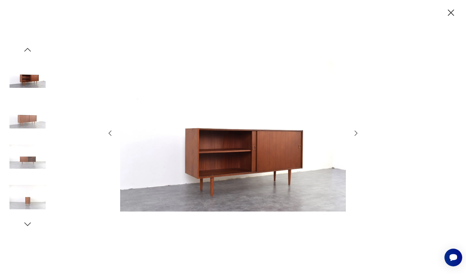
click at [356, 130] on icon "button" at bounding box center [357, 133] width 8 height 8
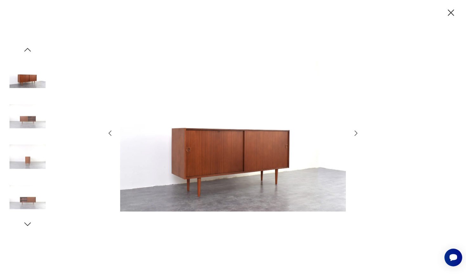
click at [356, 130] on icon "button" at bounding box center [357, 133] width 8 height 8
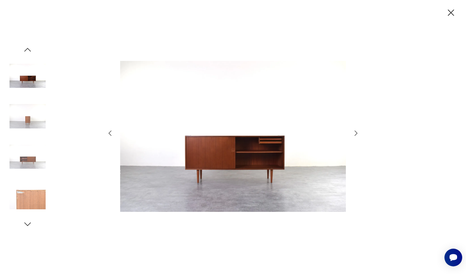
click at [356, 130] on icon "button" at bounding box center [357, 133] width 8 height 8
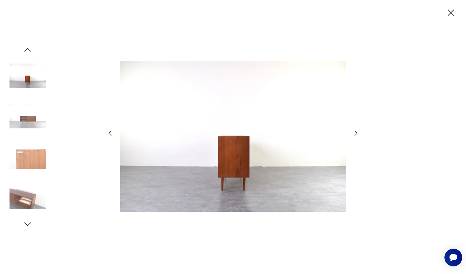
click at [451, 16] on icon "button" at bounding box center [451, 12] width 11 height 11
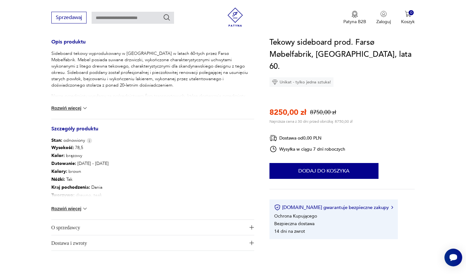
scroll to position [276, 0]
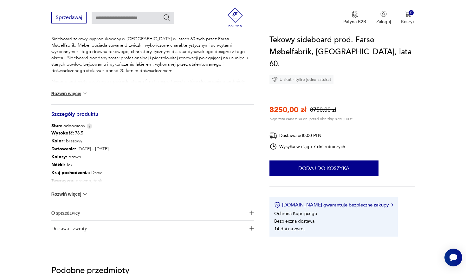
click at [73, 195] on button "Rozwiń więcej" at bounding box center [69, 194] width 37 height 6
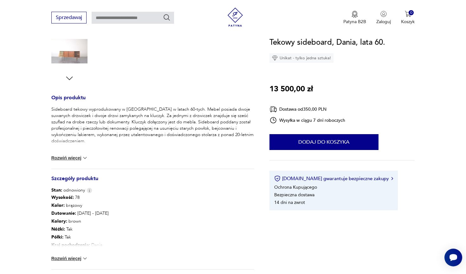
click at [78, 256] on button "Rozwiń więcej" at bounding box center [69, 258] width 37 height 6
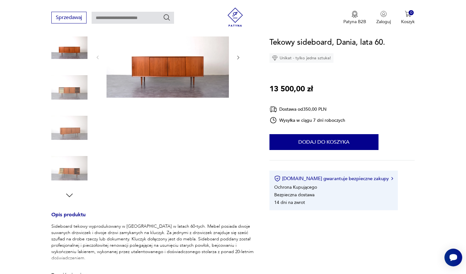
scroll to position [24, 0]
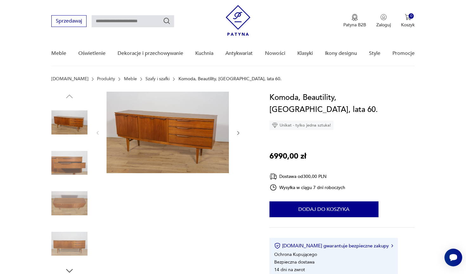
scroll to position [17, 0]
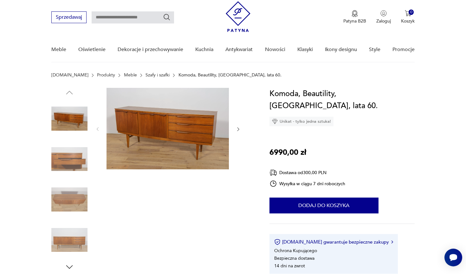
click at [169, 148] on img at bounding box center [168, 129] width 122 height 82
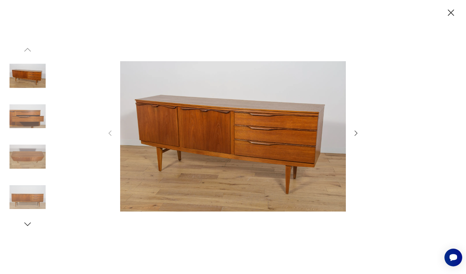
click at [358, 131] on icon "button" at bounding box center [357, 133] width 8 height 8
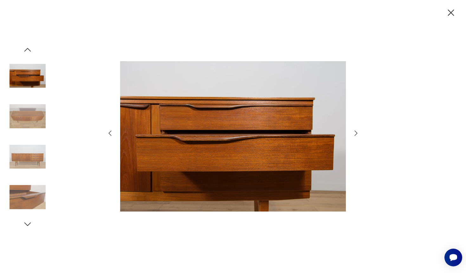
click at [359, 133] on icon "button" at bounding box center [357, 133] width 8 height 8
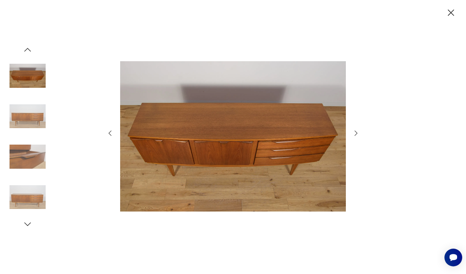
click at [359, 133] on icon "button" at bounding box center [357, 133] width 8 height 8
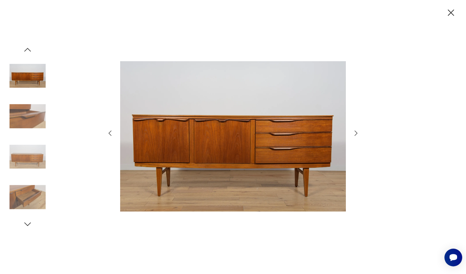
click at [359, 133] on icon "button" at bounding box center [357, 133] width 8 height 8
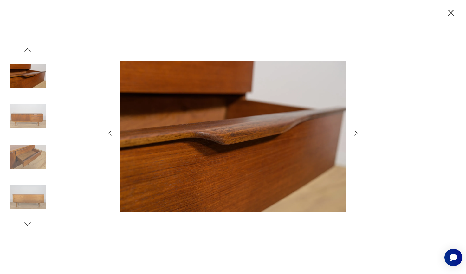
click at [359, 133] on icon "button" at bounding box center [357, 133] width 8 height 8
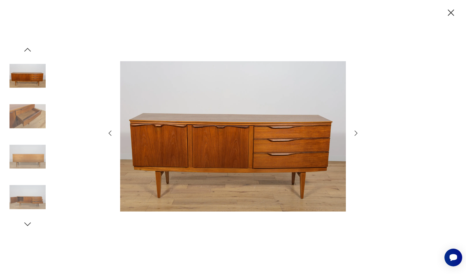
click at [359, 133] on icon "button" at bounding box center [357, 133] width 8 height 8
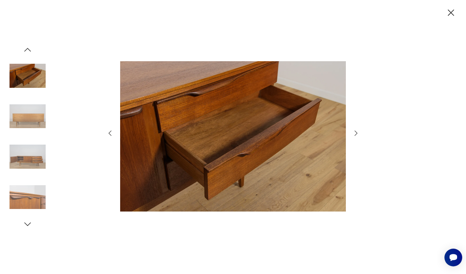
click at [451, 19] on div at bounding box center [233, 137] width 466 height 274
click at [451, 12] on icon "button" at bounding box center [451, 12] width 11 height 11
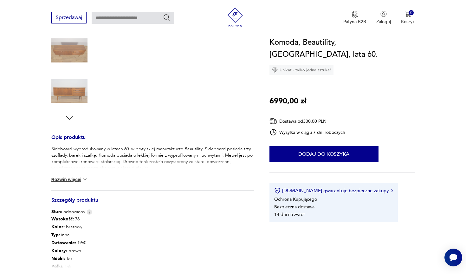
scroll to position [198, 0]
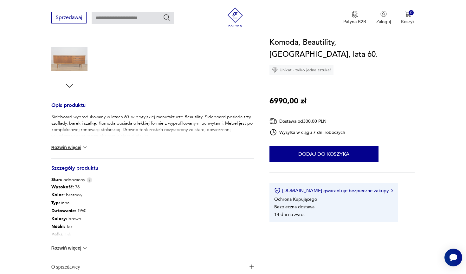
click at [70, 251] on div "Wysokość : 78 Kolor: brązowy Typ : inna Datowanie : 1960 Kolory : brown Nóżki :…" at bounding box center [152, 221] width 203 height 76
click at [74, 246] on button "Rozwiń więcej" at bounding box center [69, 248] width 37 height 6
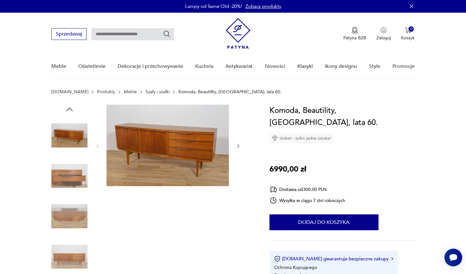
scroll to position [0, 0]
click at [157, 149] on img at bounding box center [168, 146] width 122 height 82
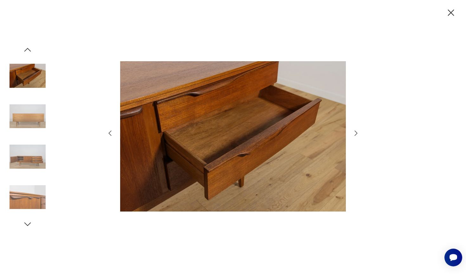
click at [32, 50] on div at bounding box center [28, 137] width 36 height 184
click at [28, 49] on icon "button" at bounding box center [27, 49] width 7 height 3
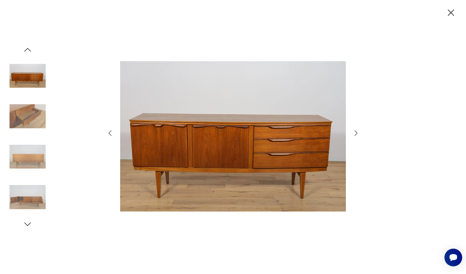
click at [28, 49] on icon "button" at bounding box center [27, 49] width 7 height 3
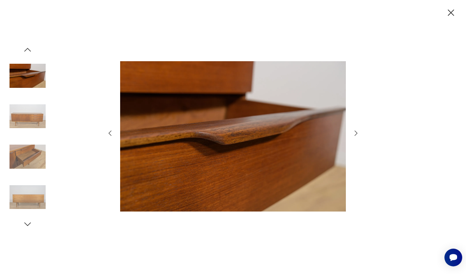
click at [28, 49] on icon "button" at bounding box center [27, 49] width 7 height 3
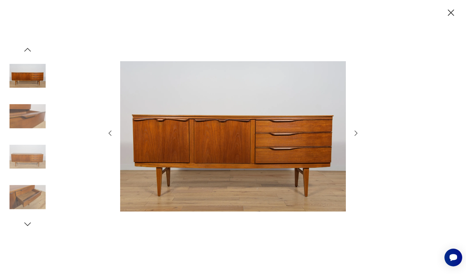
click at [28, 49] on icon "button" at bounding box center [27, 49] width 7 height 3
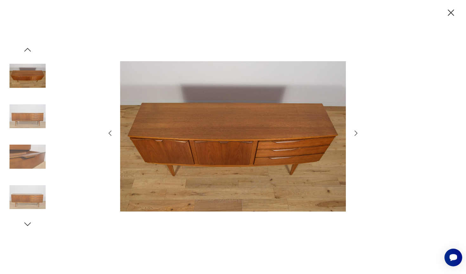
click at [28, 49] on icon "button" at bounding box center [27, 49] width 7 height 3
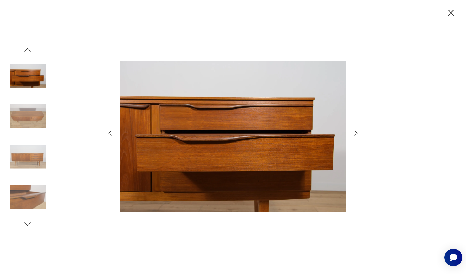
click at [28, 49] on icon "button" at bounding box center [27, 49] width 7 height 3
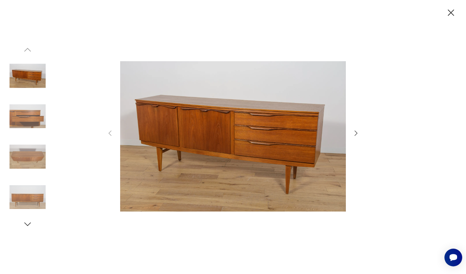
click at [28, 64] on img at bounding box center [28, 76] width 36 height 36
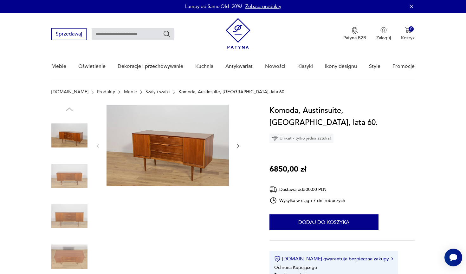
click at [185, 145] on img at bounding box center [168, 146] width 122 height 82
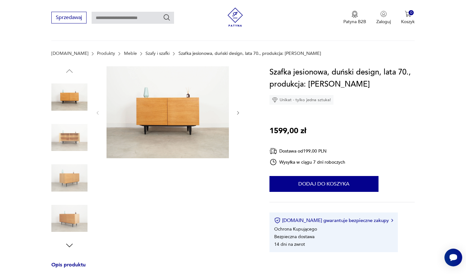
scroll to position [14, 0]
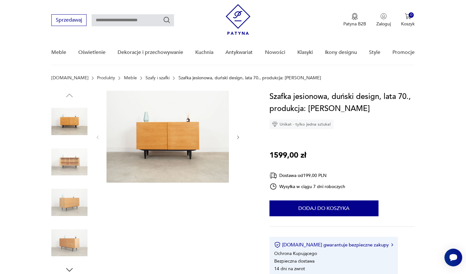
click at [176, 155] on img at bounding box center [168, 137] width 122 height 92
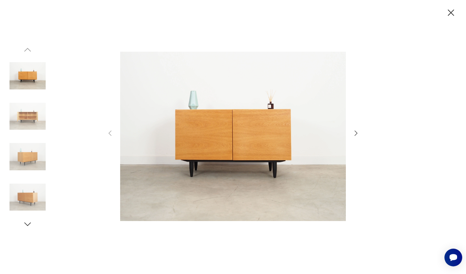
click at [356, 135] on icon "button" at bounding box center [356, 133] width 3 height 5
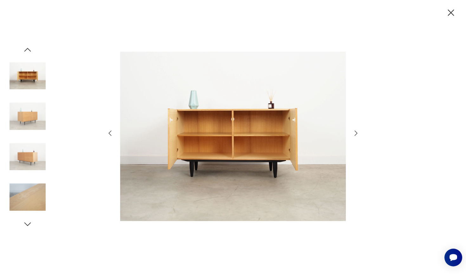
click at [356, 135] on icon "button" at bounding box center [356, 133] width 3 height 5
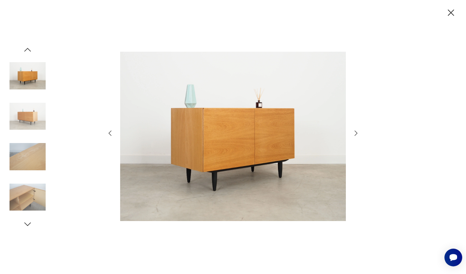
click at [356, 135] on icon "button" at bounding box center [356, 133] width 3 height 5
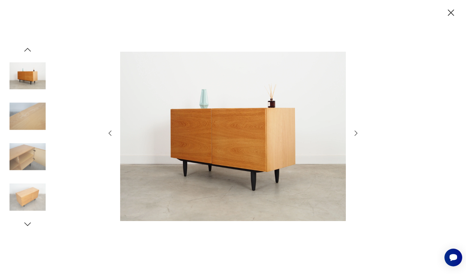
click at [356, 135] on icon "button" at bounding box center [356, 133] width 3 height 5
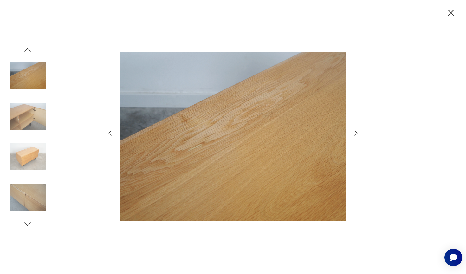
click at [356, 135] on icon "button" at bounding box center [356, 133] width 3 height 5
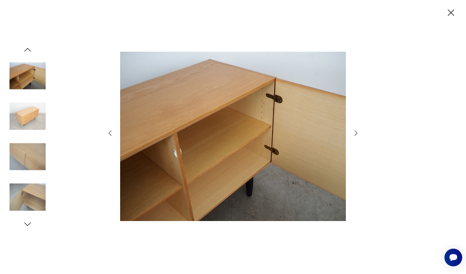
click at [356, 135] on icon "button" at bounding box center [356, 133] width 3 height 5
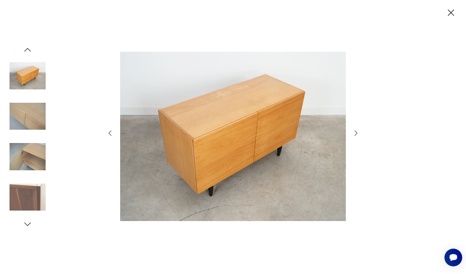
click at [356, 135] on icon "button" at bounding box center [356, 133] width 3 height 5
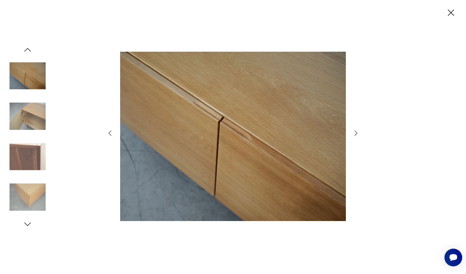
click at [356, 135] on icon "button" at bounding box center [356, 133] width 3 height 5
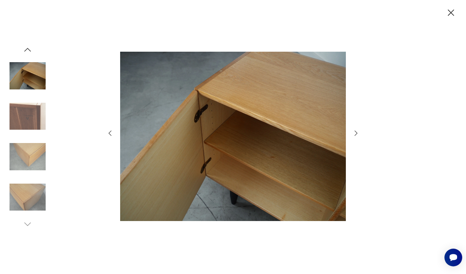
click at [356, 135] on icon "button" at bounding box center [356, 133] width 3 height 5
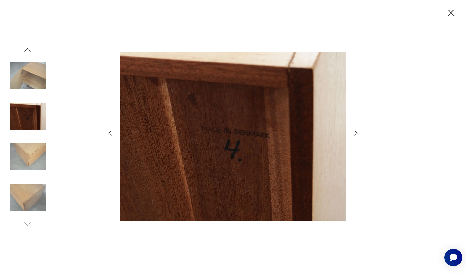
click at [356, 135] on icon "button" at bounding box center [356, 133] width 3 height 5
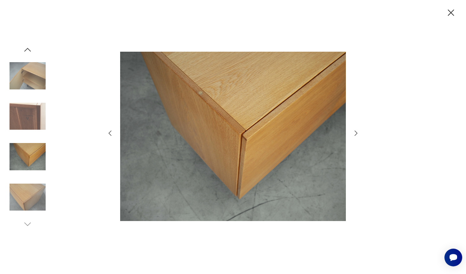
click at [356, 135] on icon "button" at bounding box center [356, 133] width 3 height 5
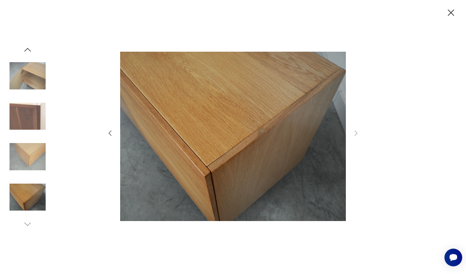
click at [448, 10] on icon "button" at bounding box center [451, 13] width 6 height 6
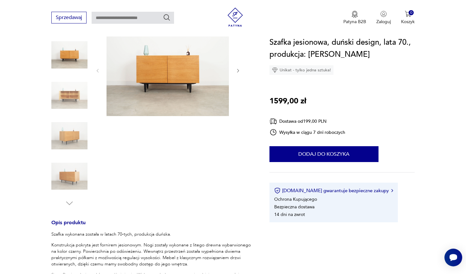
scroll to position [217, 0]
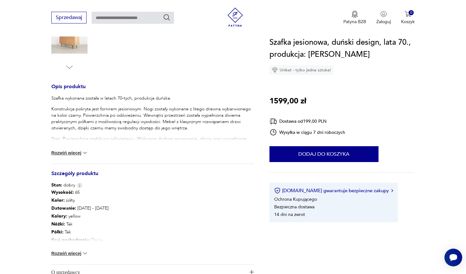
click at [74, 150] on button "Rozwiń więcej" at bounding box center [69, 153] width 37 height 6
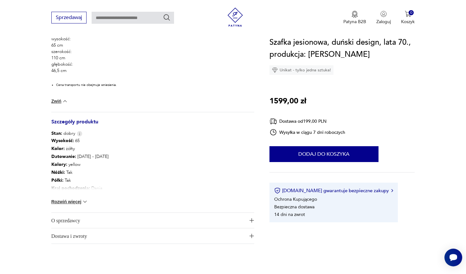
scroll to position [391, 0]
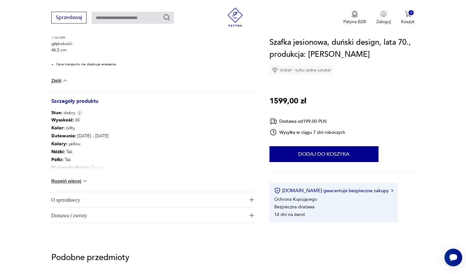
click at [72, 181] on button "Rozwiń więcej" at bounding box center [69, 181] width 37 height 6
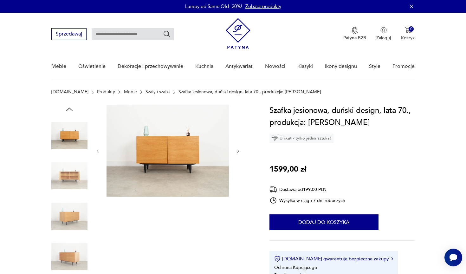
scroll to position [0, 0]
click at [171, 157] on img at bounding box center [168, 151] width 122 height 92
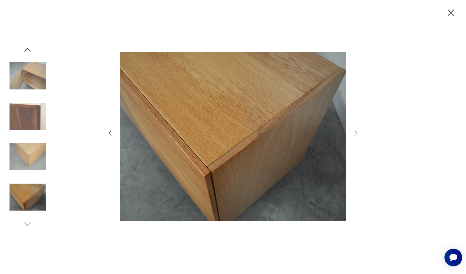
click at [31, 154] on img at bounding box center [28, 157] width 36 height 36
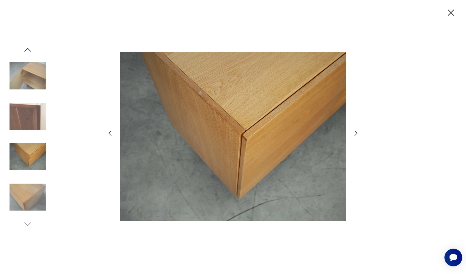
click at [34, 104] on img at bounding box center [28, 116] width 36 height 36
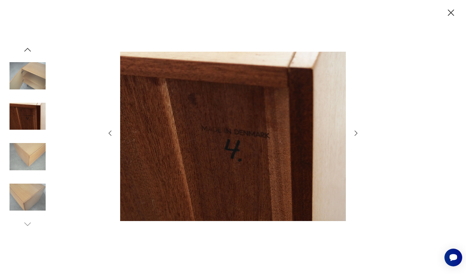
click at [33, 78] on img at bounding box center [28, 76] width 36 height 36
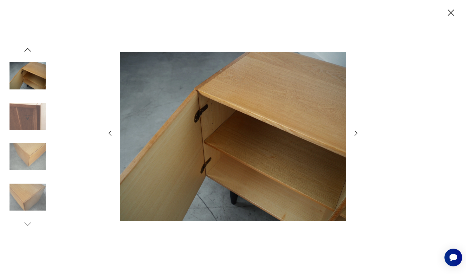
click at [30, 63] on img at bounding box center [28, 76] width 36 height 36
click at [29, 51] on icon "button" at bounding box center [28, 50] width 10 height 10
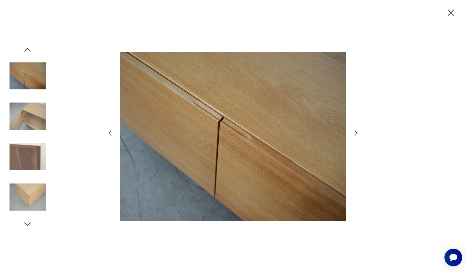
click at [29, 51] on icon "button" at bounding box center [28, 50] width 10 height 10
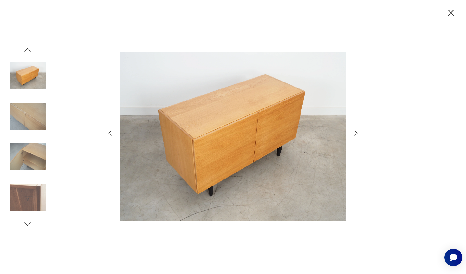
click at [29, 51] on icon "button" at bounding box center [28, 50] width 10 height 10
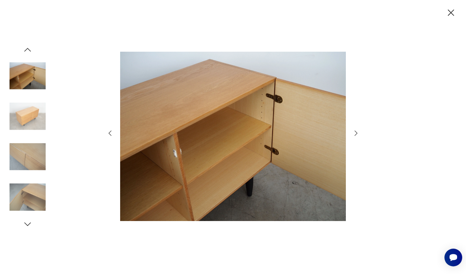
click at [29, 51] on icon "button" at bounding box center [28, 50] width 10 height 10
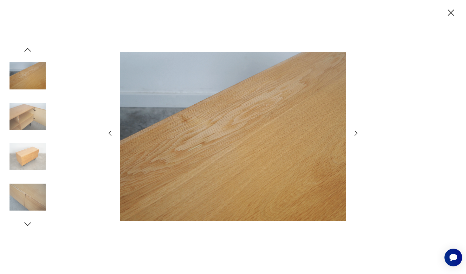
click at [29, 51] on icon "button" at bounding box center [28, 50] width 10 height 10
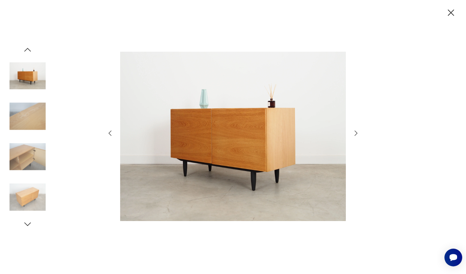
click at [29, 51] on icon "button" at bounding box center [28, 50] width 10 height 10
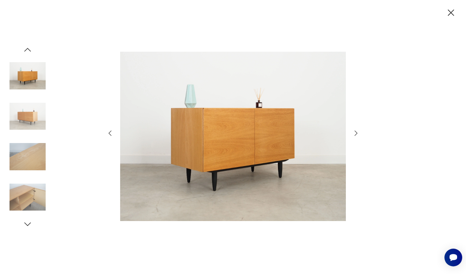
click at [32, 78] on img at bounding box center [28, 76] width 36 height 36
click at [34, 108] on img at bounding box center [28, 116] width 36 height 36
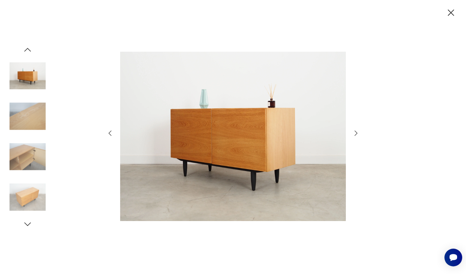
click at [452, 11] on icon "button" at bounding box center [451, 12] width 11 height 11
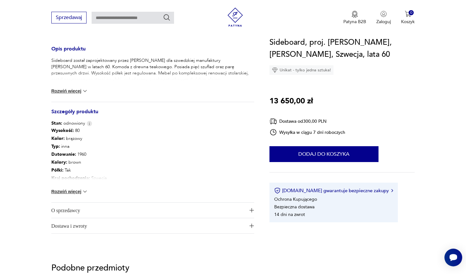
scroll to position [305, 0]
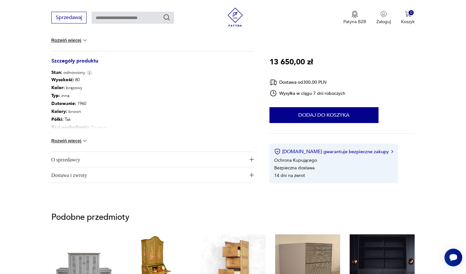
click at [78, 143] on button "Rozwiń więcej" at bounding box center [69, 141] width 37 height 6
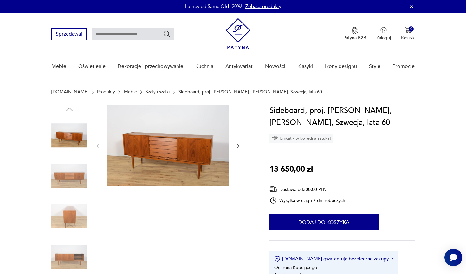
scroll to position [0, 0]
click at [168, 157] on img at bounding box center [168, 146] width 122 height 82
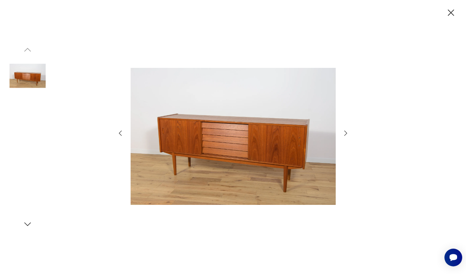
scroll to position [0, 0]
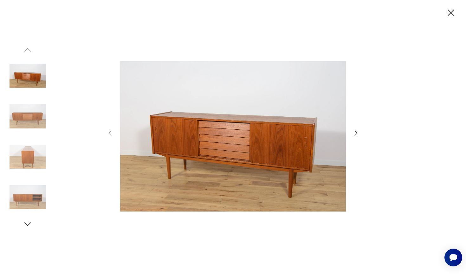
click at [358, 134] on icon "button" at bounding box center [357, 133] width 8 height 8
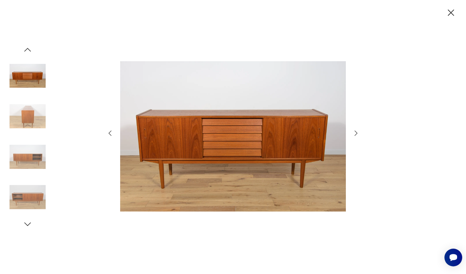
click at [358, 134] on icon "button" at bounding box center [357, 133] width 8 height 8
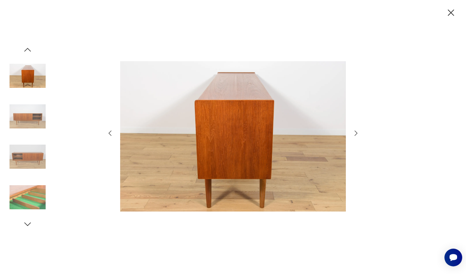
click at [358, 134] on icon "button" at bounding box center [357, 133] width 8 height 8
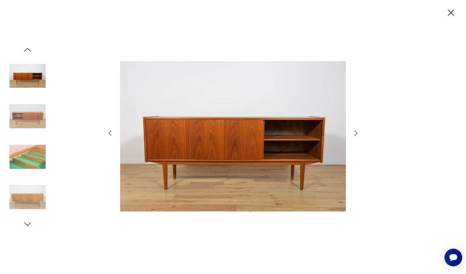
click at [358, 134] on icon "button" at bounding box center [357, 133] width 8 height 8
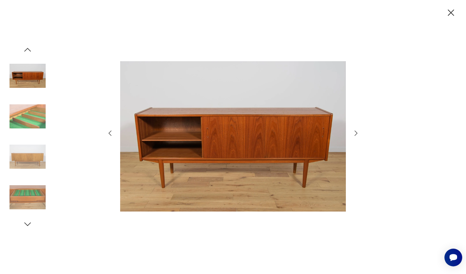
click at [358, 134] on icon "button" at bounding box center [357, 133] width 8 height 8
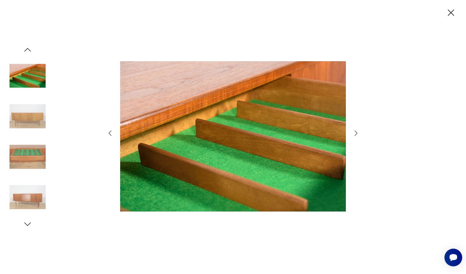
click at [358, 133] on icon "button" at bounding box center [357, 133] width 8 height 8
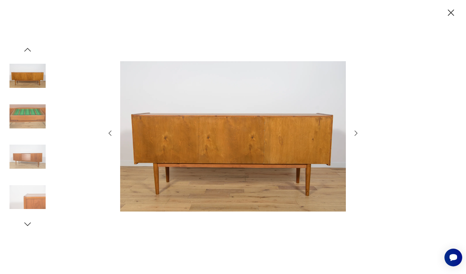
click at [358, 133] on icon "button" at bounding box center [357, 133] width 8 height 8
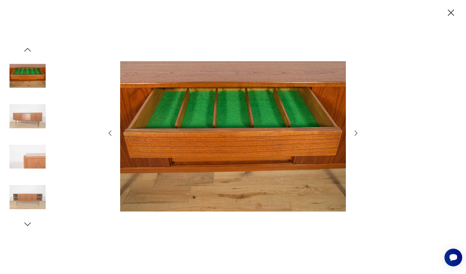
click at [358, 133] on icon "button" at bounding box center [357, 133] width 8 height 8
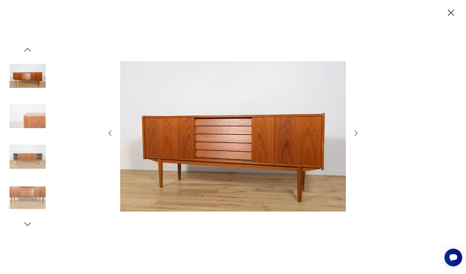
click at [358, 133] on icon "button" at bounding box center [357, 133] width 8 height 8
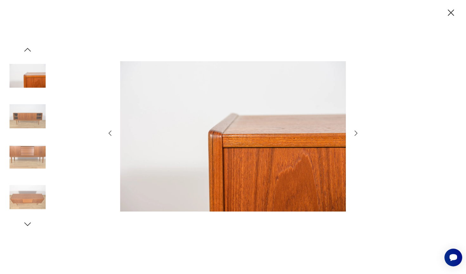
click at [358, 133] on icon "button" at bounding box center [357, 133] width 8 height 8
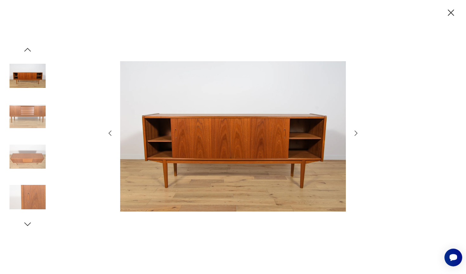
click at [358, 133] on icon "button" at bounding box center [357, 133] width 8 height 8
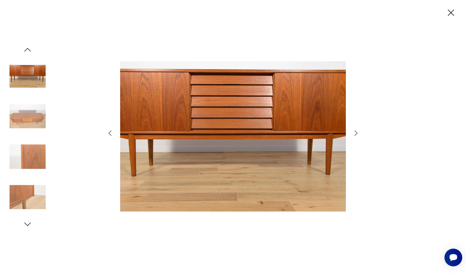
click at [358, 133] on icon "button" at bounding box center [357, 133] width 8 height 8
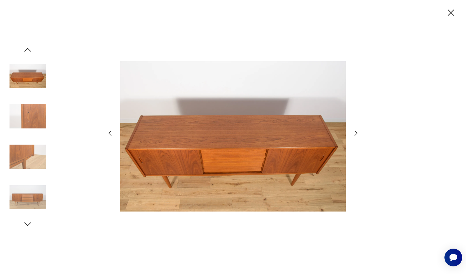
click at [358, 133] on icon "button" at bounding box center [357, 133] width 8 height 8
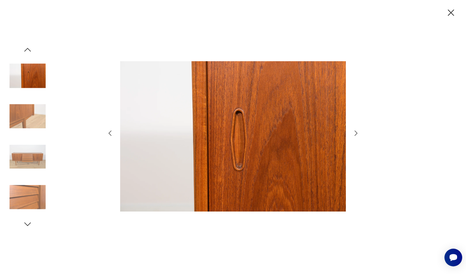
click at [358, 133] on icon "button" at bounding box center [357, 133] width 8 height 8
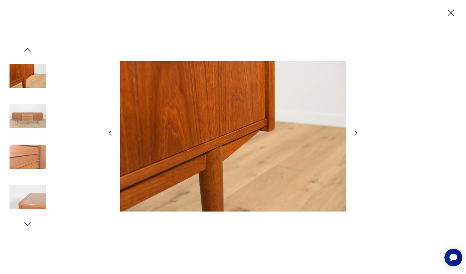
click at [358, 133] on icon "button" at bounding box center [357, 133] width 8 height 8
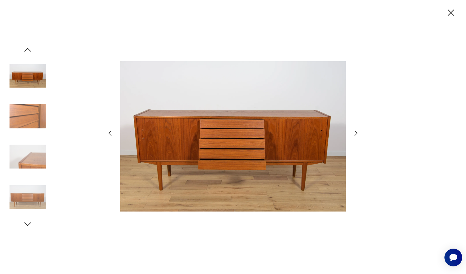
click at [358, 133] on icon "button" at bounding box center [357, 133] width 8 height 8
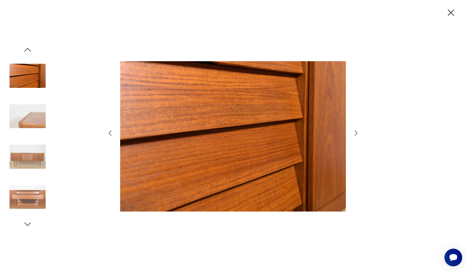
click at [358, 133] on icon "button" at bounding box center [357, 133] width 8 height 8
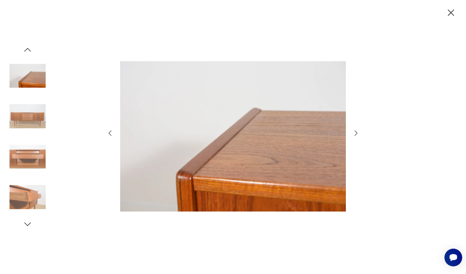
click at [358, 133] on icon "button" at bounding box center [357, 133] width 8 height 8
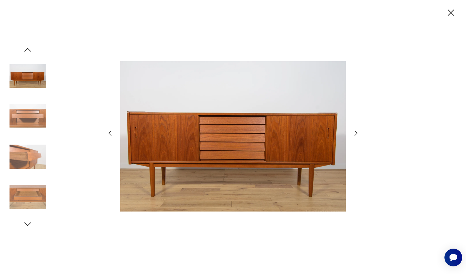
click at [358, 133] on icon "button" at bounding box center [357, 133] width 8 height 8
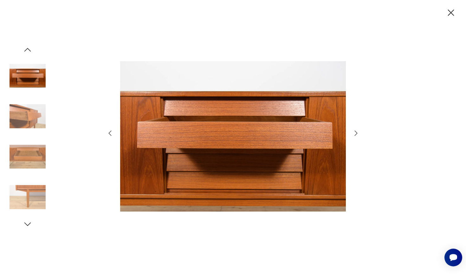
click at [358, 133] on icon "button" at bounding box center [357, 133] width 8 height 8
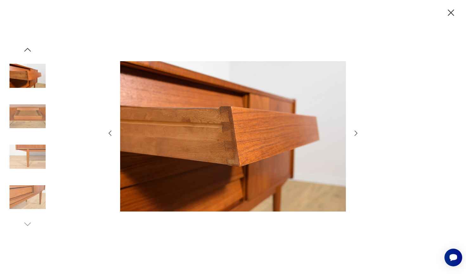
click at [358, 133] on icon "button" at bounding box center [357, 133] width 8 height 8
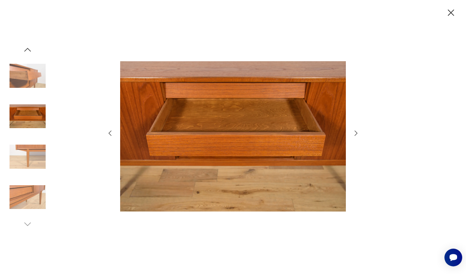
click at [452, 12] on icon "button" at bounding box center [451, 13] width 6 height 6
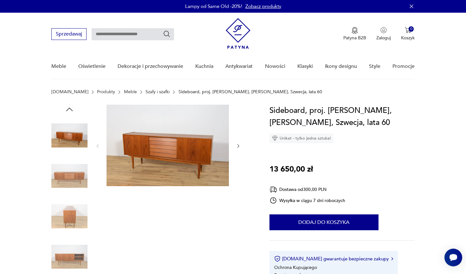
scroll to position [-1, 0]
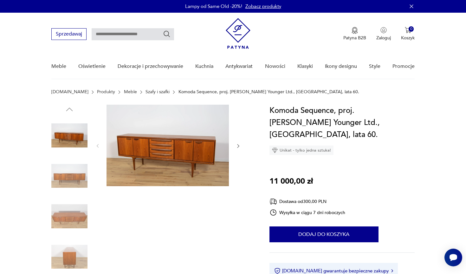
click at [187, 133] on img at bounding box center [168, 146] width 122 height 82
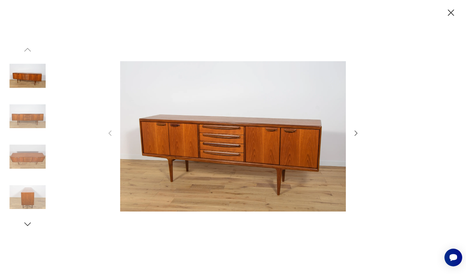
click at [357, 133] on icon "button" at bounding box center [356, 133] width 3 height 5
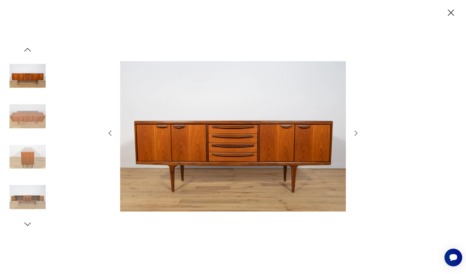
click at [357, 133] on icon "button" at bounding box center [356, 133] width 3 height 5
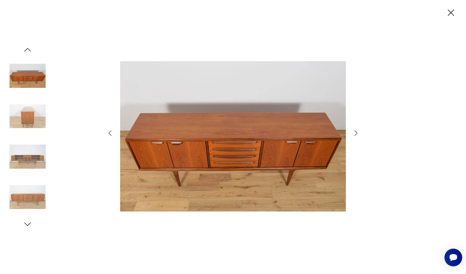
click at [357, 133] on icon "button" at bounding box center [356, 133] width 3 height 5
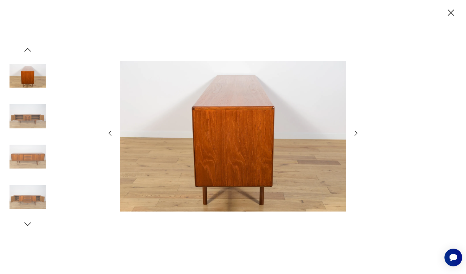
click at [357, 133] on icon "button" at bounding box center [356, 133] width 3 height 5
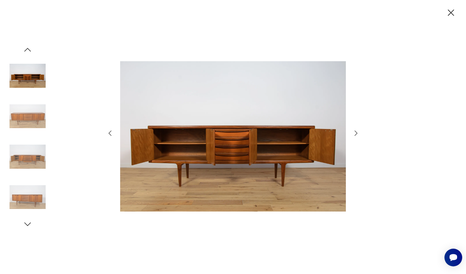
click at [357, 133] on icon "button" at bounding box center [356, 133] width 3 height 5
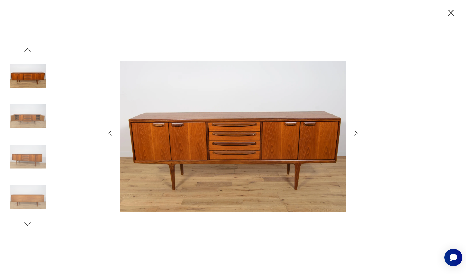
click at [357, 133] on icon "button" at bounding box center [356, 133] width 3 height 5
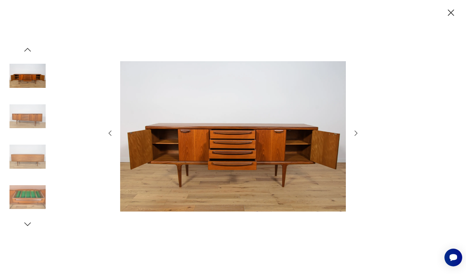
click at [357, 133] on icon "button" at bounding box center [356, 133] width 3 height 5
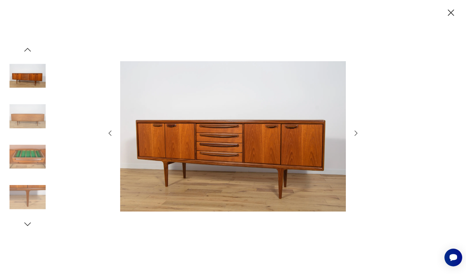
click at [357, 133] on icon "button" at bounding box center [356, 133] width 3 height 5
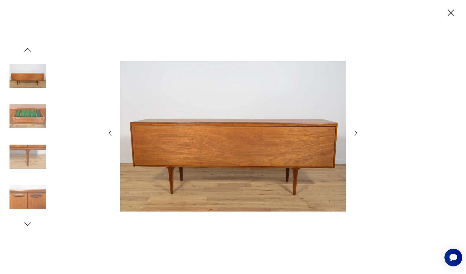
click at [357, 133] on icon "button" at bounding box center [356, 133] width 3 height 5
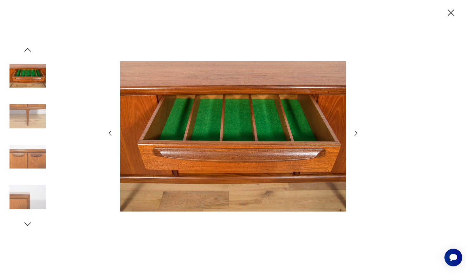
click at [357, 133] on icon "button" at bounding box center [356, 133] width 3 height 5
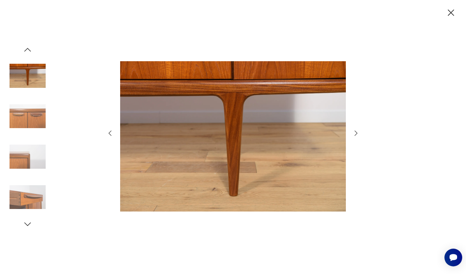
click at [357, 133] on icon "button" at bounding box center [356, 133] width 3 height 5
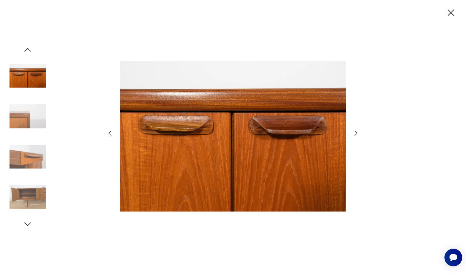
click at [357, 133] on icon "button" at bounding box center [356, 133] width 3 height 5
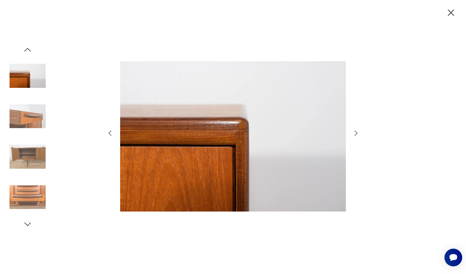
click at [357, 133] on icon "button" at bounding box center [356, 133] width 3 height 5
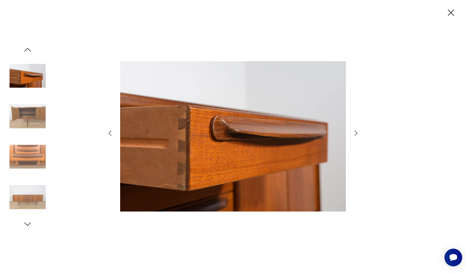
click at [357, 133] on icon "button" at bounding box center [356, 133] width 3 height 5
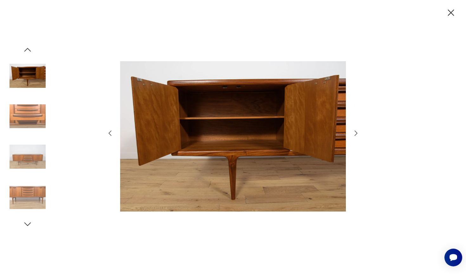
click at [357, 133] on icon "button" at bounding box center [356, 133] width 3 height 5
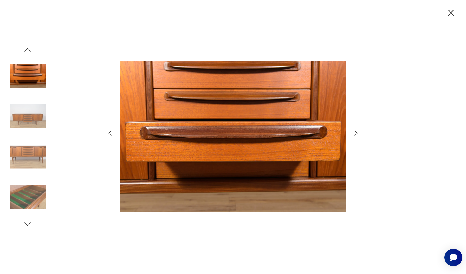
click at [357, 133] on icon "button" at bounding box center [356, 133] width 3 height 5
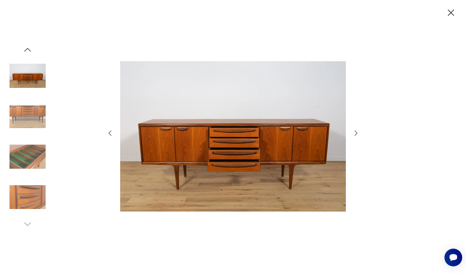
click at [357, 133] on icon "button" at bounding box center [356, 133] width 3 height 5
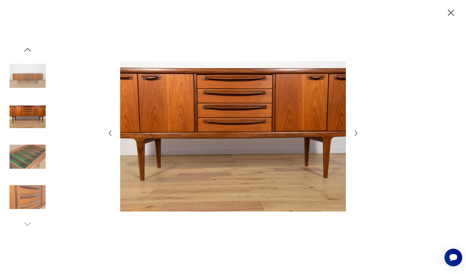
click at [455, 9] on icon "button" at bounding box center [451, 12] width 11 height 11
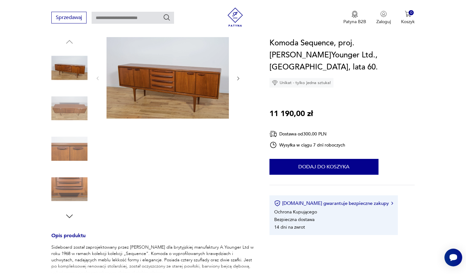
scroll to position [63, 0]
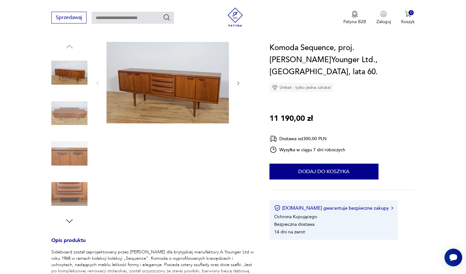
click at [192, 97] on img at bounding box center [168, 83] width 122 height 82
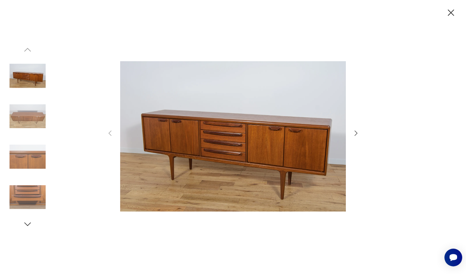
click at [453, 14] on icon "button" at bounding box center [451, 12] width 11 height 11
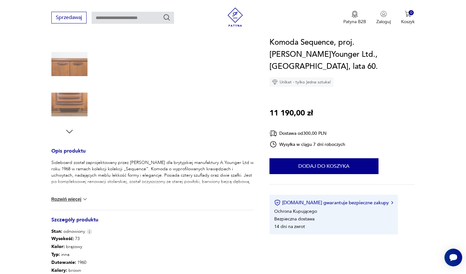
scroll to position [200, 0]
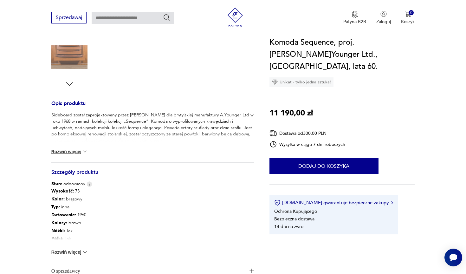
click at [65, 249] on button "Rozwiń więcej" at bounding box center [69, 252] width 37 height 6
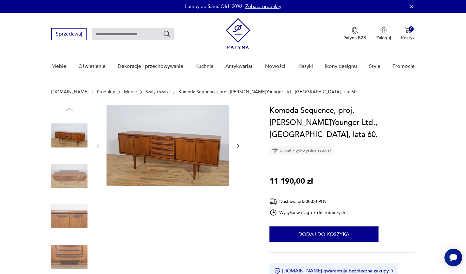
scroll to position [0, 0]
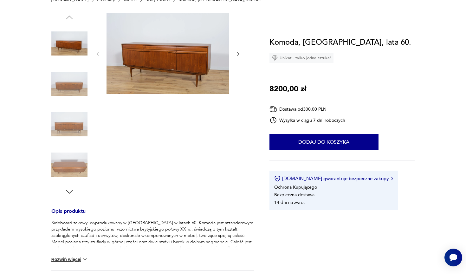
scroll to position [139, 0]
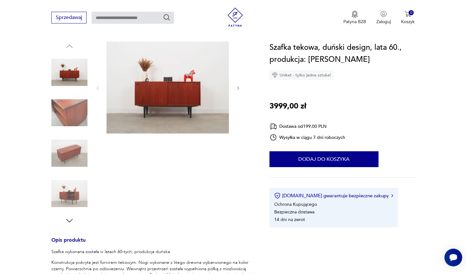
scroll to position [56, 0]
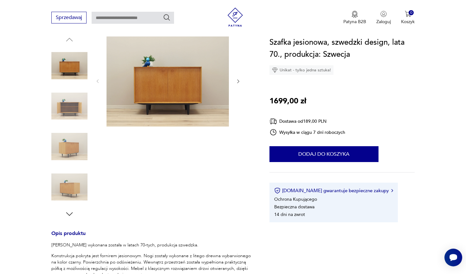
scroll to position [72, 0]
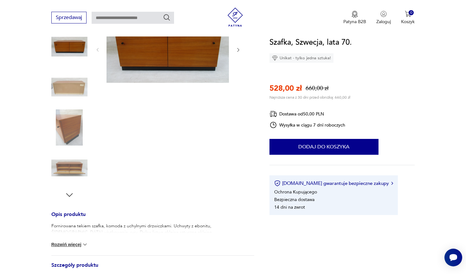
scroll to position [94, 0]
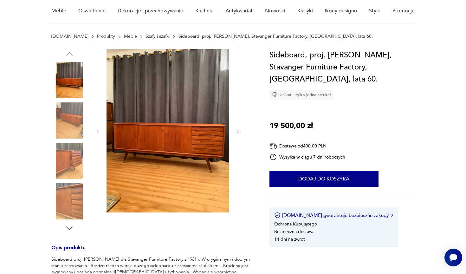
scroll to position [35, 0]
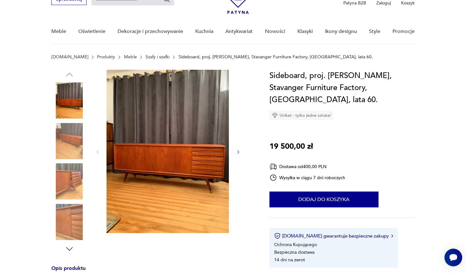
click at [69, 209] on img at bounding box center [69, 222] width 36 height 36
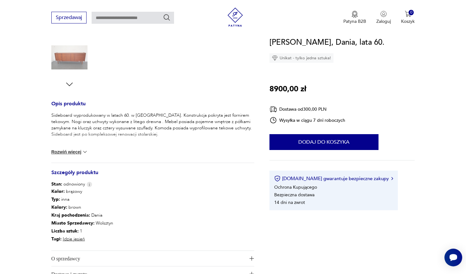
scroll to position [212, 0]
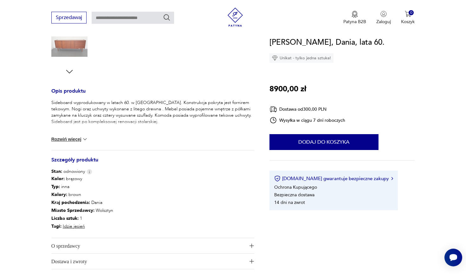
click at [81, 139] on button "Rozwiń więcej" at bounding box center [69, 139] width 37 height 6
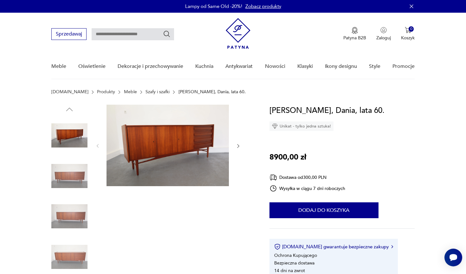
scroll to position [0, 0]
click at [157, 163] on img at bounding box center [168, 146] width 122 height 82
